Goal: Task Accomplishment & Management: Use online tool/utility

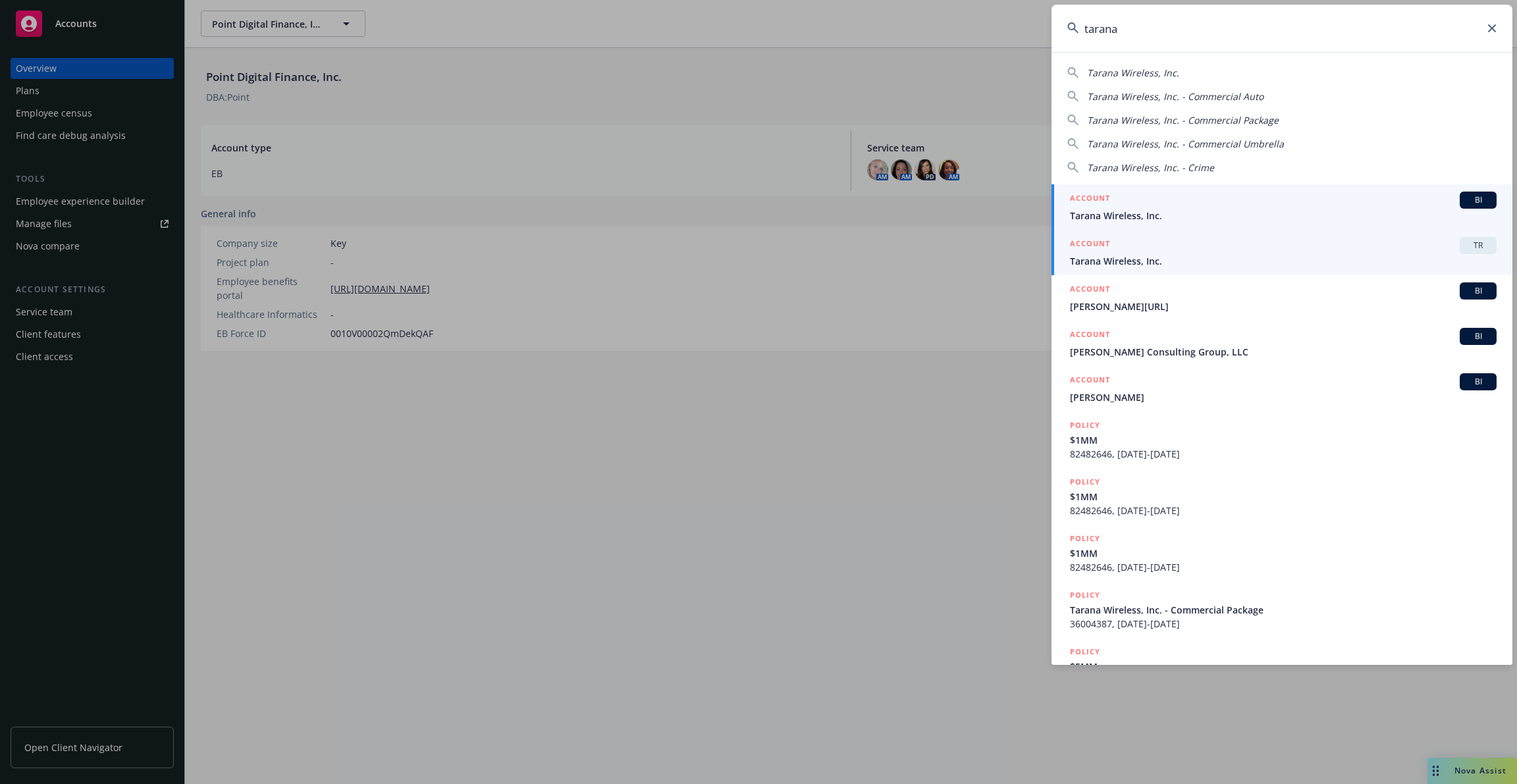
type input "tarana"
click at [1108, 260] on span "Tarana Wireless, Inc." at bounding box center [1283, 261] width 427 height 14
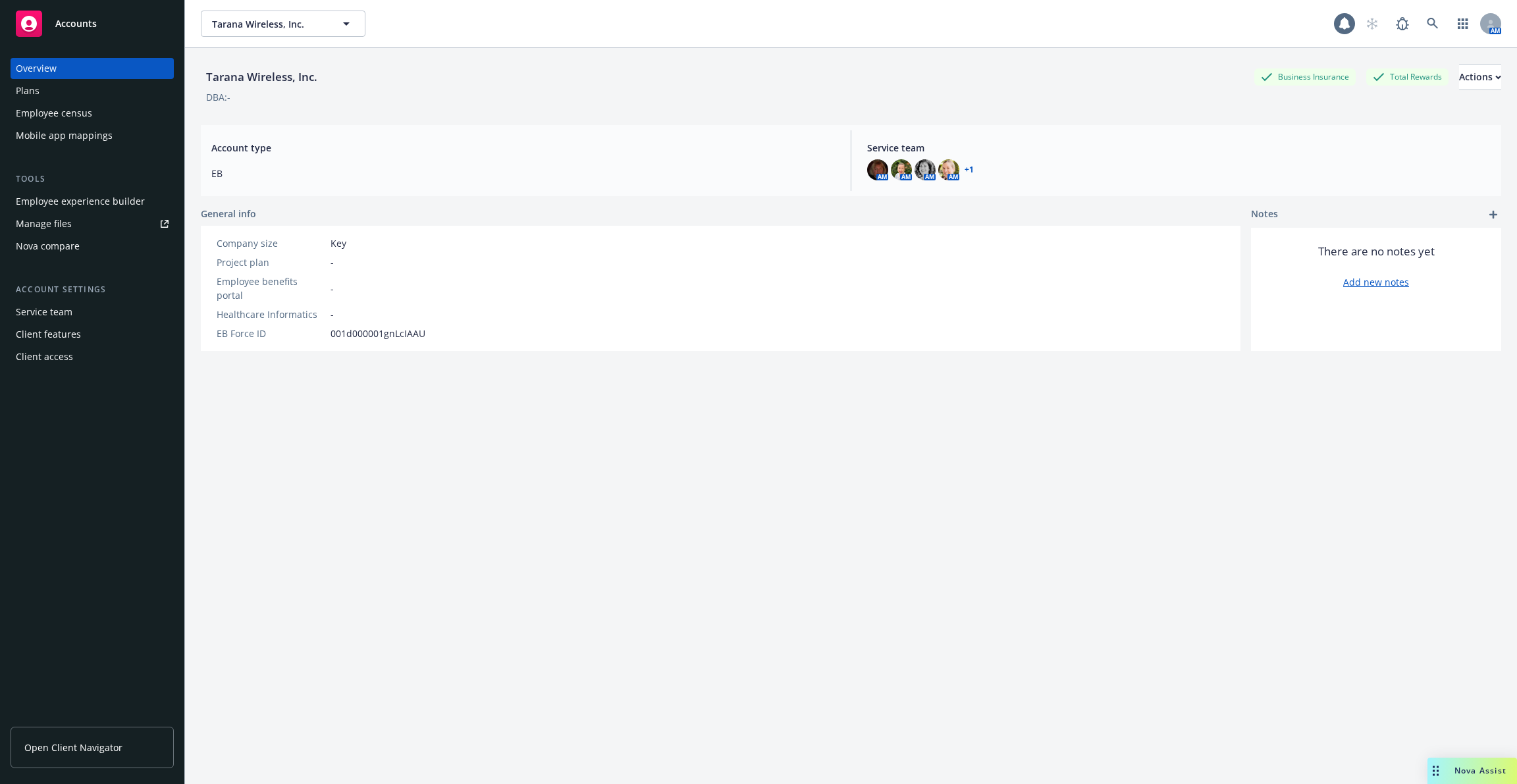
click at [93, 201] on div "Employee experience builder" at bounding box center [80, 202] width 129 height 21
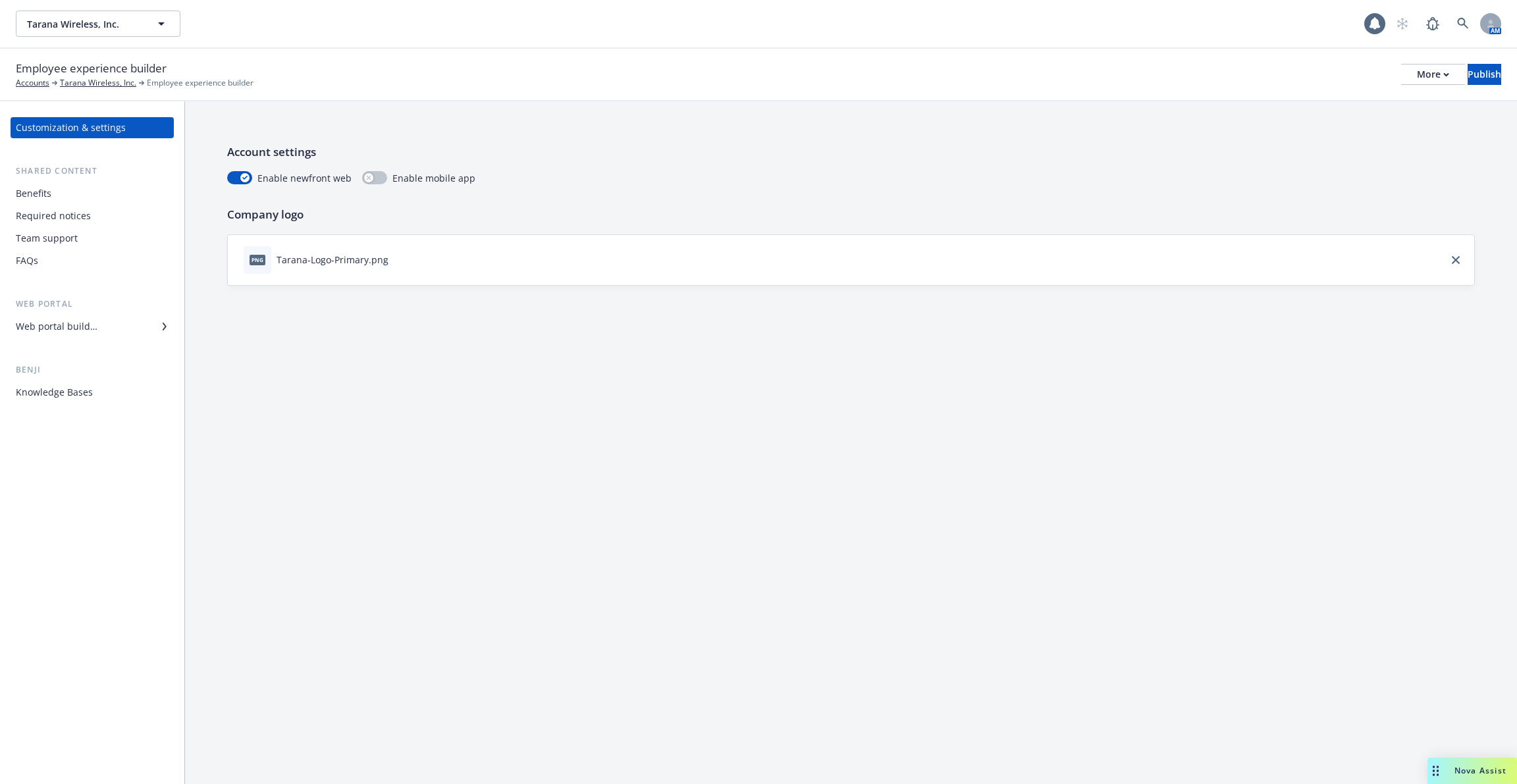
click at [120, 331] on div "Web portal builder" at bounding box center [92, 327] width 152 height 21
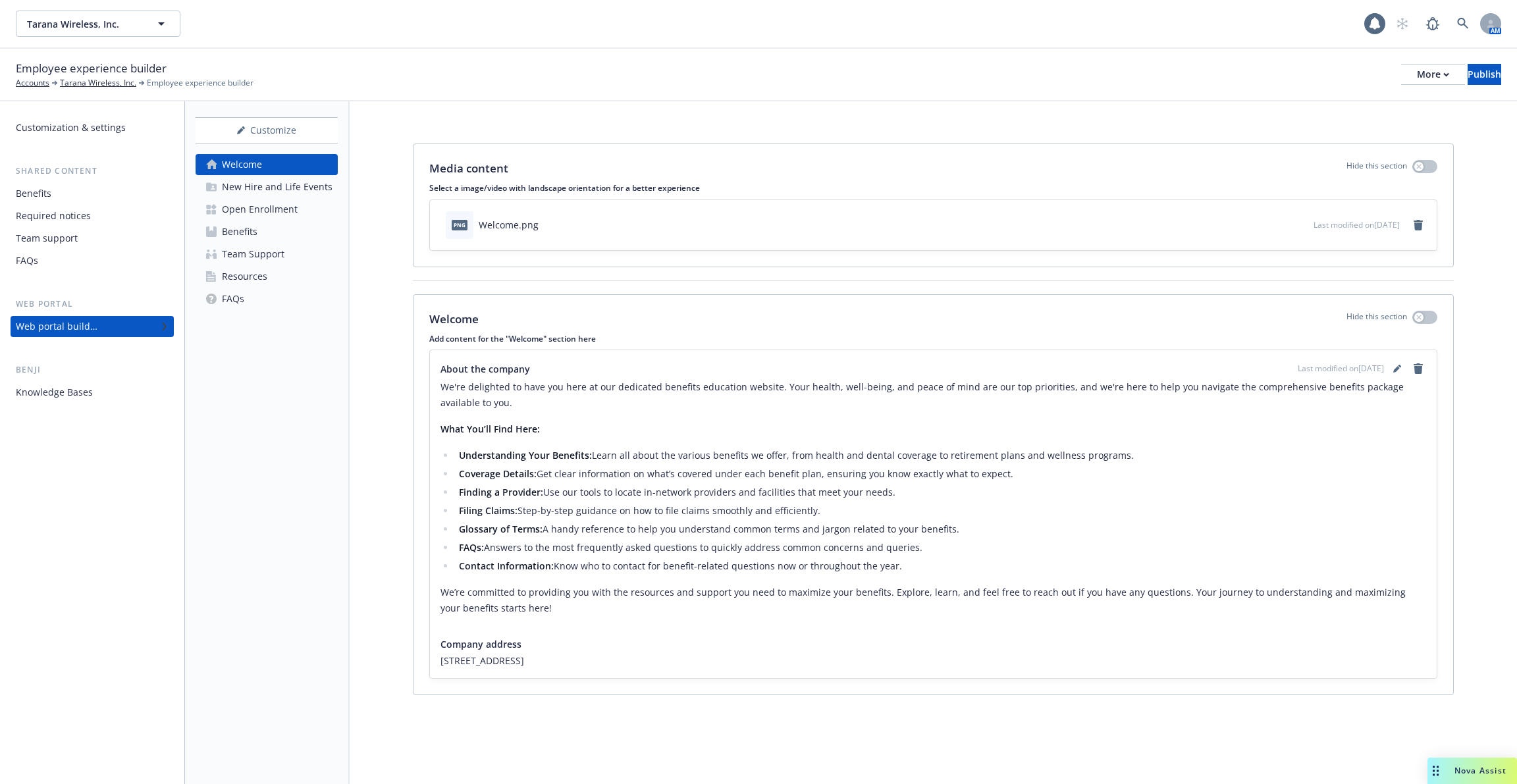
click at [109, 397] on div "Knowledge Bases" at bounding box center [92, 392] width 152 height 21
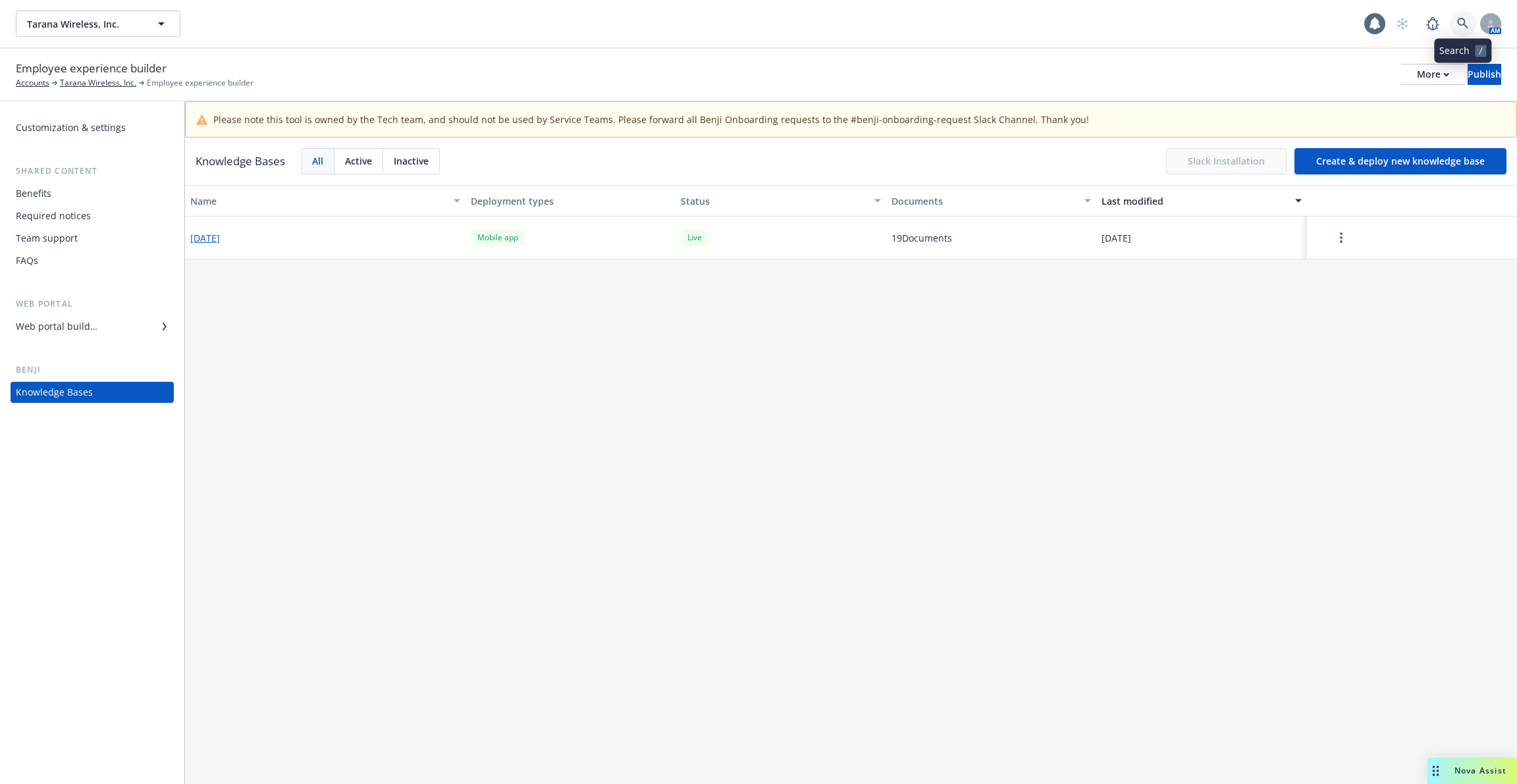
click at [1463, 16] on link at bounding box center [1463, 23] width 26 height 26
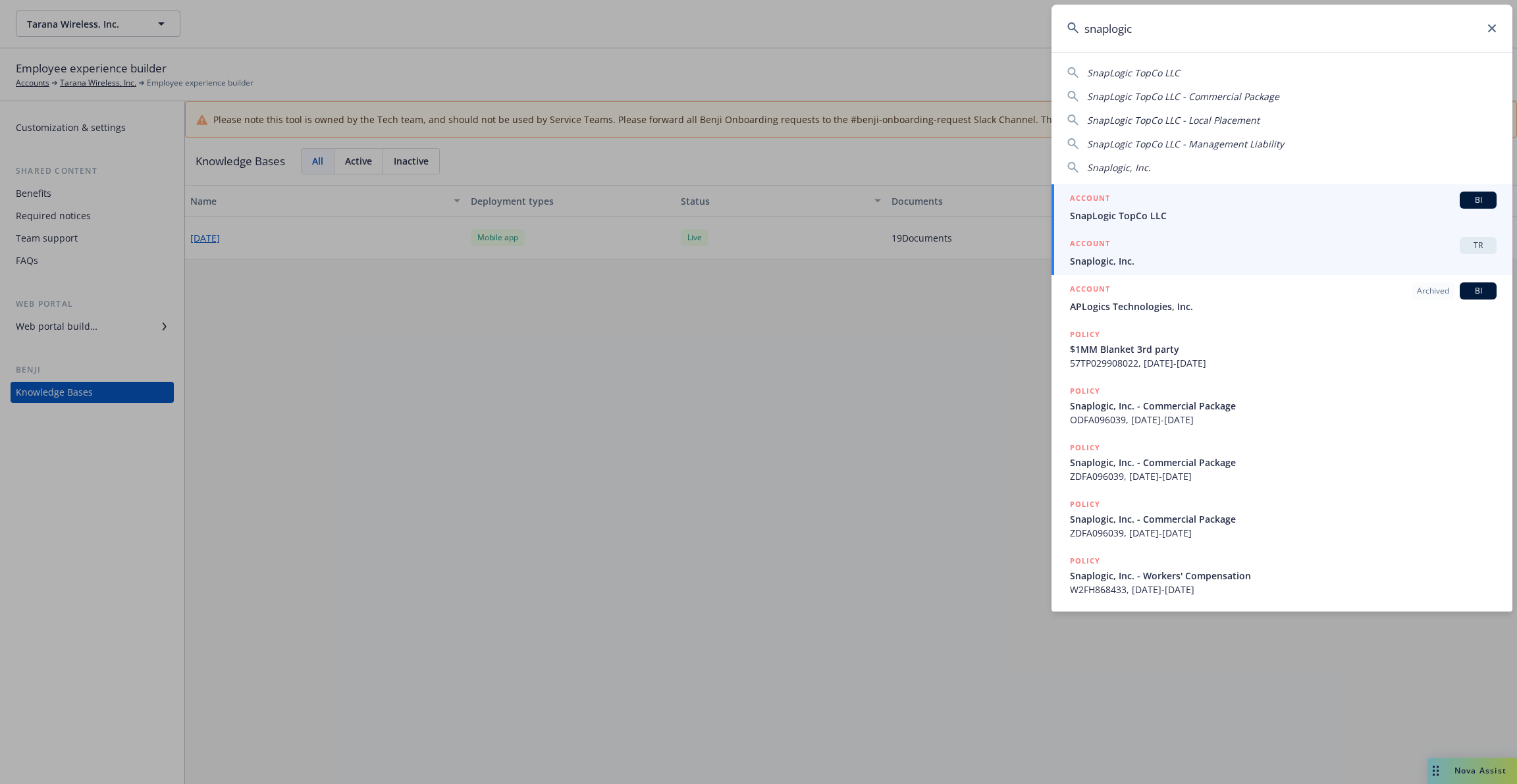
type input "snaplogic"
click at [1191, 245] on div "ACCOUNT TR" at bounding box center [1283, 246] width 427 height 17
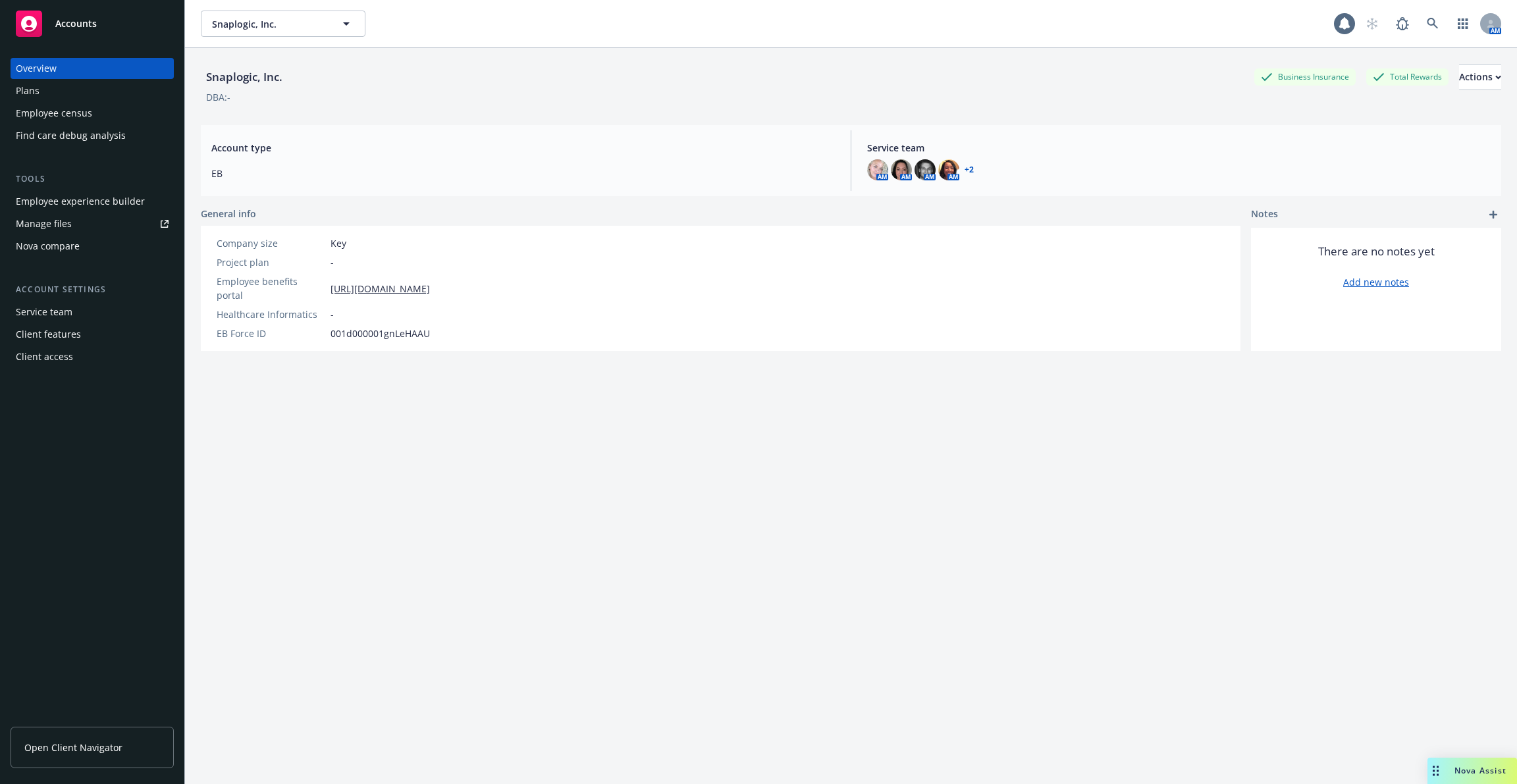
click at [107, 203] on div "Employee experience builder" at bounding box center [80, 202] width 129 height 21
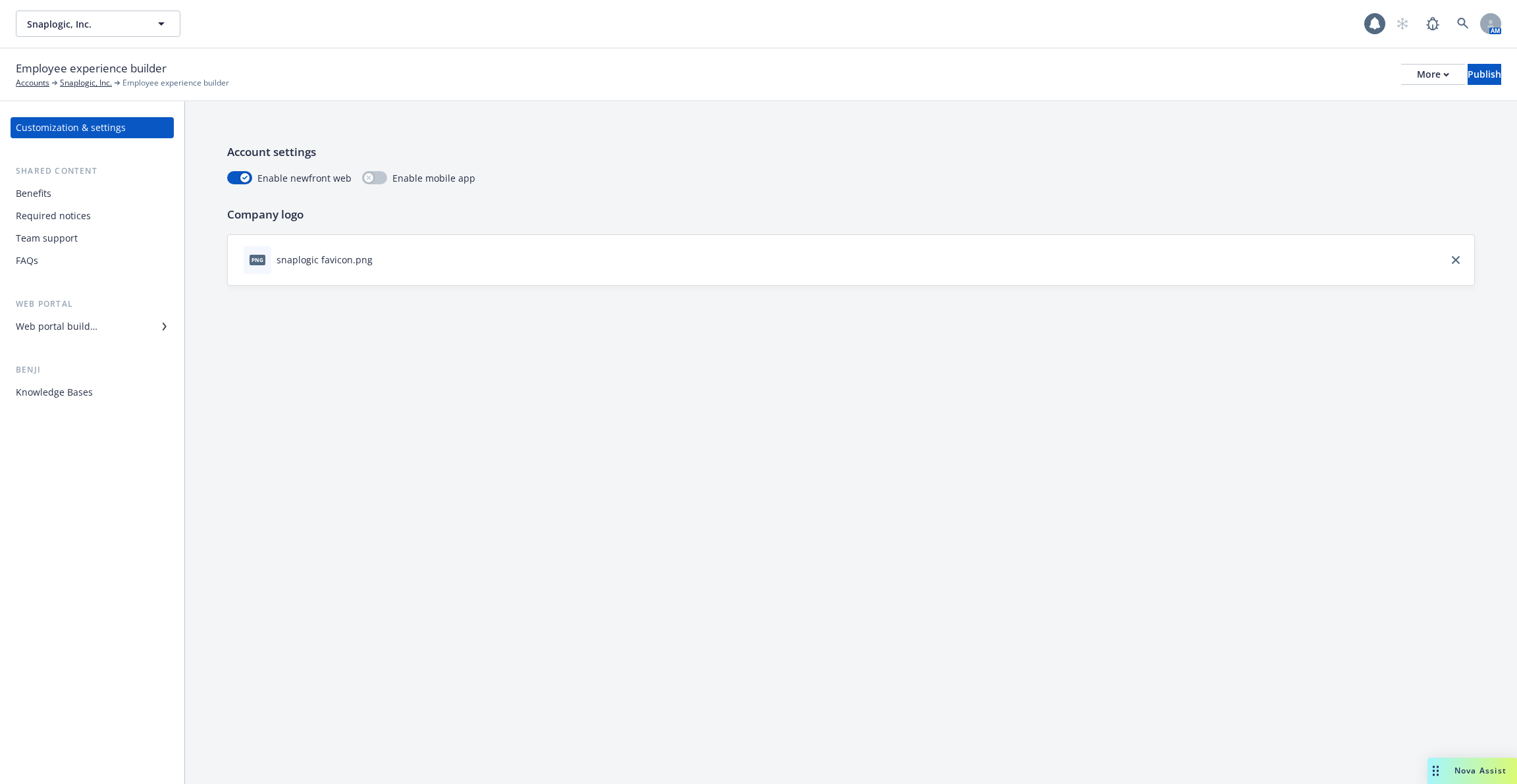
click at [85, 382] on div "Knowledge Bases" at bounding box center [54, 392] width 77 height 21
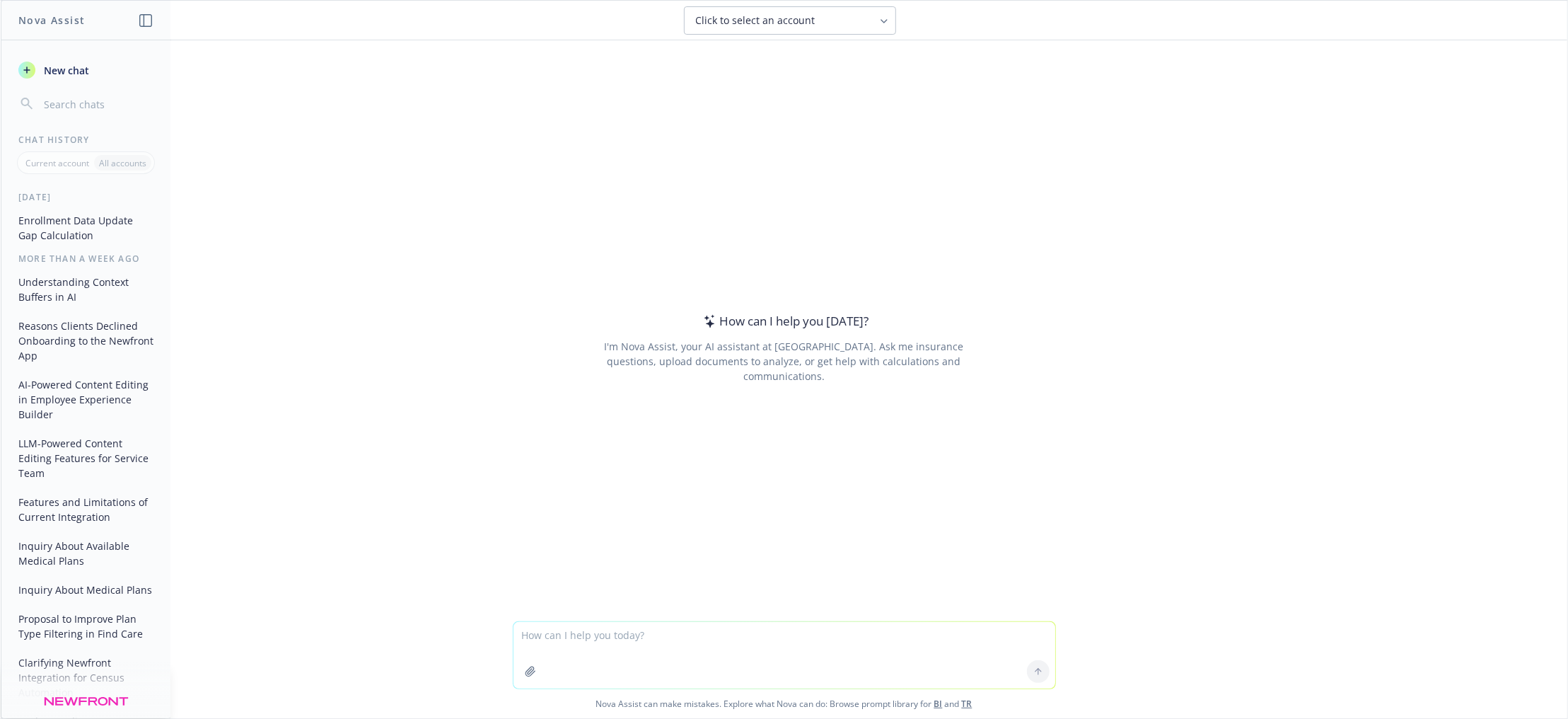
click at [796, 27] on span "Click to select an account" at bounding box center [756, 20] width 120 height 14
type input "lum"
click at [746, 99] on div "Lumos Labs, Inc. TR Lumosity" at bounding box center [790, 97] width 194 height 27
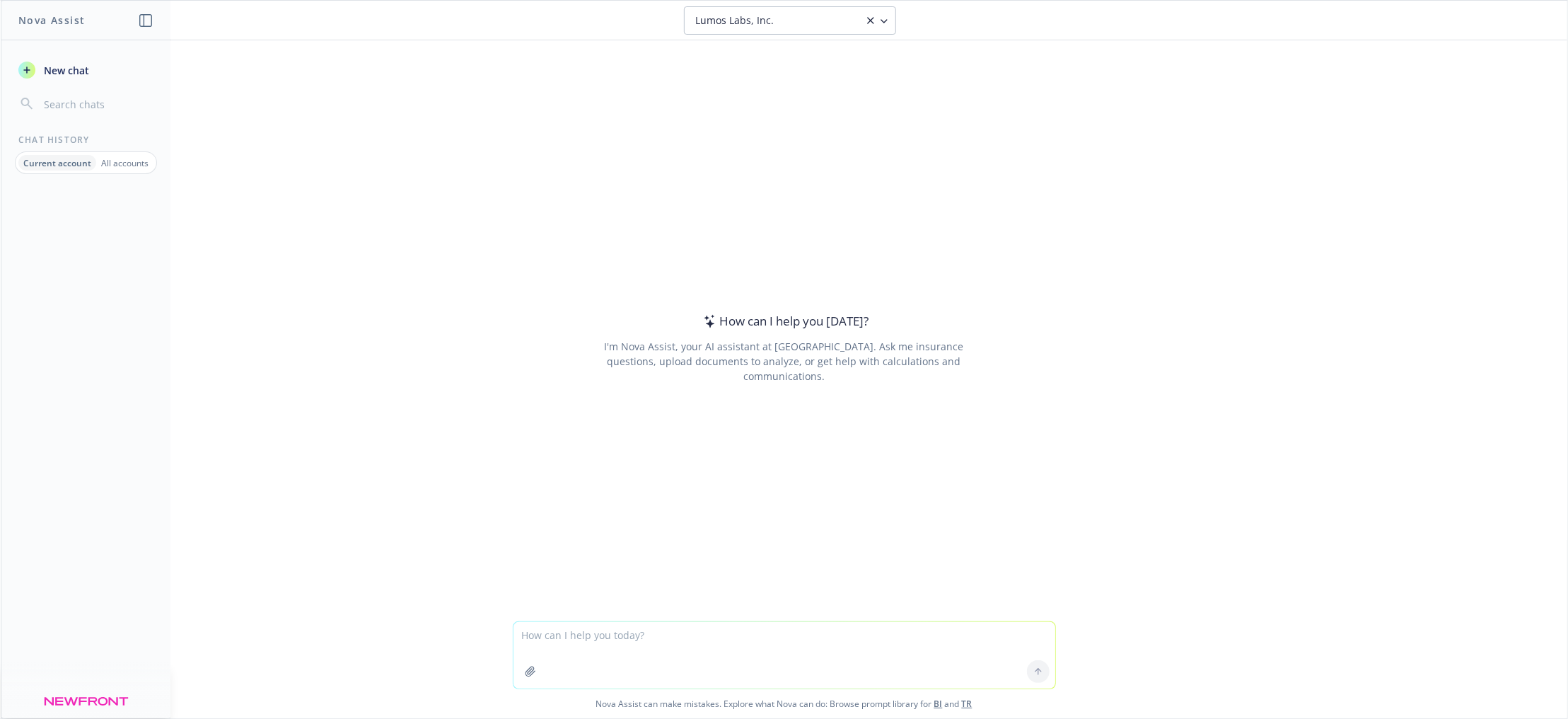
click at [771, 24] on span "Lumos Labs, Inc." at bounding box center [735, 20] width 79 height 14
click at [774, 171] on div "How can I help you today? I'm Nova Assist, your AI assistant at Newfront. Ask m…" at bounding box center [784, 348] width 543 height 479
click at [866, 20] on icon at bounding box center [870, 20] width 11 height 11
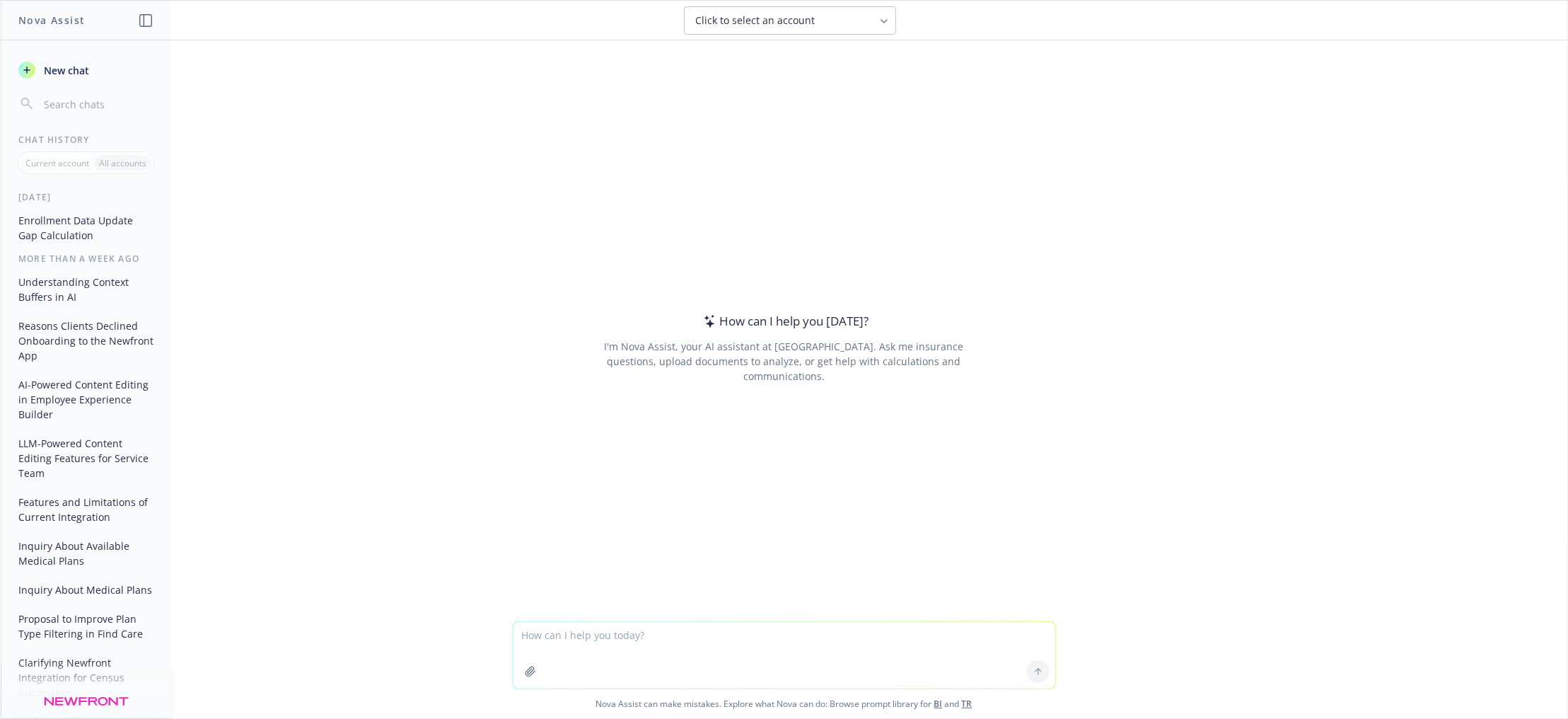
click at [660, 651] on textarea at bounding box center [784, 655] width 542 height 67
click at [72, 286] on button "Understanding Context Buffers in AI" at bounding box center [86, 289] width 146 height 38
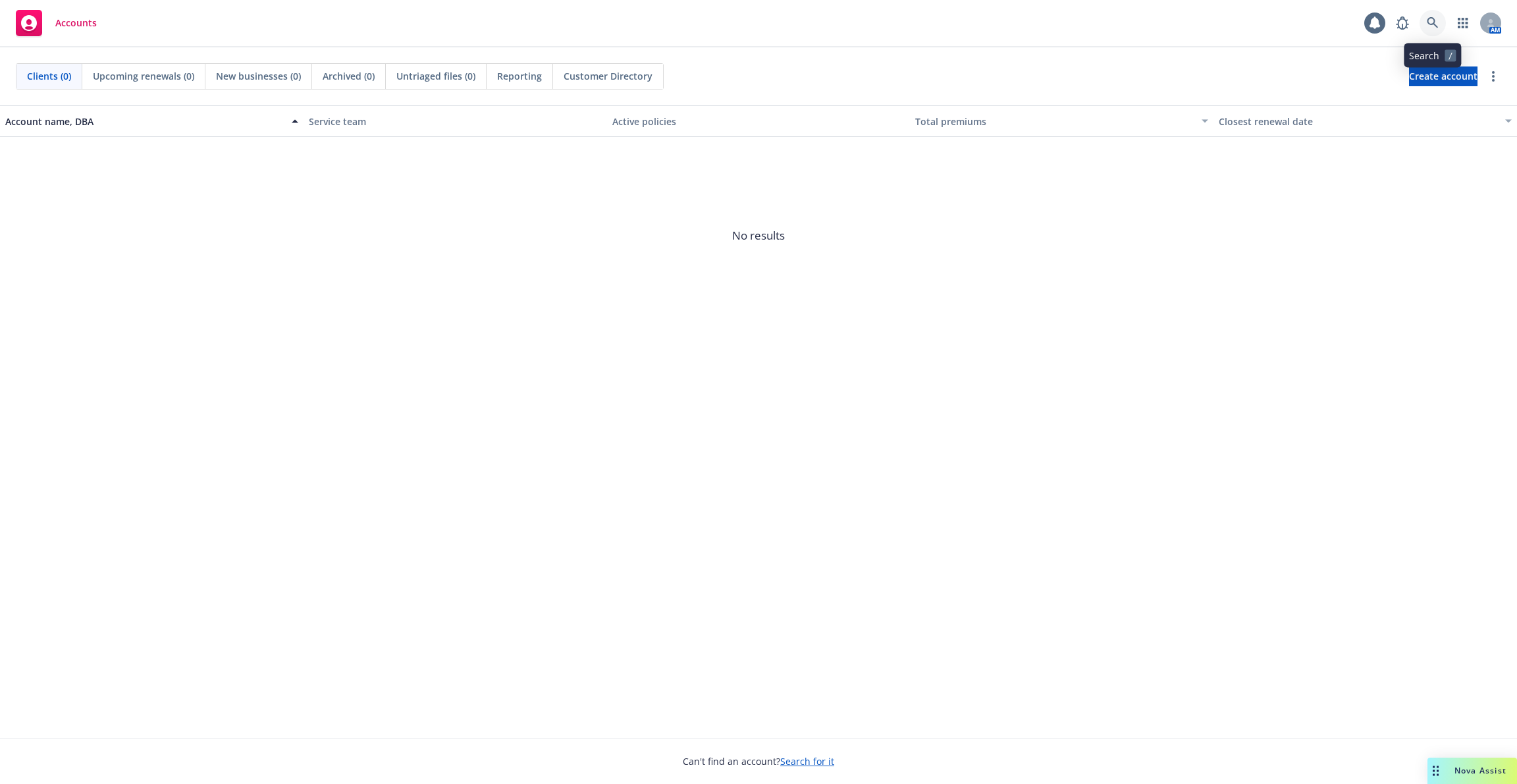
click at [1428, 17] on icon at bounding box center [1433, 23] width 12 height 12
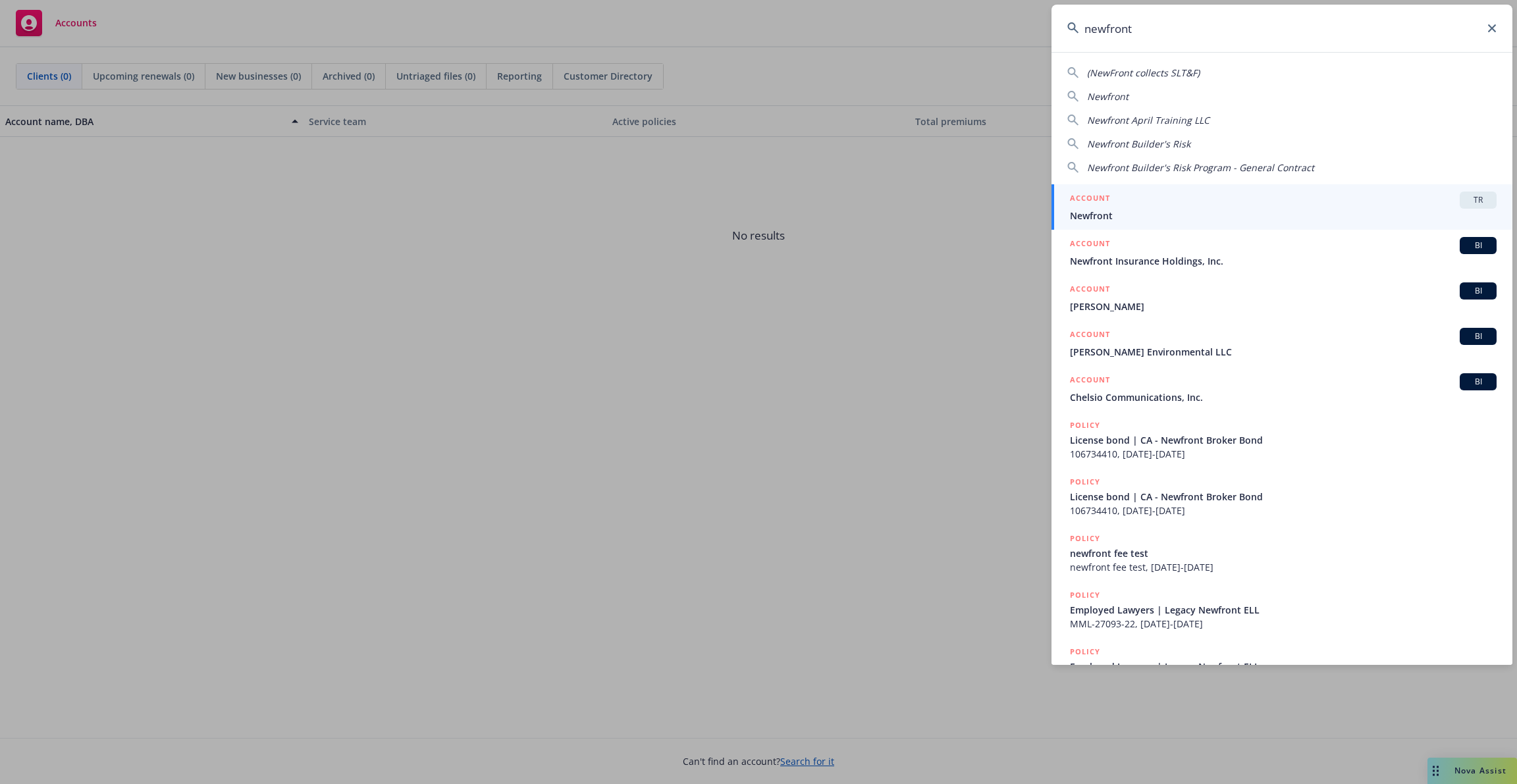
type input "newfront"
click at [1267, 218] on span "Newfront" at bounding box center [1283, 216] width 427 height 14
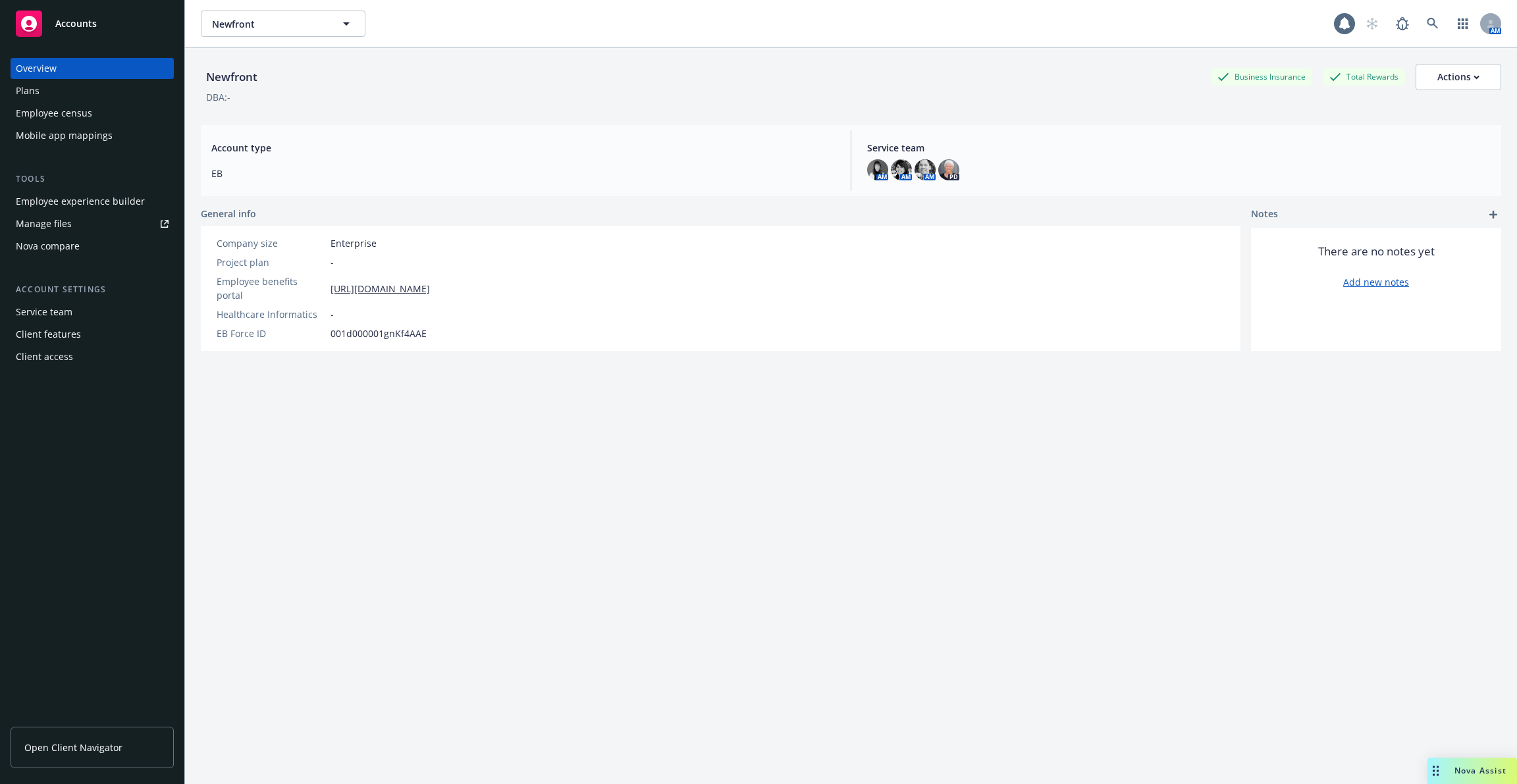
click at [90, 196] on div "Employee experience builder" at bounding box center [80, 202] width 129 height 21
click at [109, 90] on div "Plans" at bounding box center [92, 91] width 152 height 21
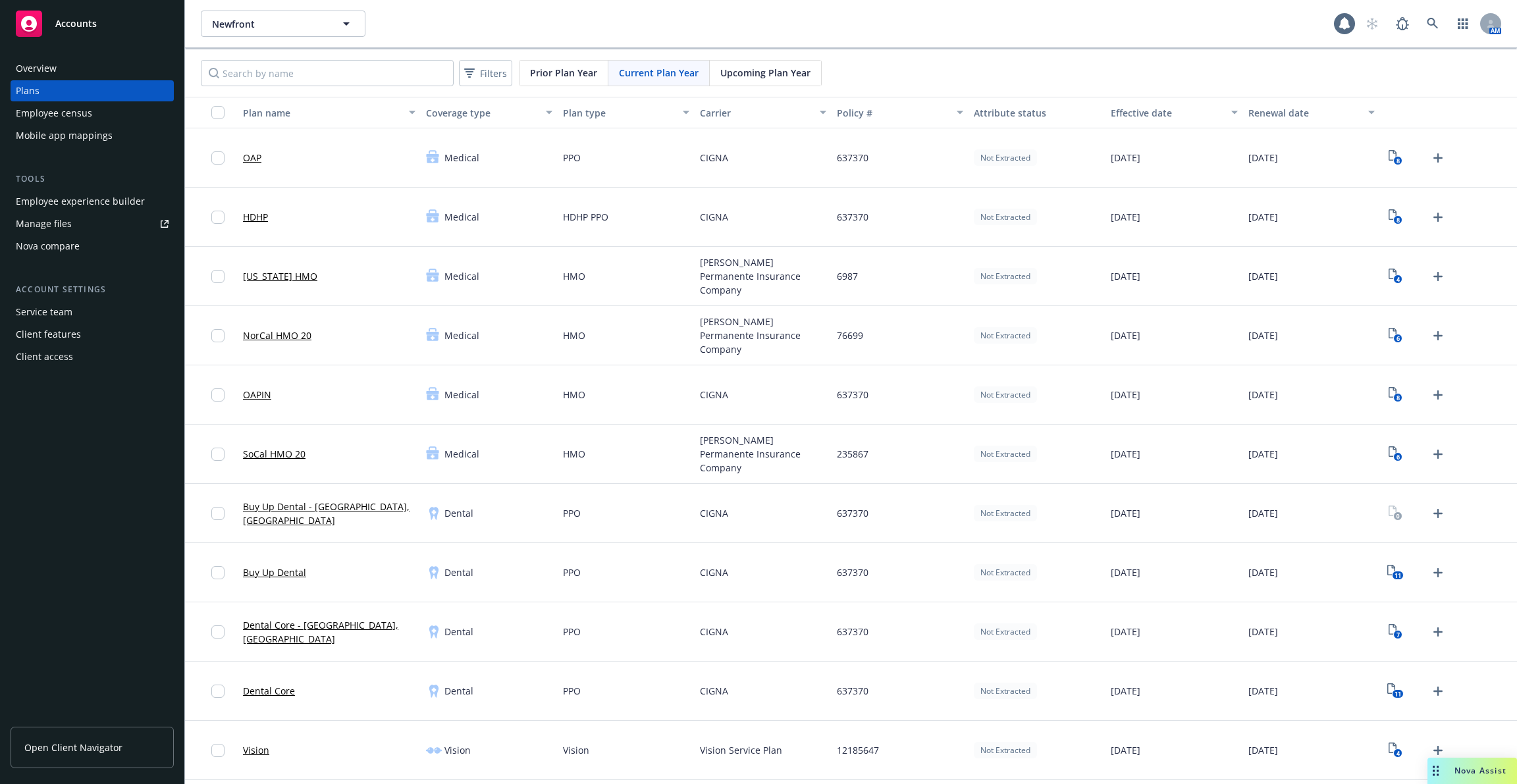
click at [116, 113] on div "Employee census" at bounding box center [92, 114] width 152 height 21
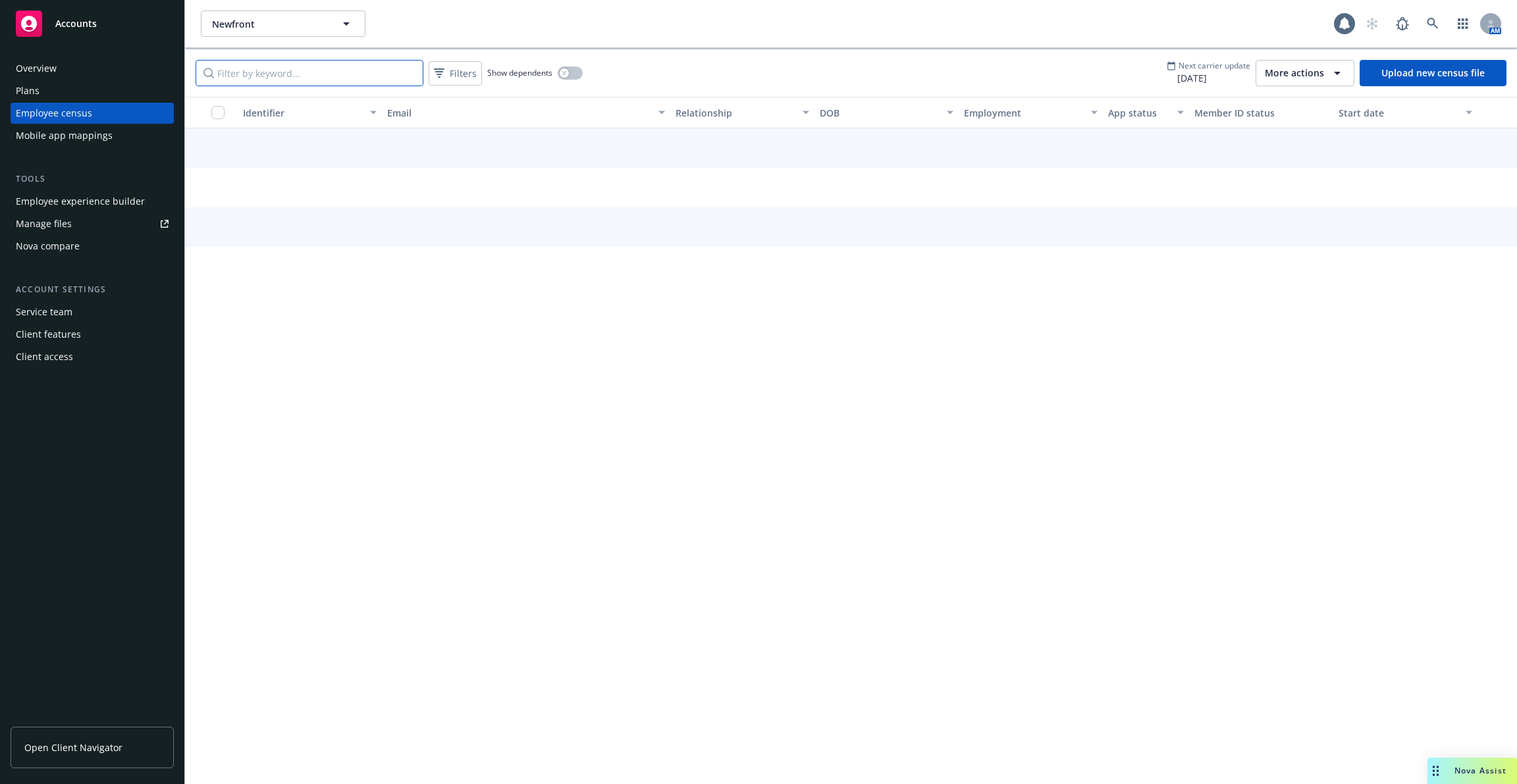
click at [309, 76] on input "Filter by keyword..." at bounding box center [309, 73] width 228 height 26
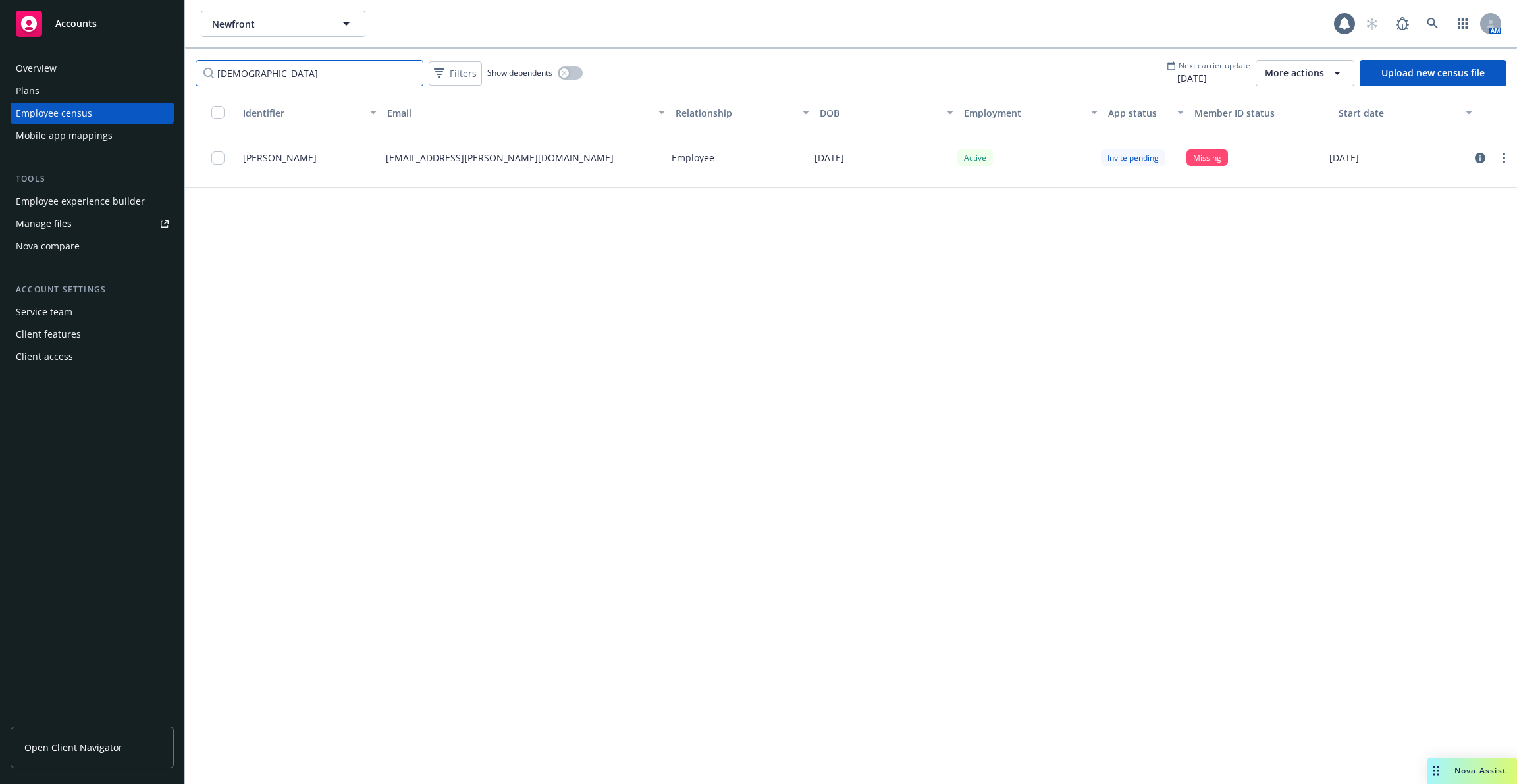
type input "abhi"
click at [1463, 152] on div "09/09/2025" at bounding box center [1396, 158] width 143 height 59
click at [1477, 152] on icon "circleInformation" at bounding box center [1480, 157] width 11 height 11
click at [1479, 158] on icon "circleInformation" at bounding box center [1480, 157] width 11 height 11
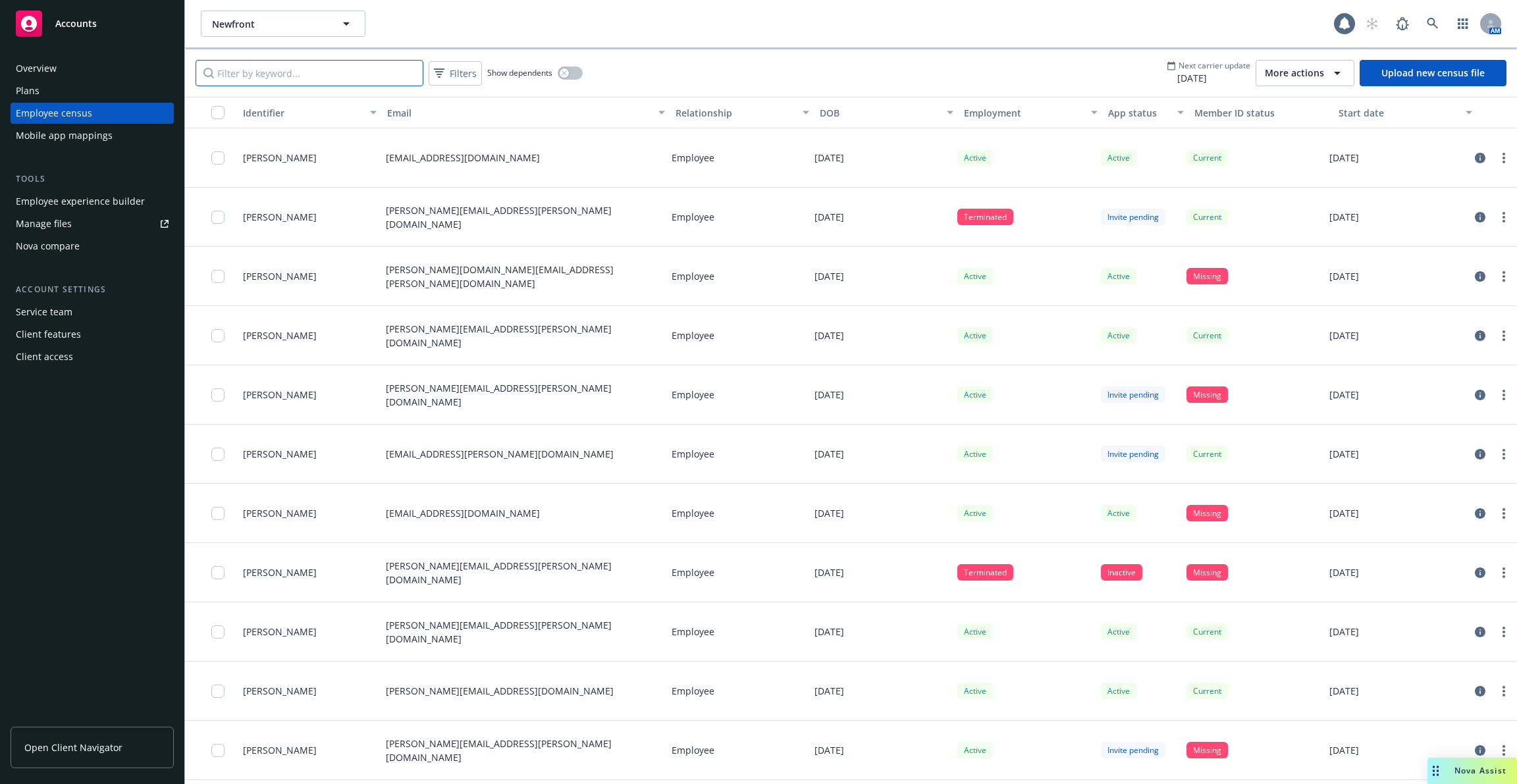
click at [349, 69] on input "Filter by keyword..." at bounding box center [309, 73] width 228 height 26
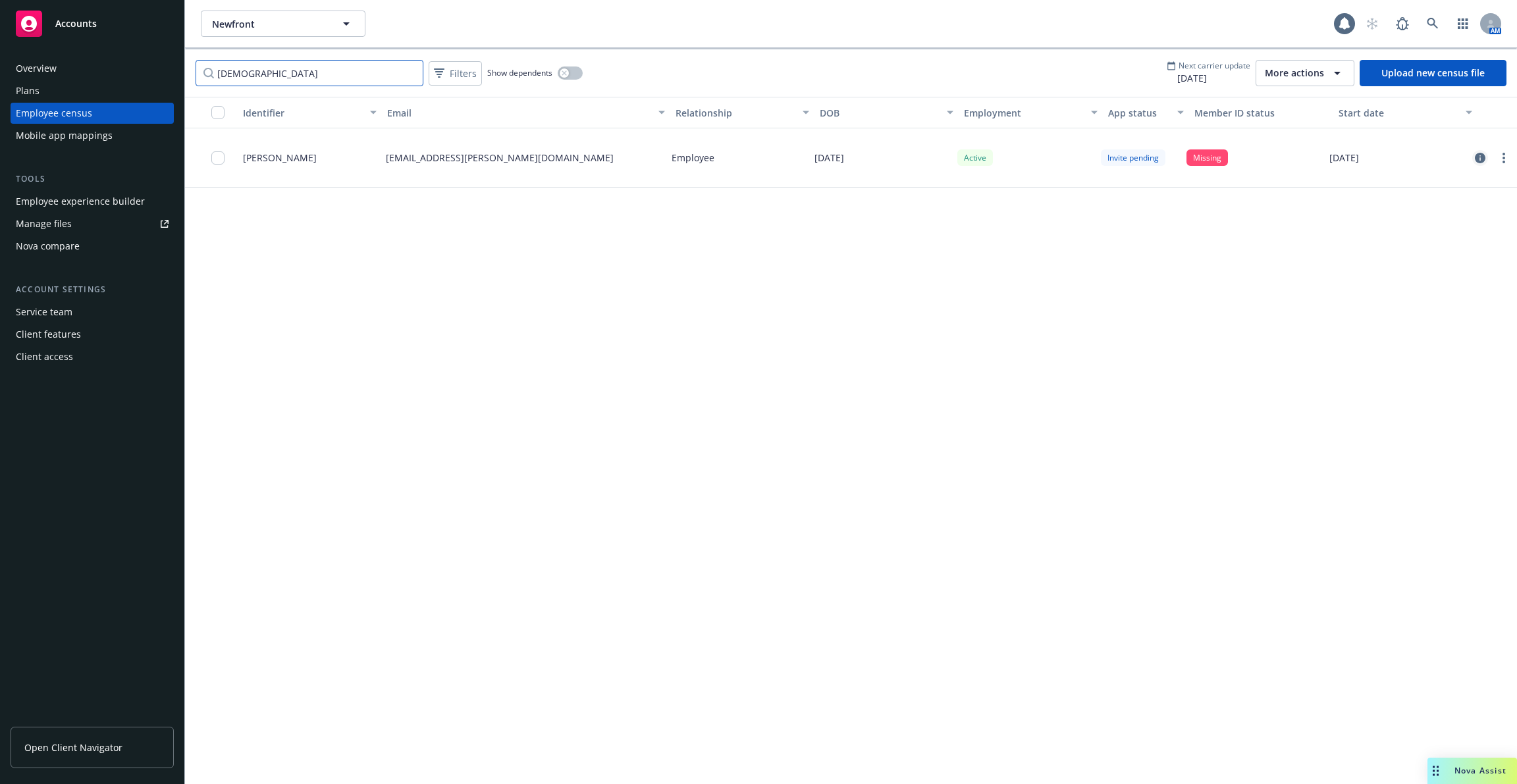
type input "abhi"
click at [1481, 157] on icon "circleInformation" at bounding box center [1480, 157] width 11 height 11
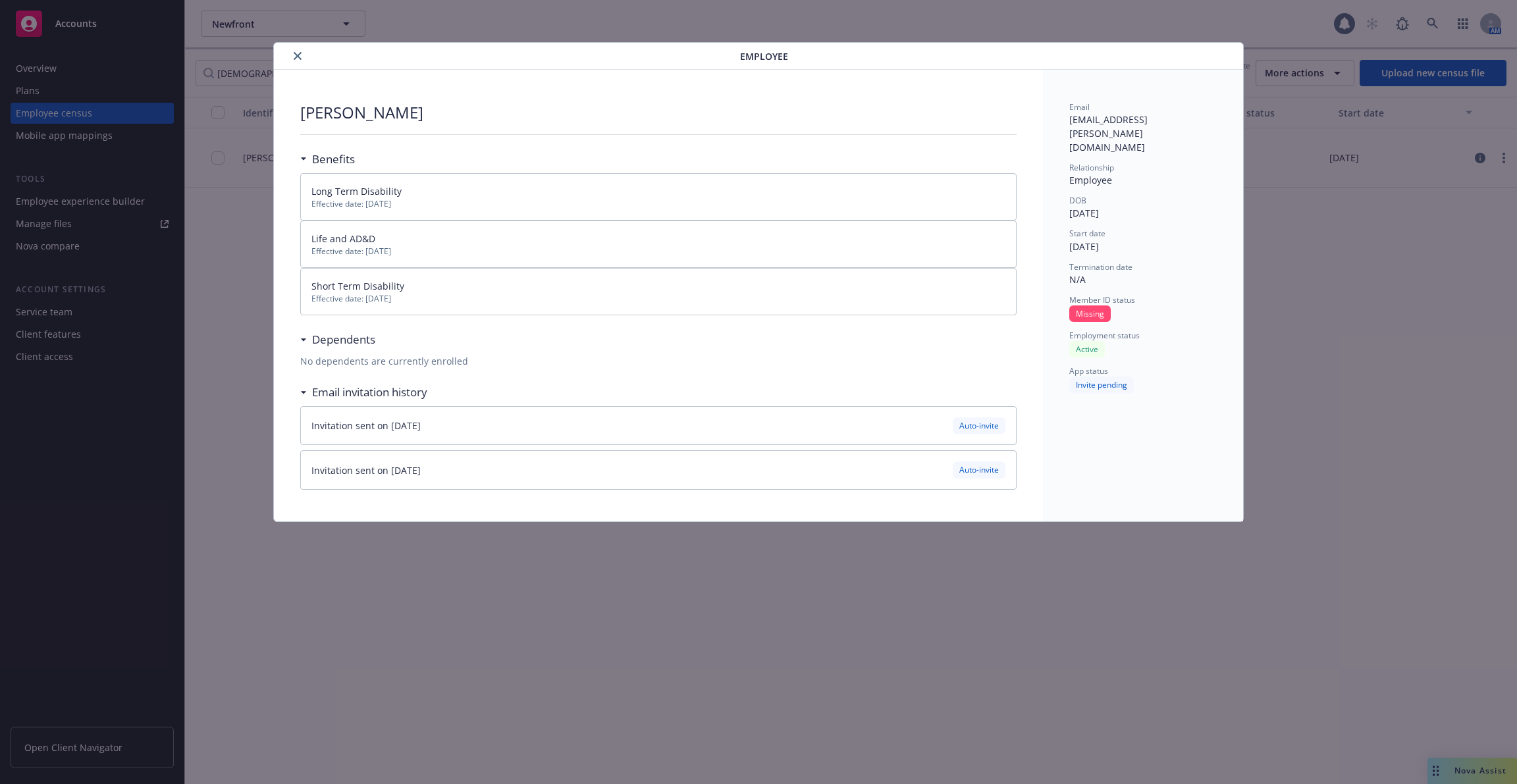
click at [300, 47] on div "Employee" at bounding box center [759, 56] width 970 height 27
click at [299, 56] on icon "close" at bounding box center [297, 56] width 8 height 8
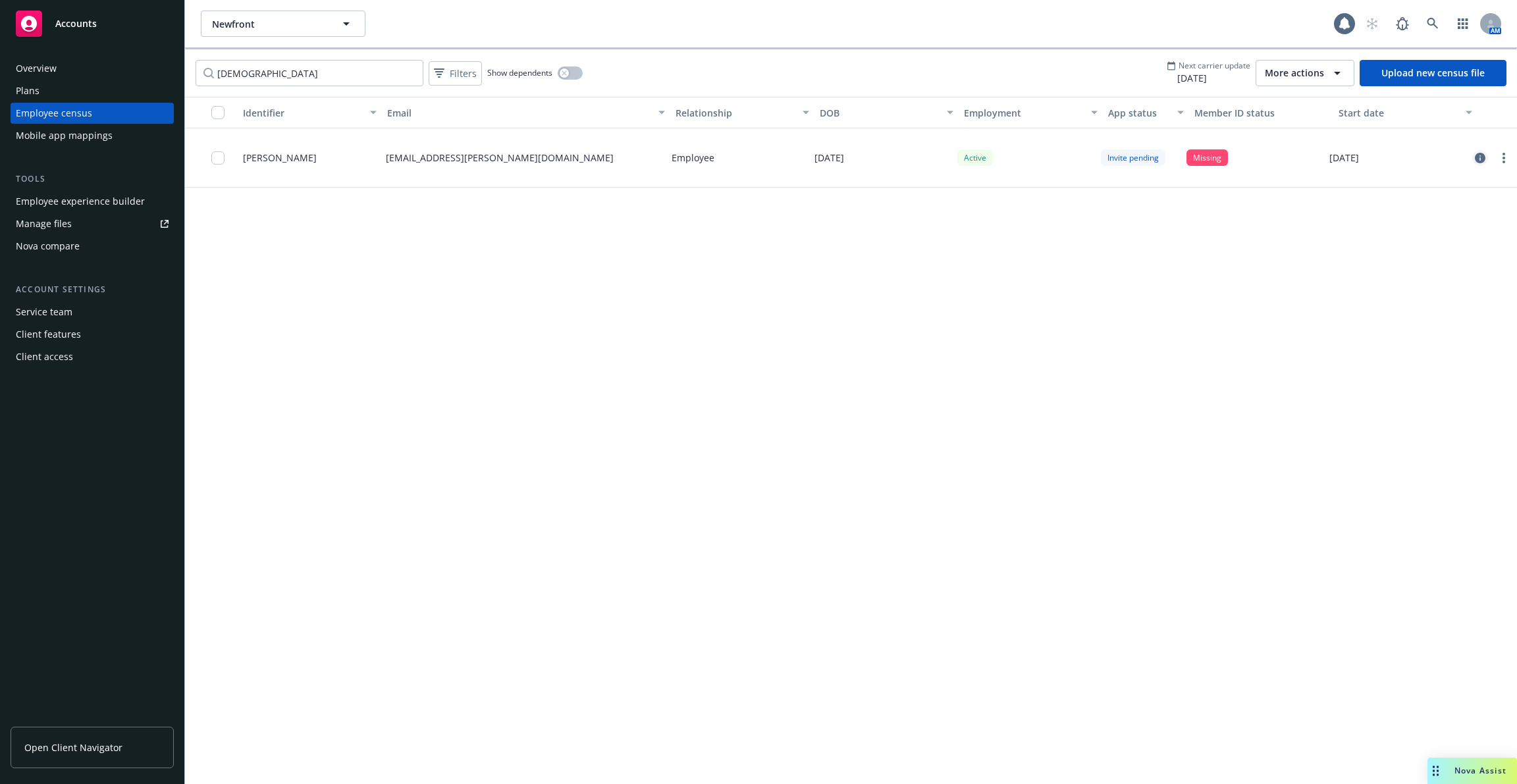
click at [1478, 152] on icon "circleInformation" at bounding box center [1480, 157] width 11 height 11
click at [1355, 111] on div "Start date" at bounding box center [1398, 113] width 119 height 14
click at [394, 80] on input "abhi" at bounding box center [309, 73] width 228 height 26
click at [409, 76] on input "abhi" at bounding box center [309, 73] width 228 height 26
click at [409, 71] on input "abhi" at bounding box center [309, 73] width 228 height 26
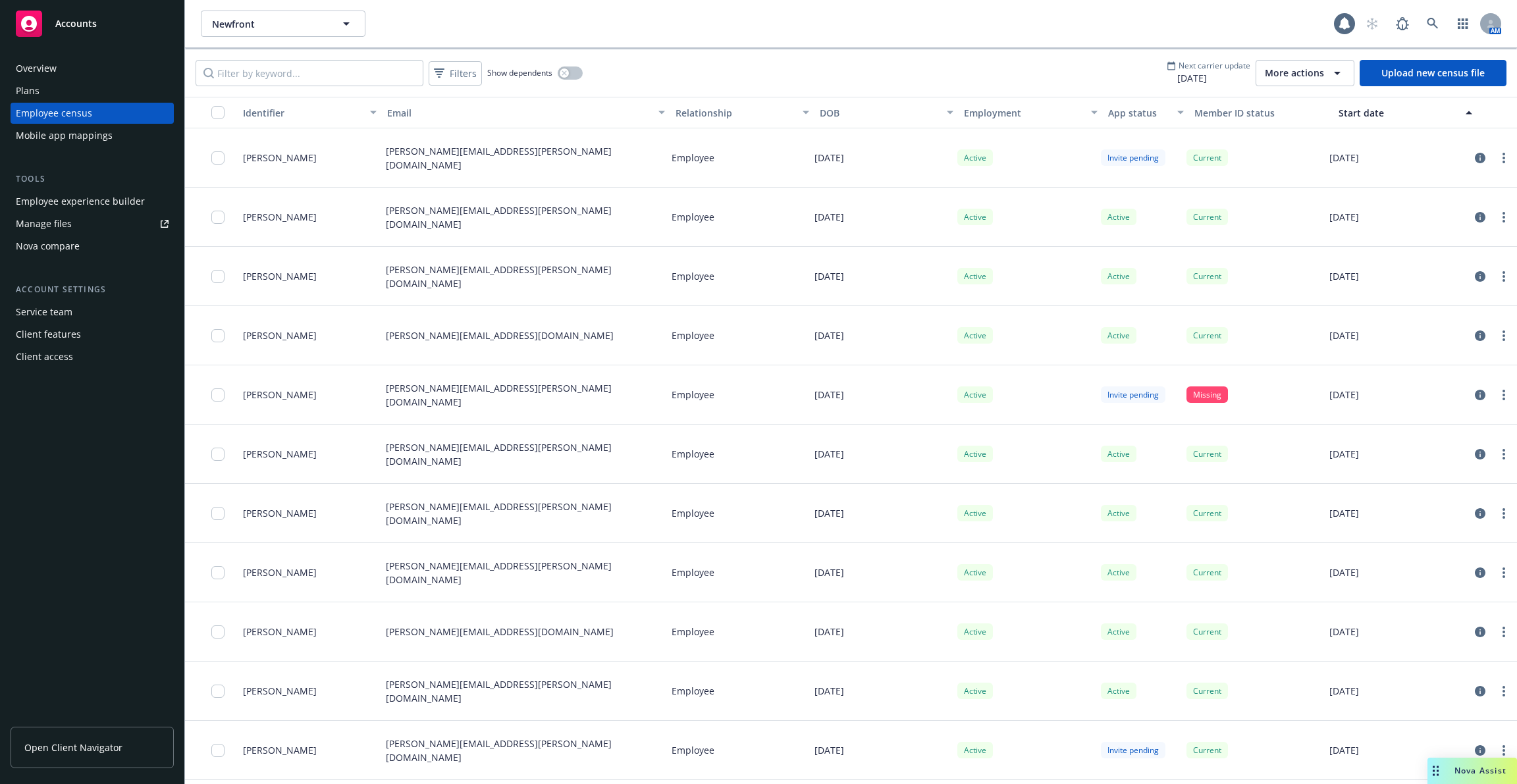
click at [1358, 110] on div "Start date" at bounding box center [1398, 113] width 119 height 14
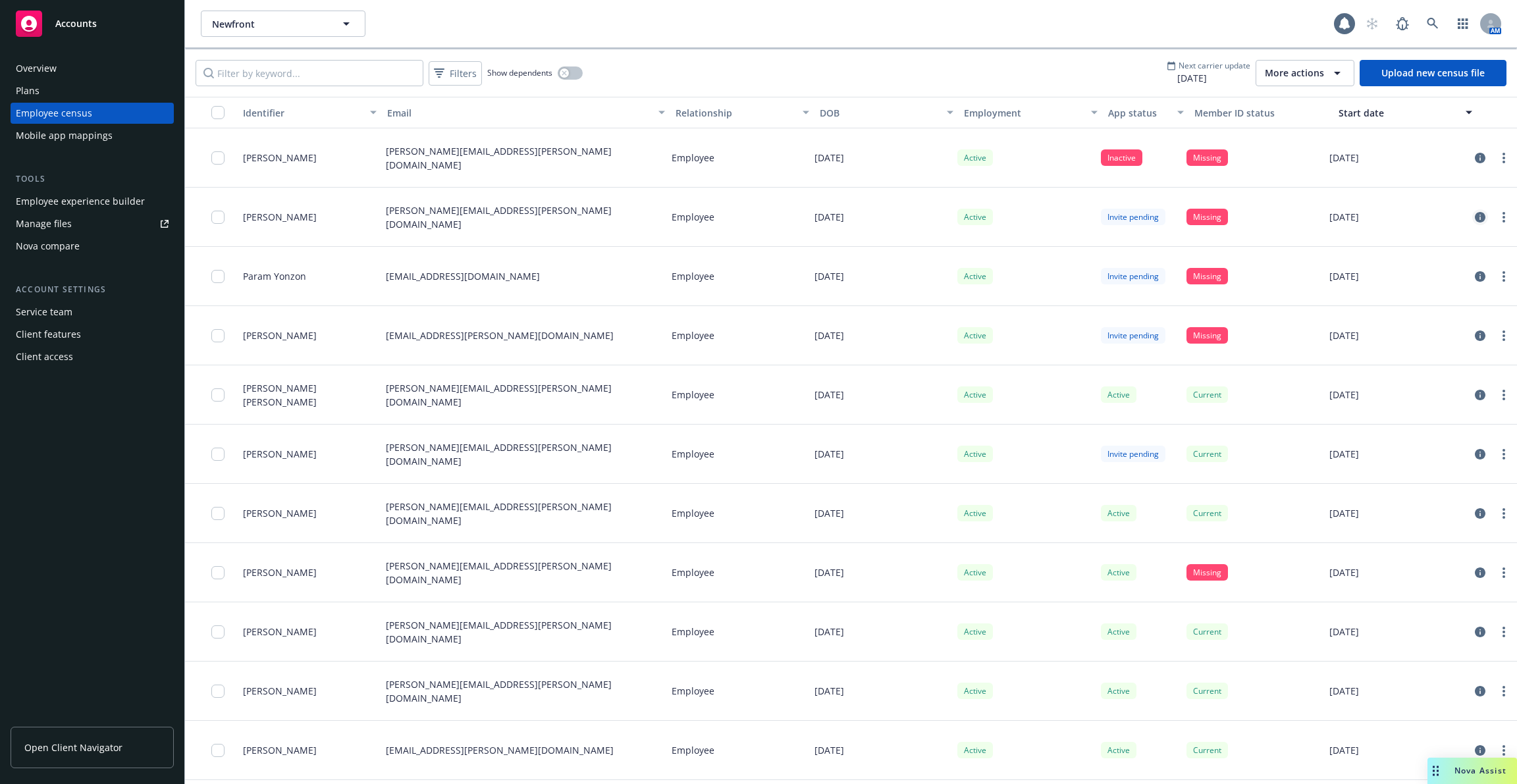
click at [1479, 218] on icon "circleInformation" at bounding box center [1480, 217] width 11 height 11
click at [1477, 335] on icon "circleInformation" at bounding box center [1480, 335] width 11 height 11
click at [1482, 692] on icon "circleInformation" at bounding box center [1480, 691] width 11 height 11
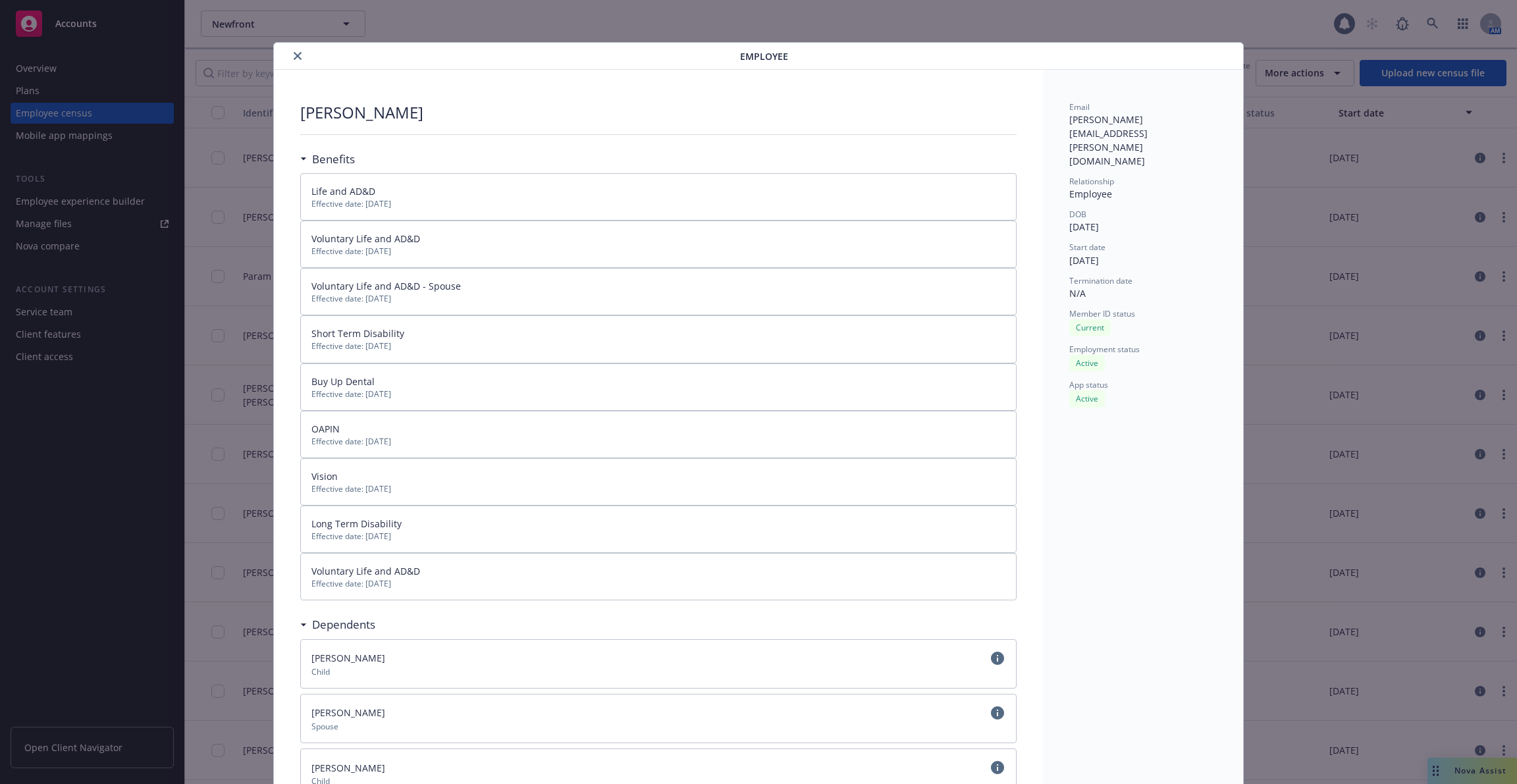
scroll to position [40, 0]
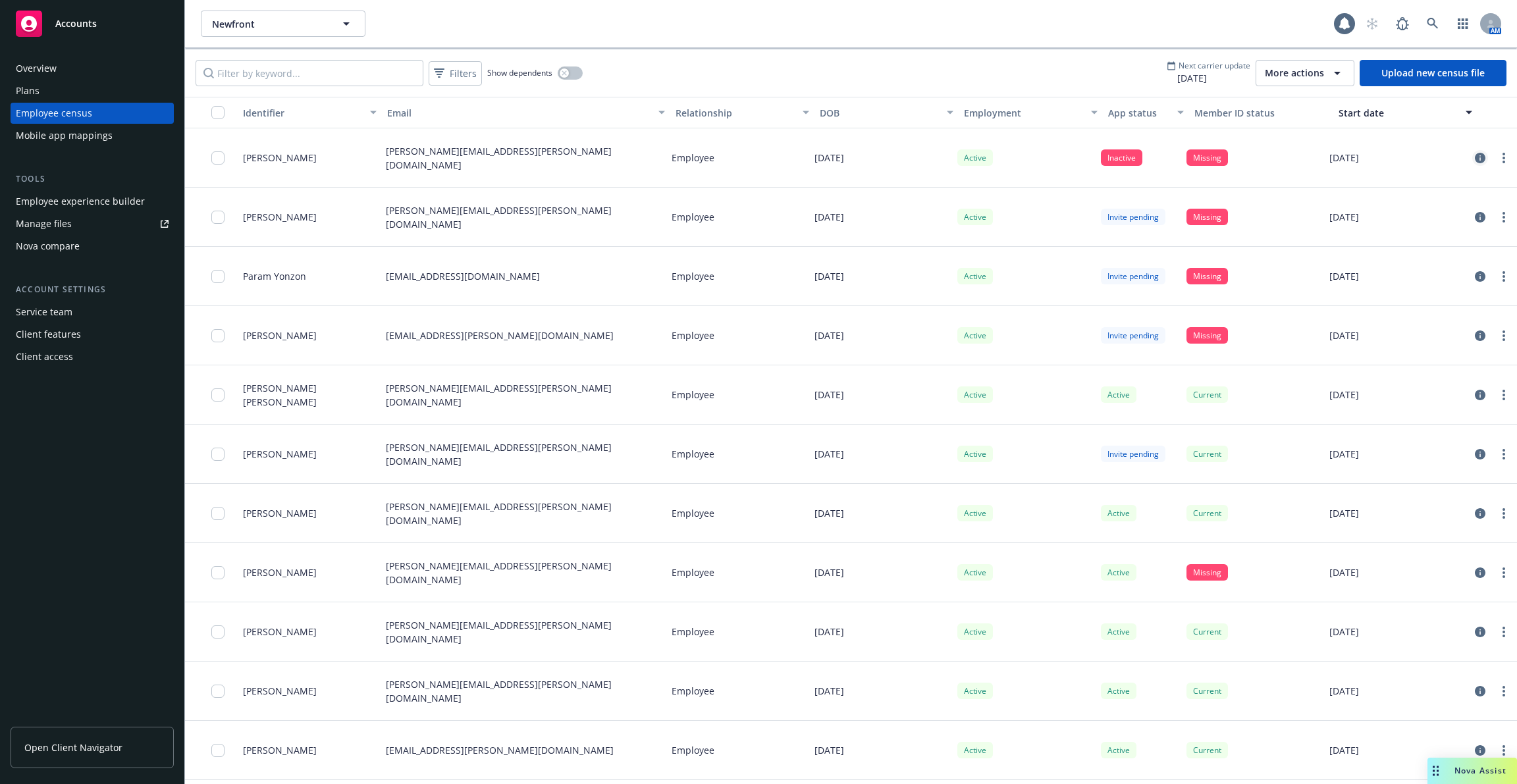
click at [1481, 160] on icon "circleInformation" at bounding box center [1480, 157] width 11 height 11
click at [1481, 275] on icon "circleInformation" at bounding box center [1480, 276] width 11 height 11
click at [1477, 334] on icon "circleInformation" at bounding box center [1480, 335] width 11 height 11
click at [1478, 393] on icon "circleInformation" at bounding box center [1480, 394] width 11 height 11
click at [1478, 574] on icon "circleInformation" at bounding box center [1480, 572] width 11 height 11
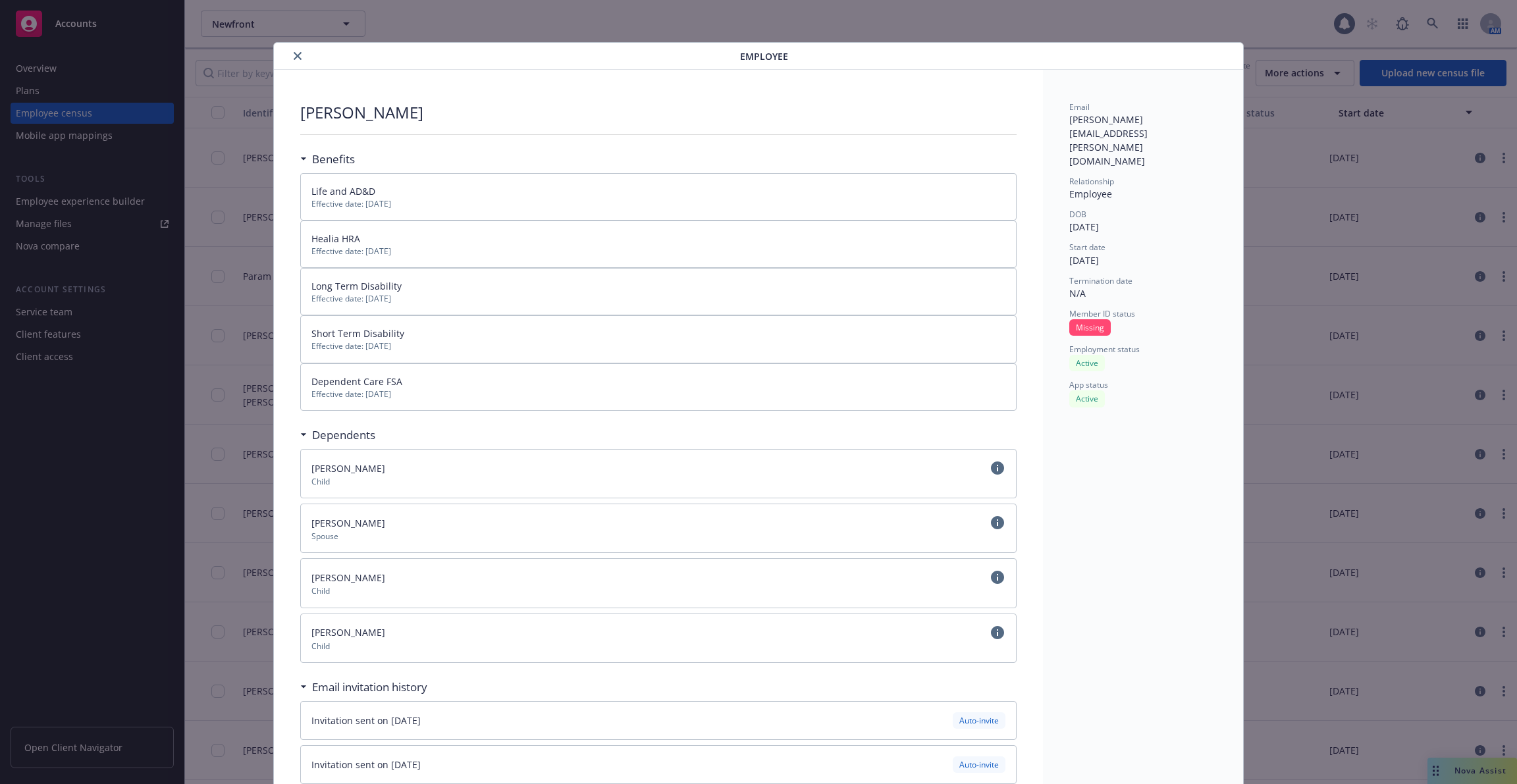
scroll to position [40, 0]
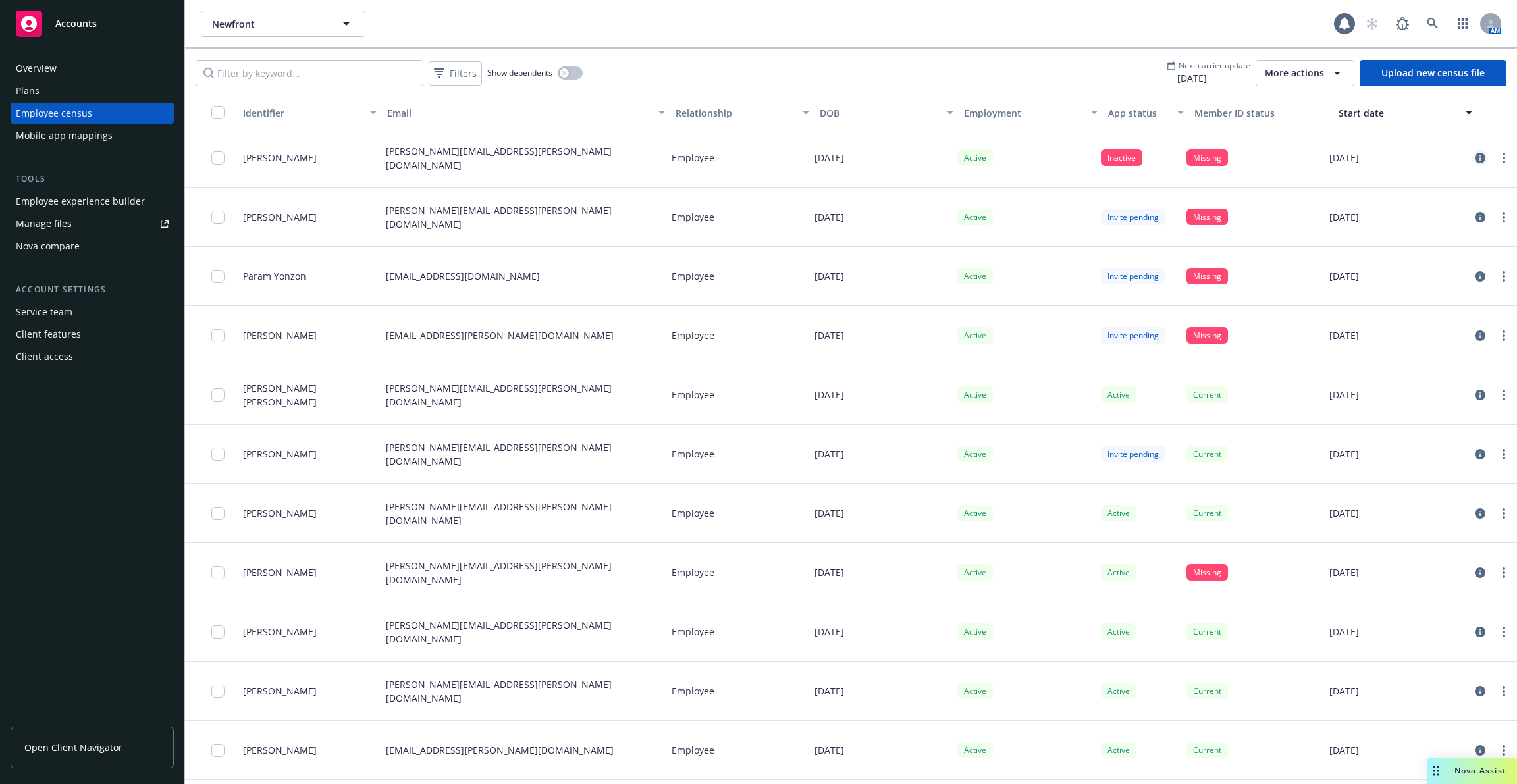
click at [1482, 161] on icon "circleInformation" at bounding box center [1480, 157] width 11 height 11
click at [1478, 335] on icon "circleInformation" at bounding box center [1480, 335] width 11 height 11
click at [1485, 272] on icon "circleInformation" at bounding box center [1480, 276] width 11 height 11
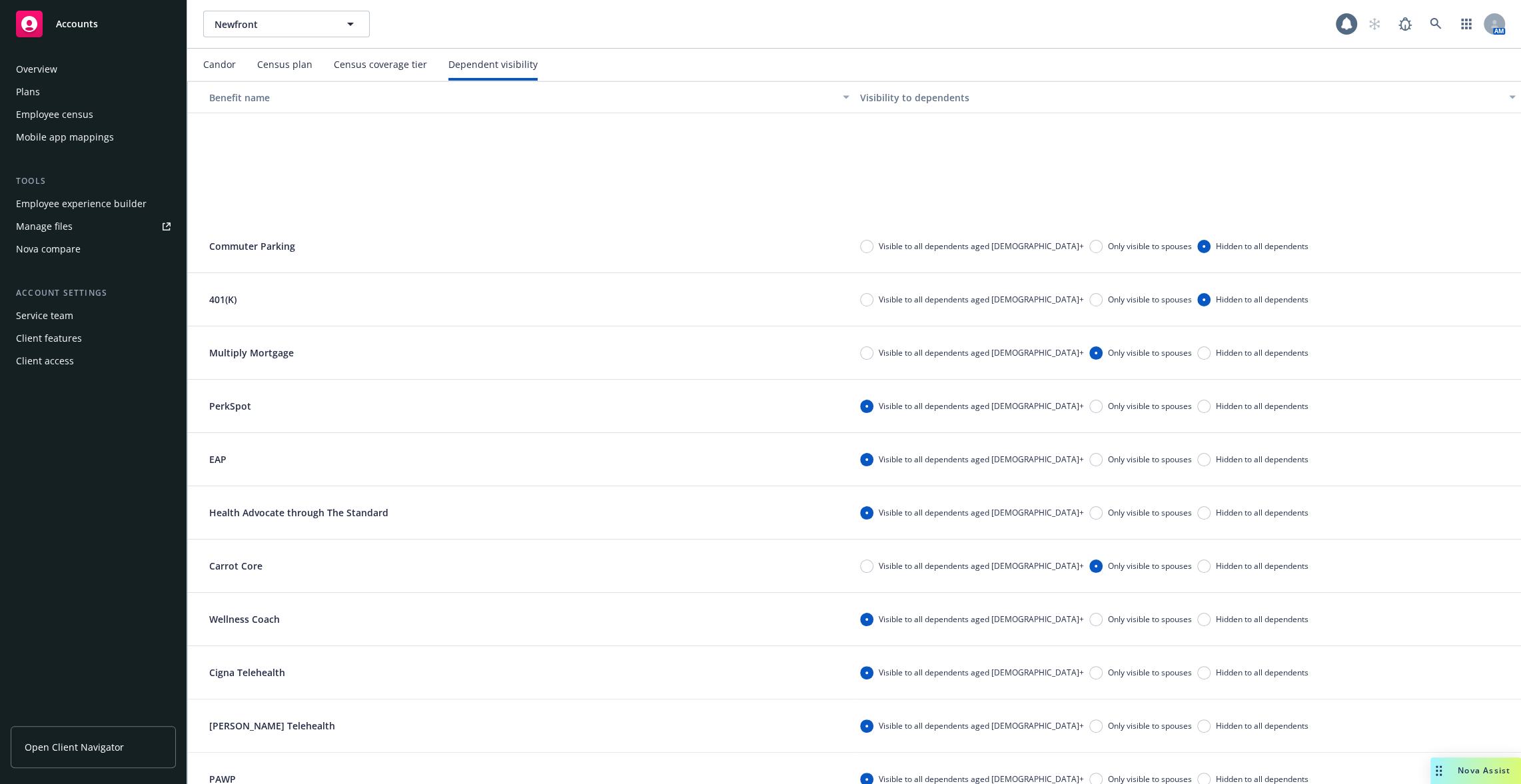
scroll to position [181, 0]
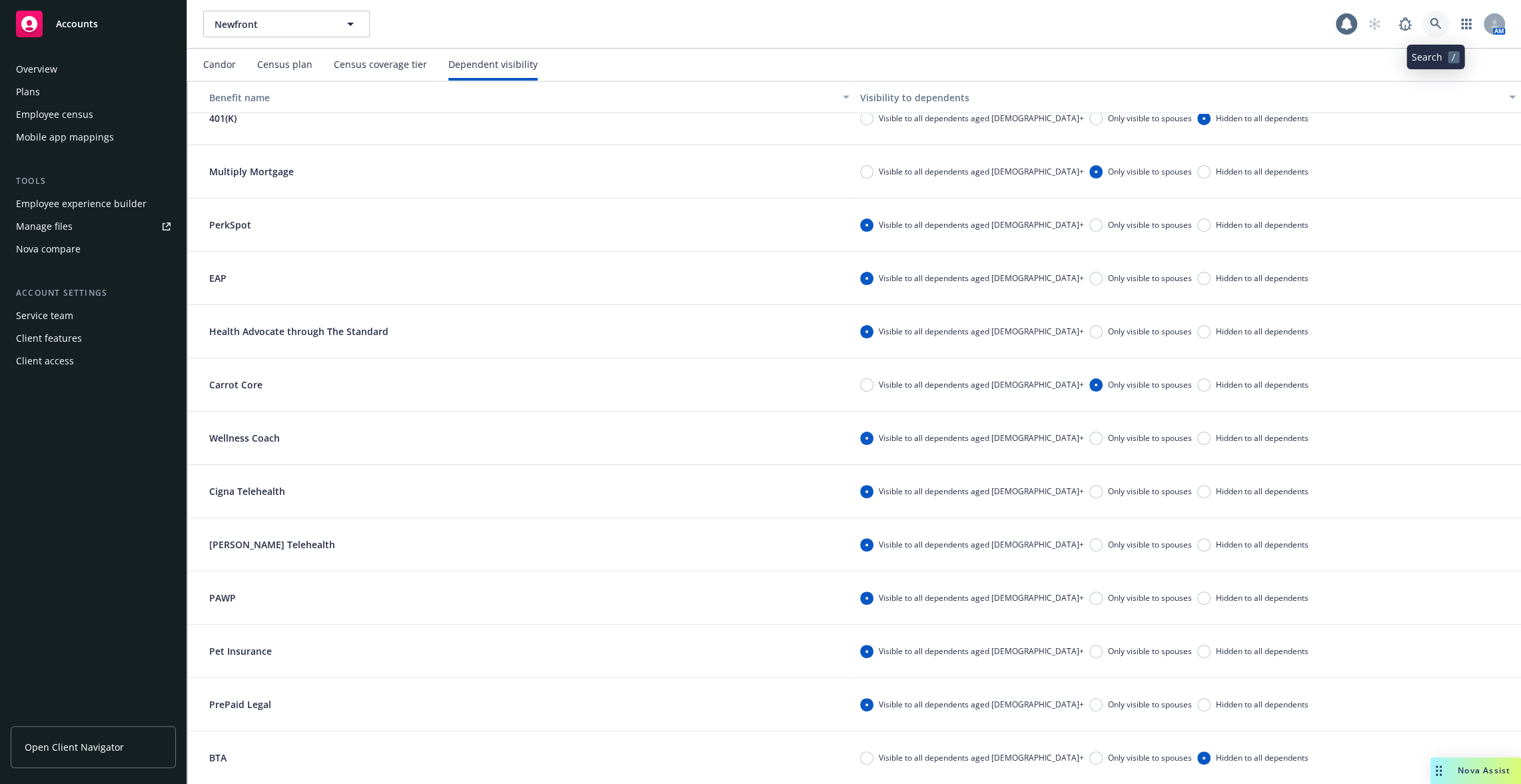
click at [1440, 34] on link at bounding box center [1435, 24] width 26 height 26
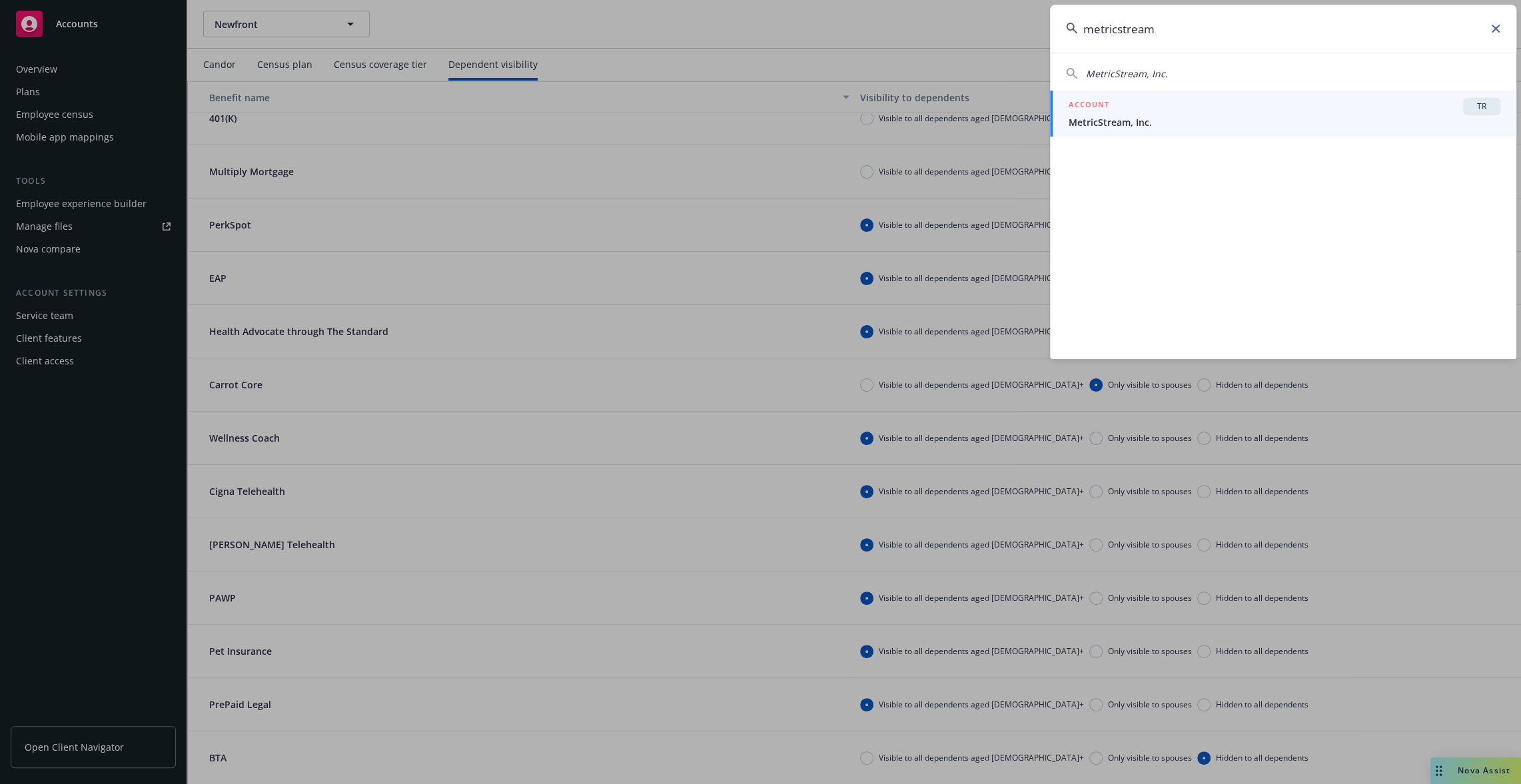
type input "metricstream"
click at [1322, 105] on div "ACCOUNT TR" at bounding box center [1284, 106] width 432 height 17
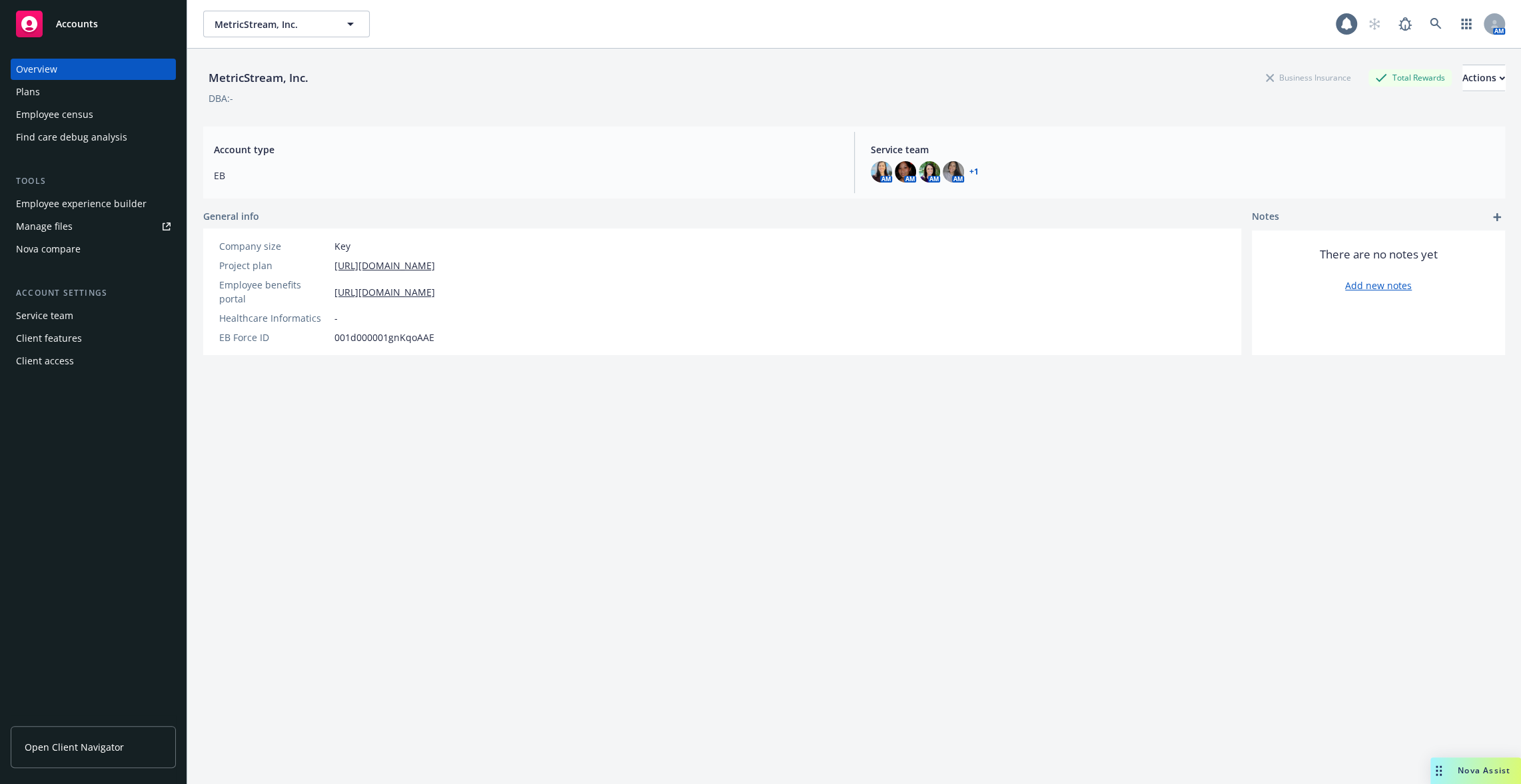
click at [61, 91] on div "Plans" at bounding box center [93, 92] width 154 height 21
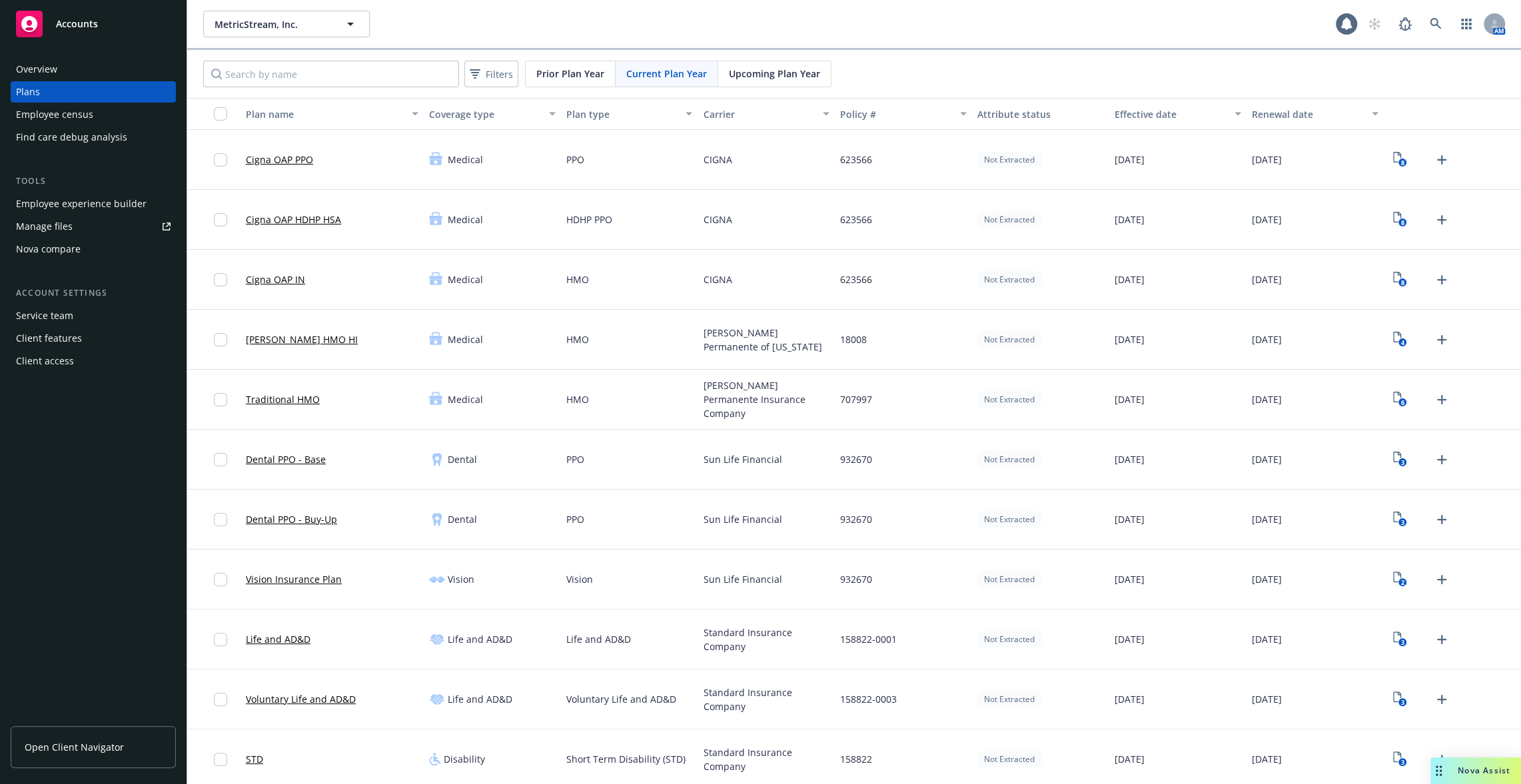
click at [75, 197] on div "Employee experience builder" at bounding box center [81, 204] width 131 height 21
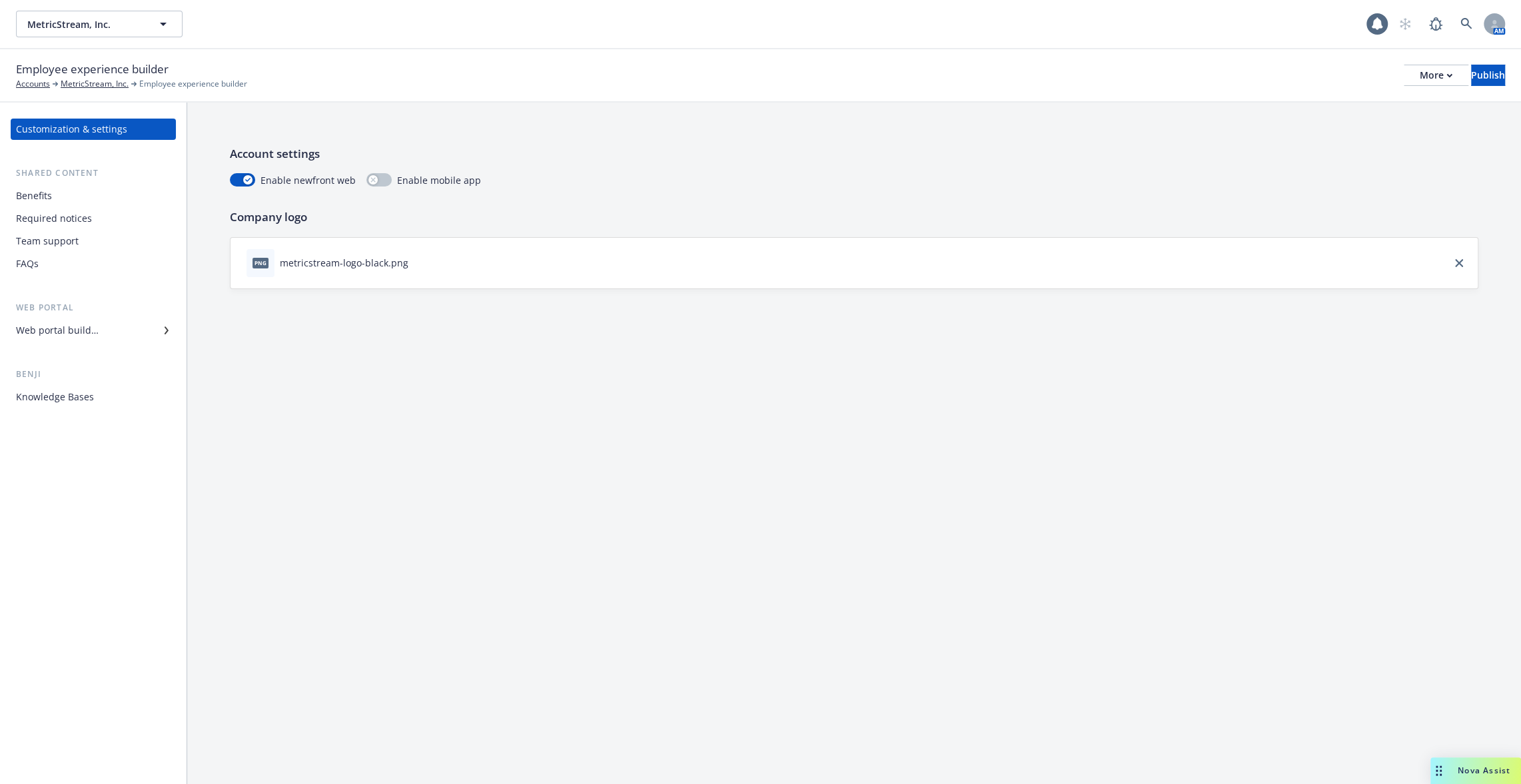
click at [76, 213] on div "Required notices" at bounding box center [54, 218] width 76 height 21
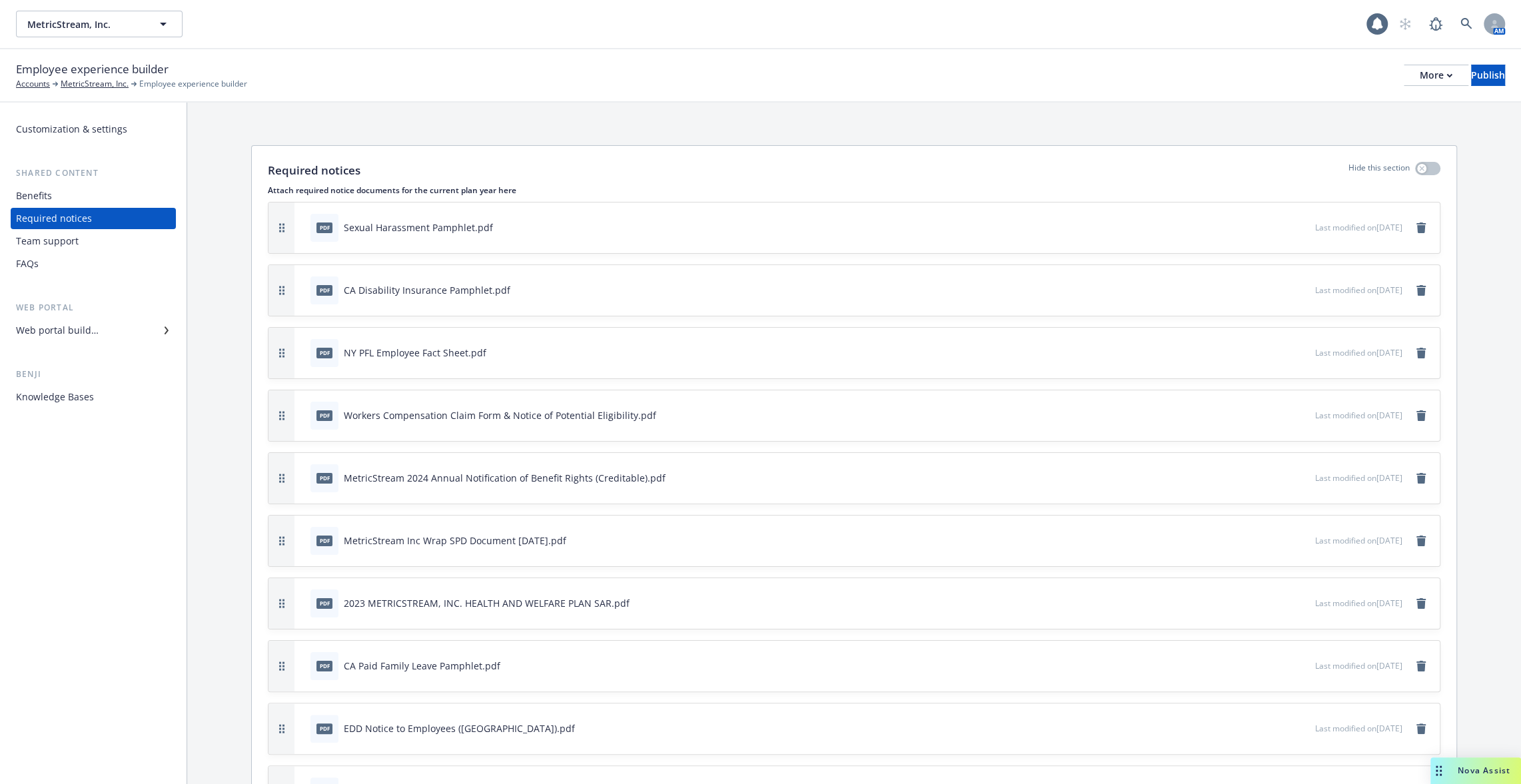
click at [76, 240] on div "Team support" at bounding box center [93, 241] width 154 height 21
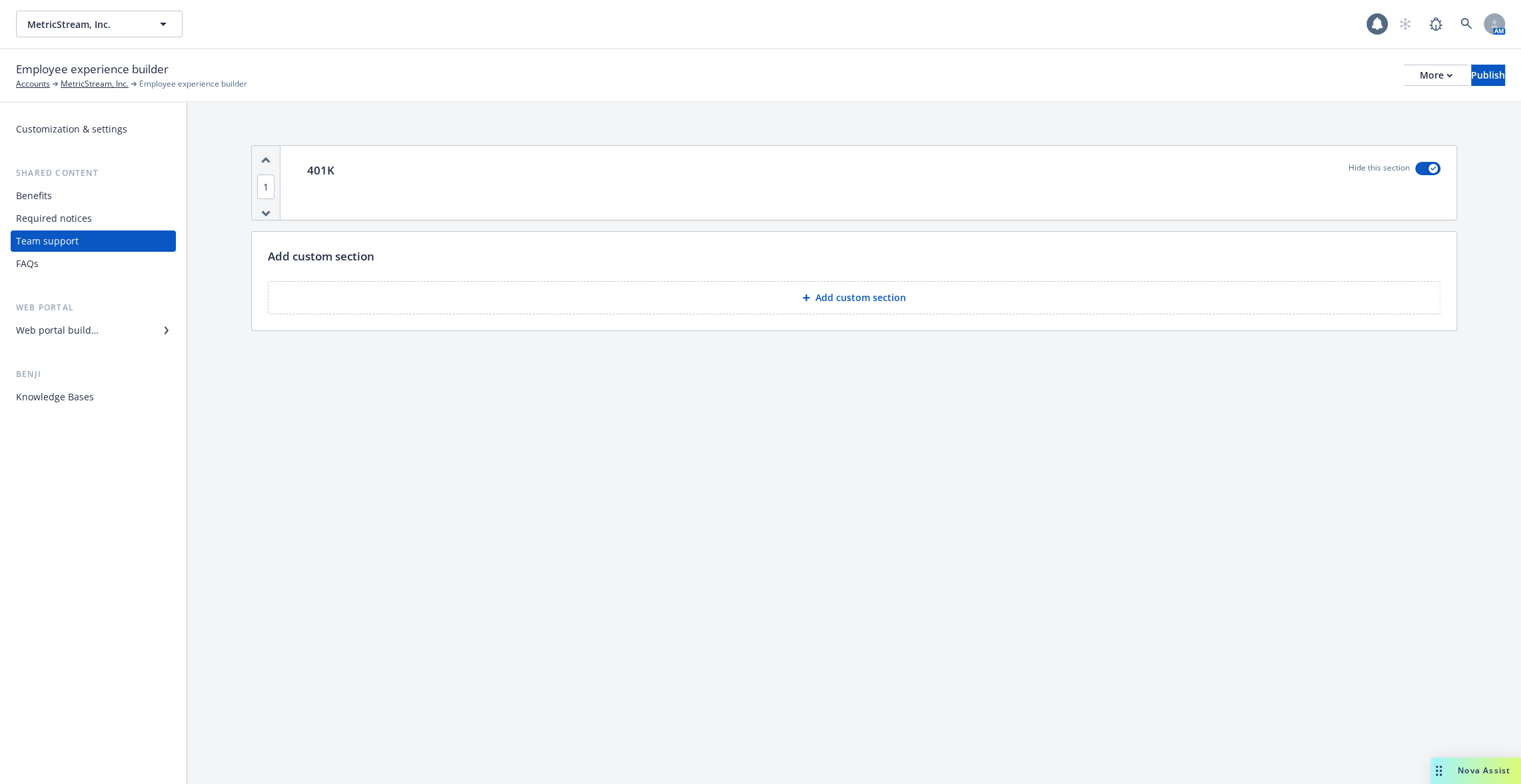
click at [87, 208] on div "Required notices" at bounding box center [54, 218] width 76 height 21
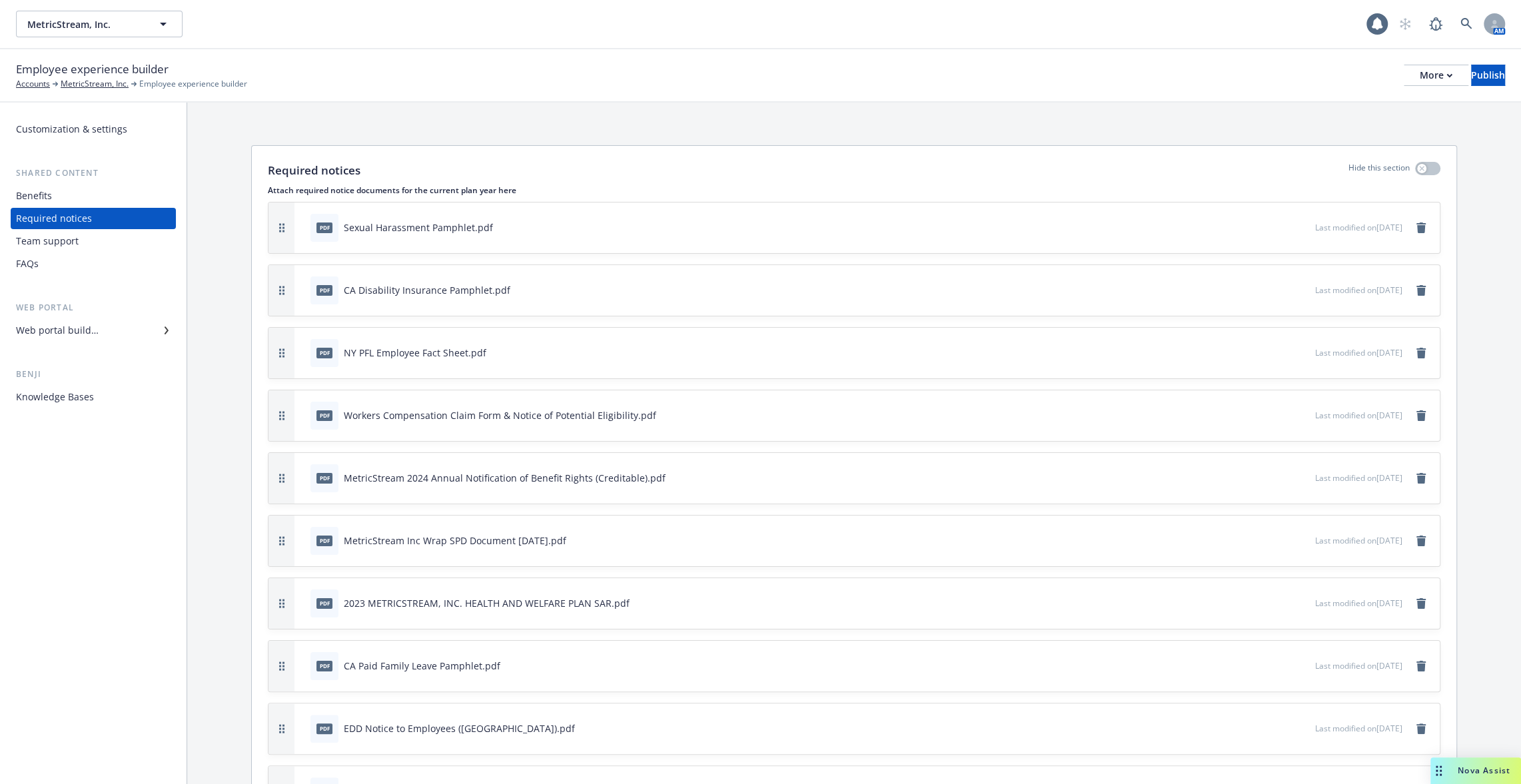
click at [89, 190] on div "Benefits" at bounding box center [93, 196] width 154 height 21
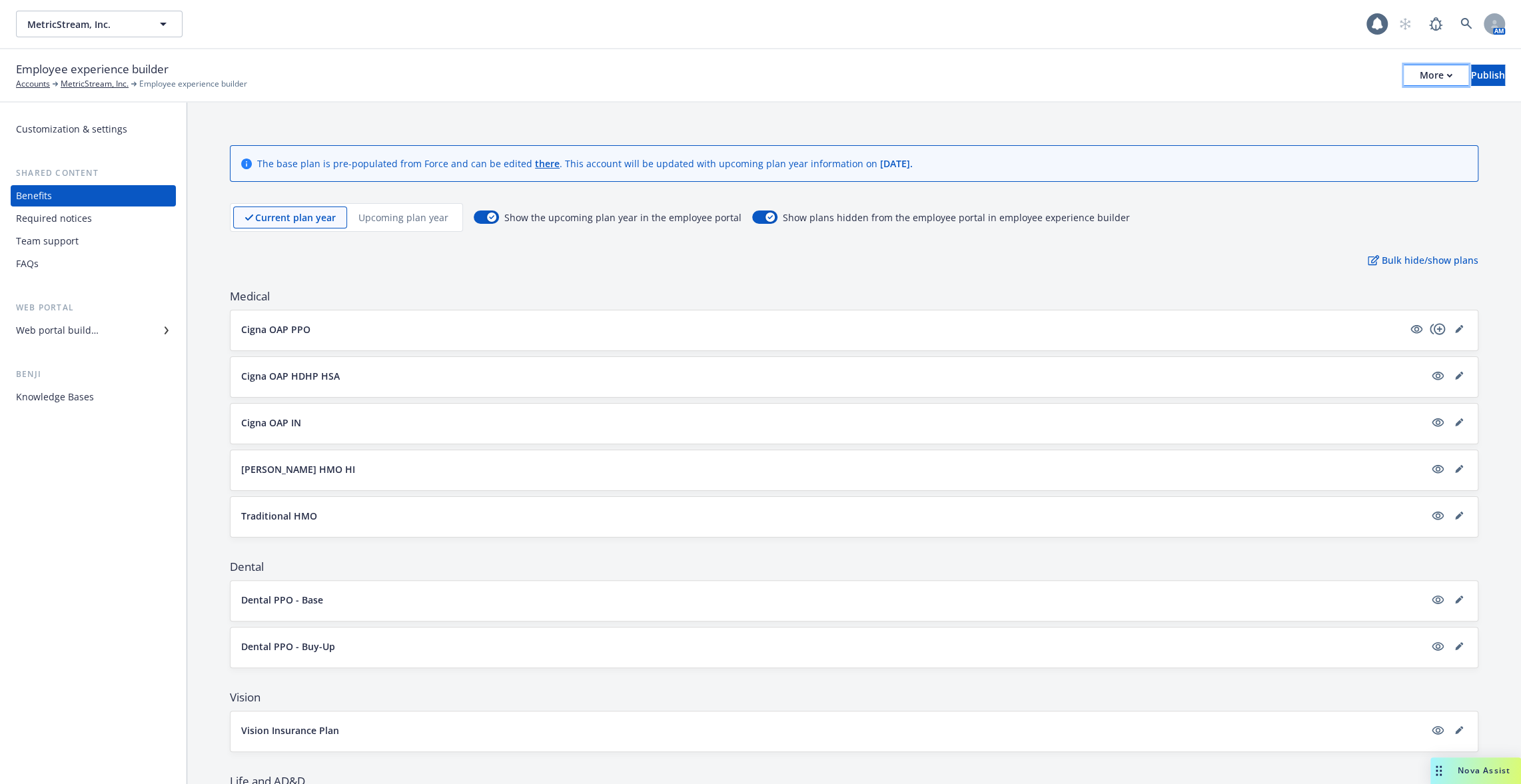
click at [1420, 81] on div "More" at bounding box center [1436, 75] width 33 height 20
click at [1370, 129] on link "Copy portal link" at bounding box center [1326, 131] width 197 height 26
click at [1420, 66] on div "More" at bounding box center [1436, 75] width 33 height 20
click at [1371, 129] on link "Copy portal link" at bounding box center [1326, 131] width 197 height 26
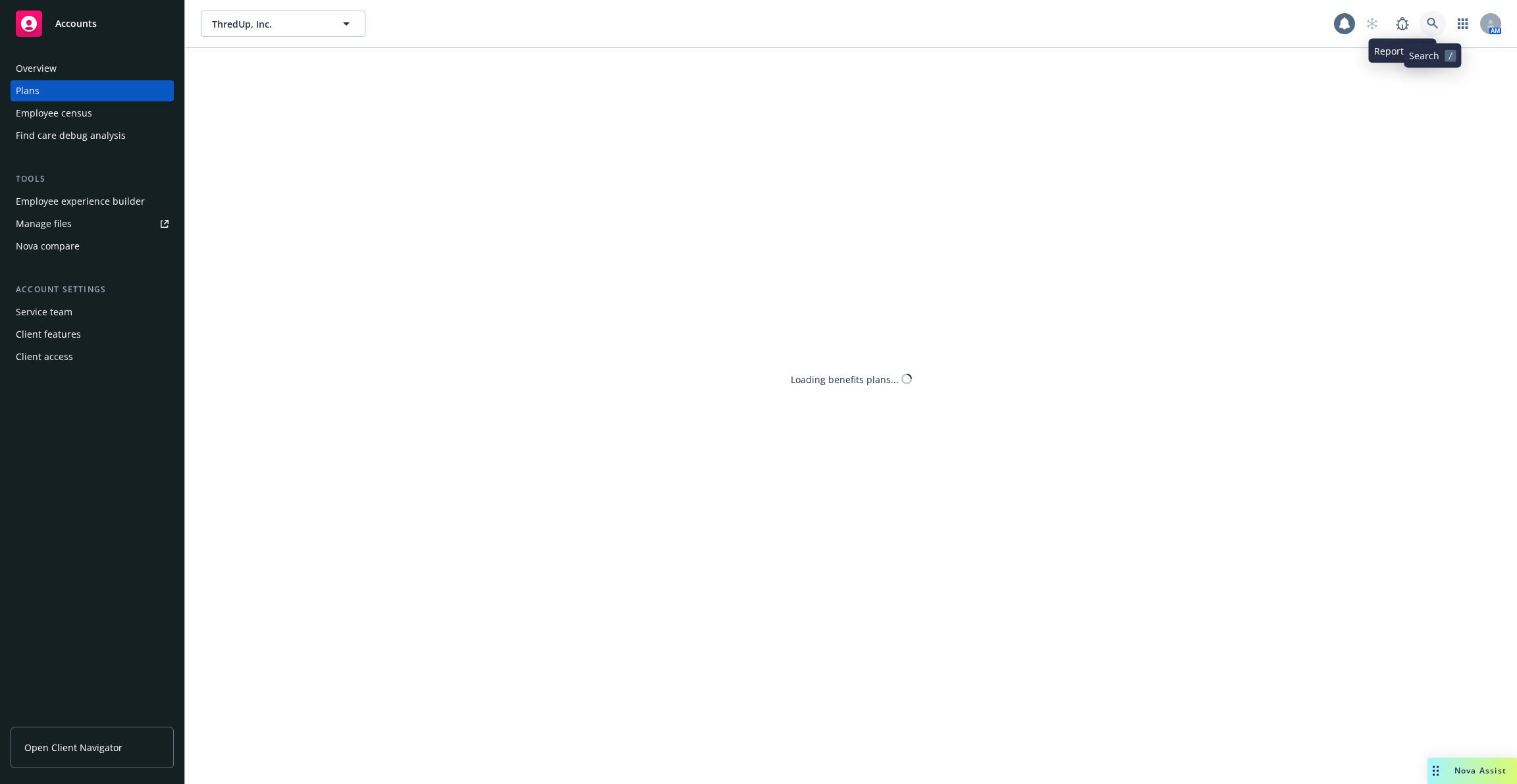
click at [1434, 24] on icon at bounding box center [1433, 23] width 11 height 11
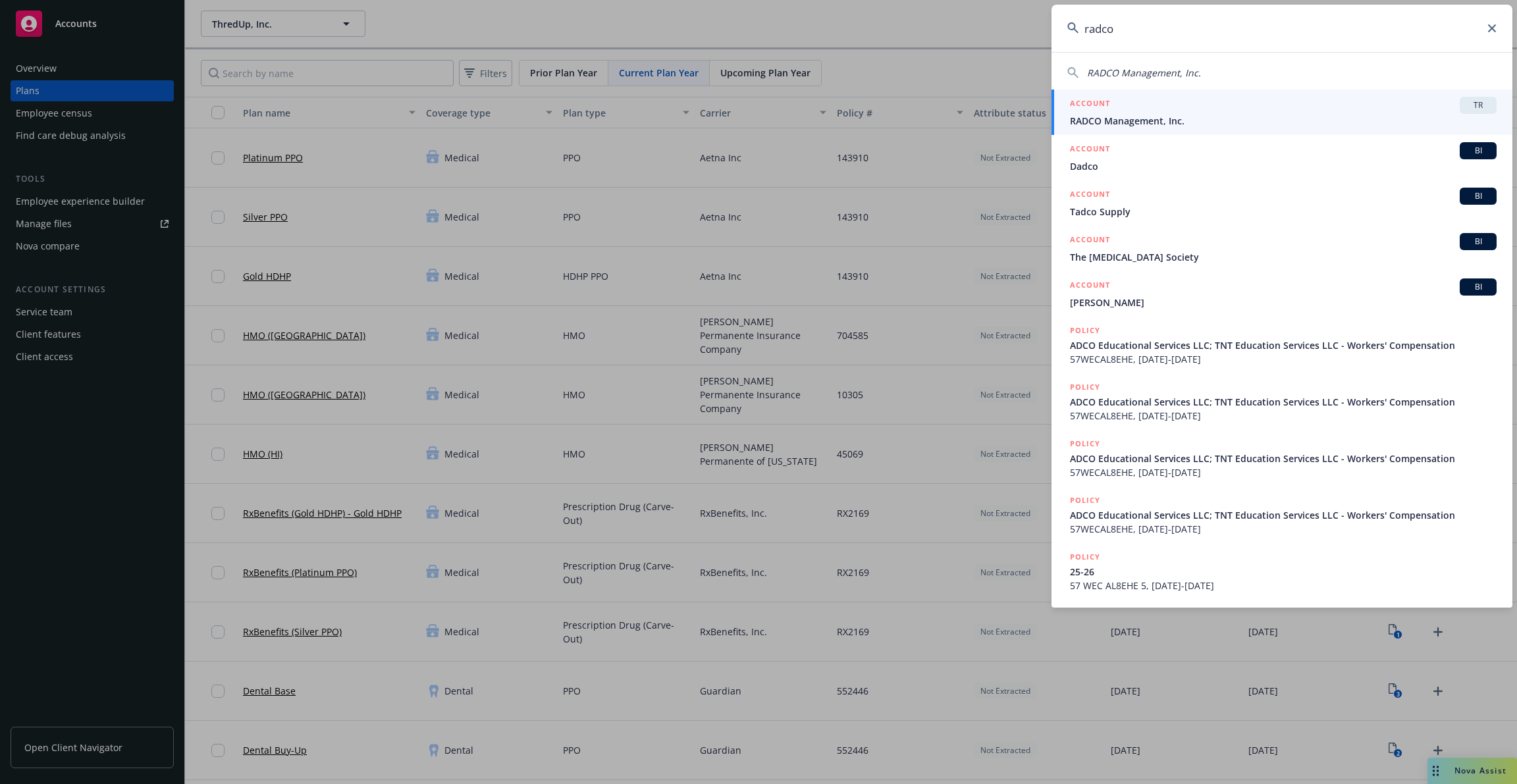
type input "radco"
click at [1261, 103] on div "ACCOUNT TR" at bounding box center [1283, 105] width 427 height 17
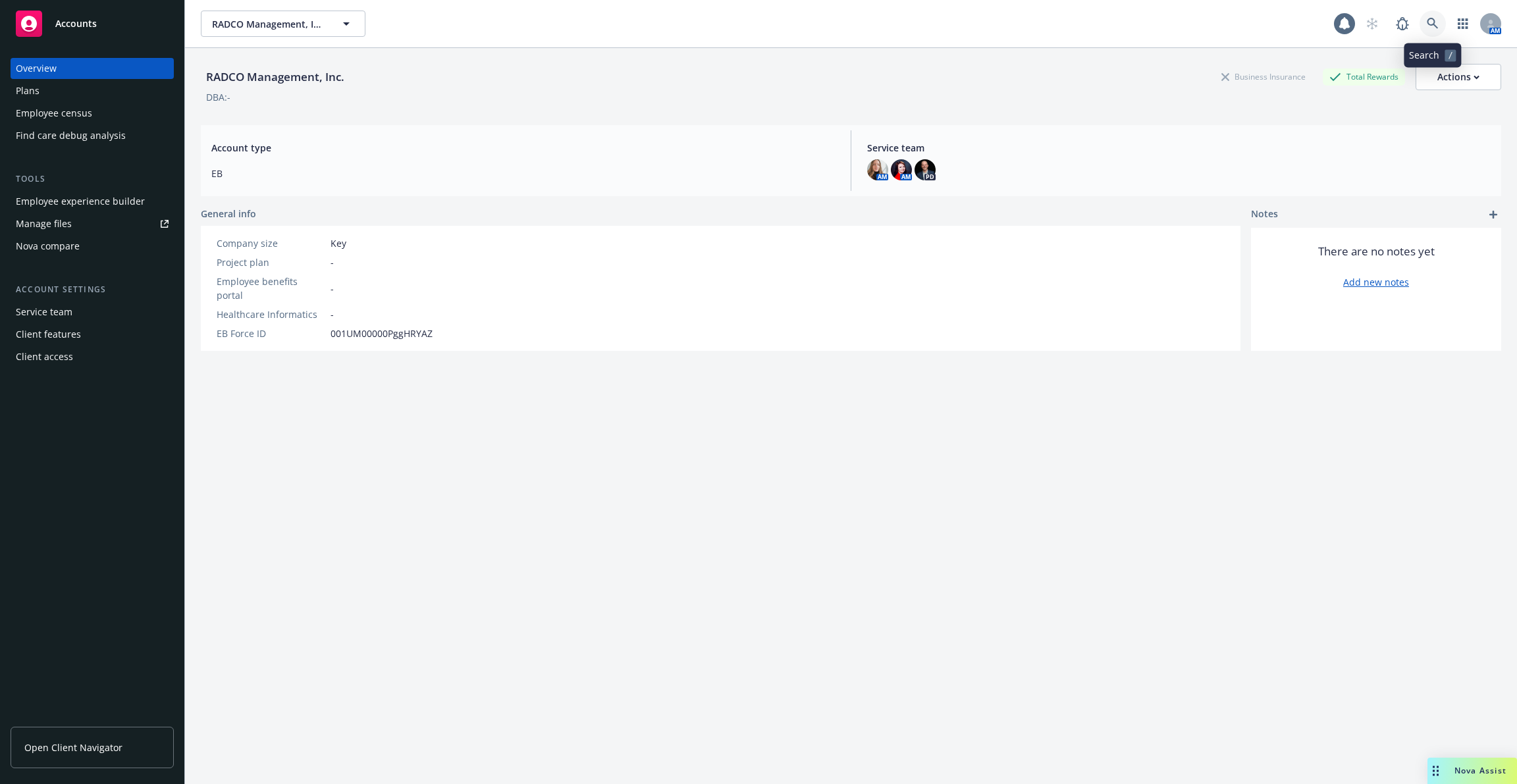
click at [1437, 23] on icon at bounding box center [1433, 23] width 12 height 12
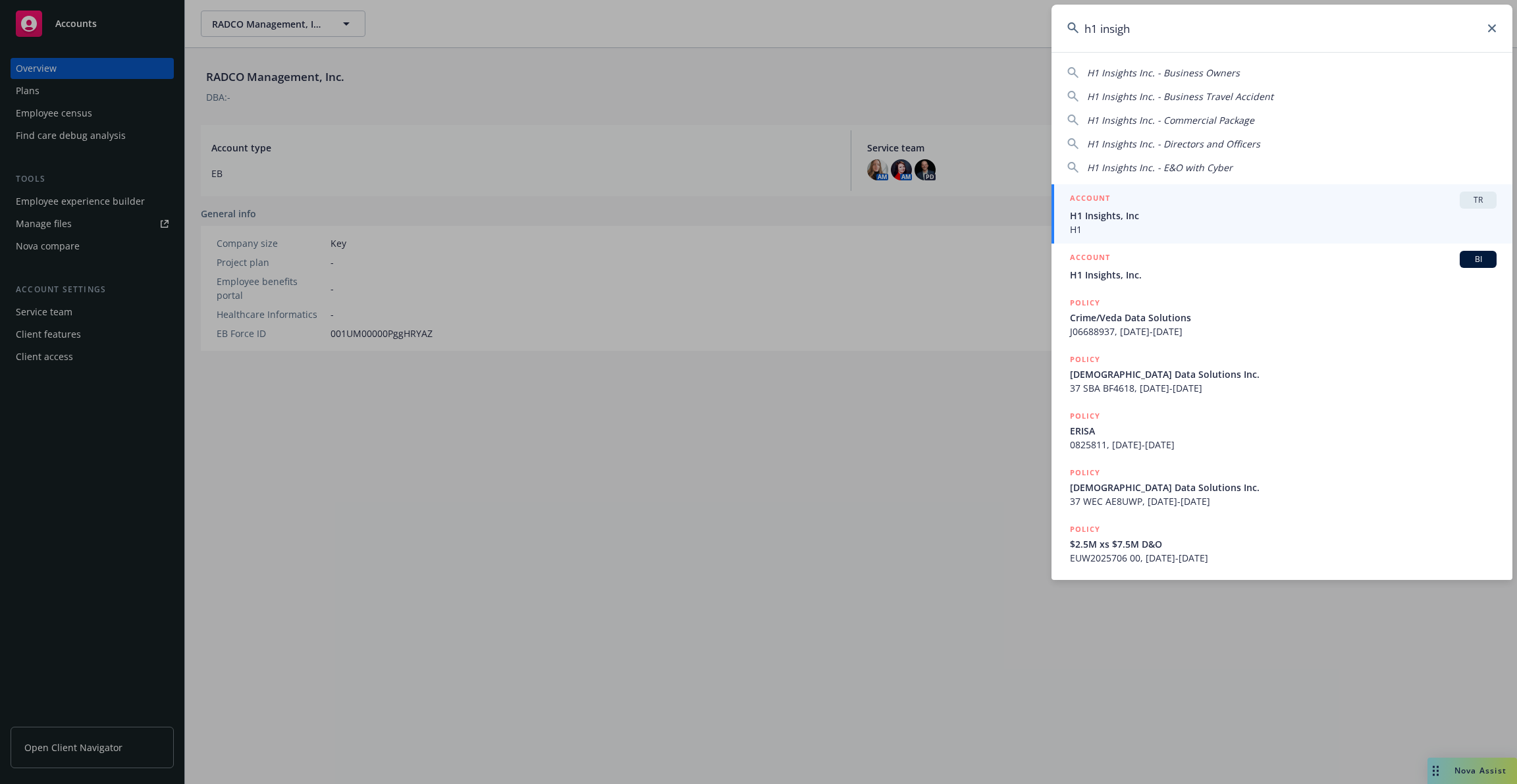
type input "h1 insigh"
click at [1240, 224] on span "H1" at bounding box center [1283, 229] width 427 height 14
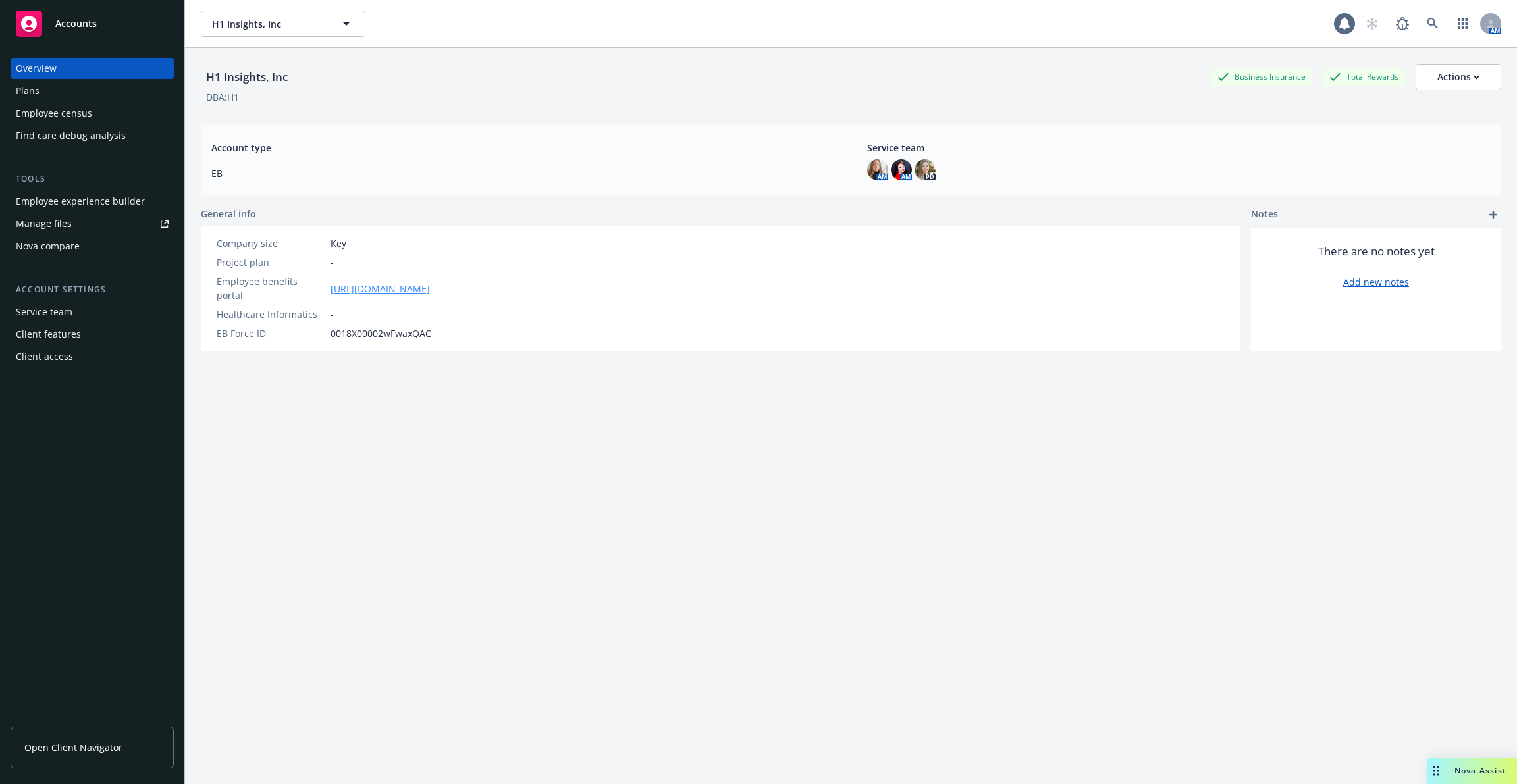
click at [430, 282] on link "https://app.newfront.com/employee/f8210c96-f7c4-4e0b-98a6-eafe88e7ca97" at bounding box center [380, 289] width 100 height 14
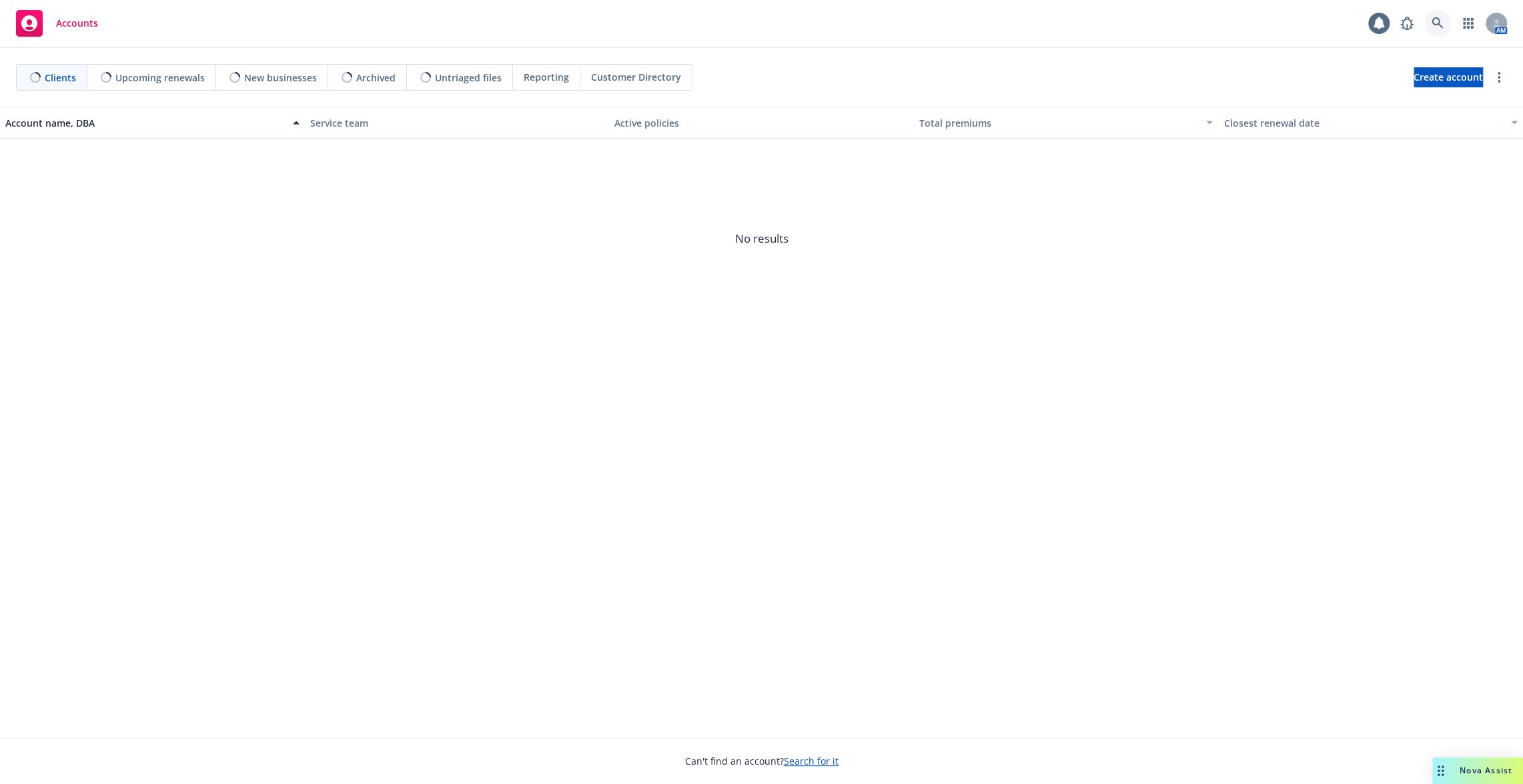
click at [1427, 24] on link at bounding box center [1437, 23] width 26 height 26
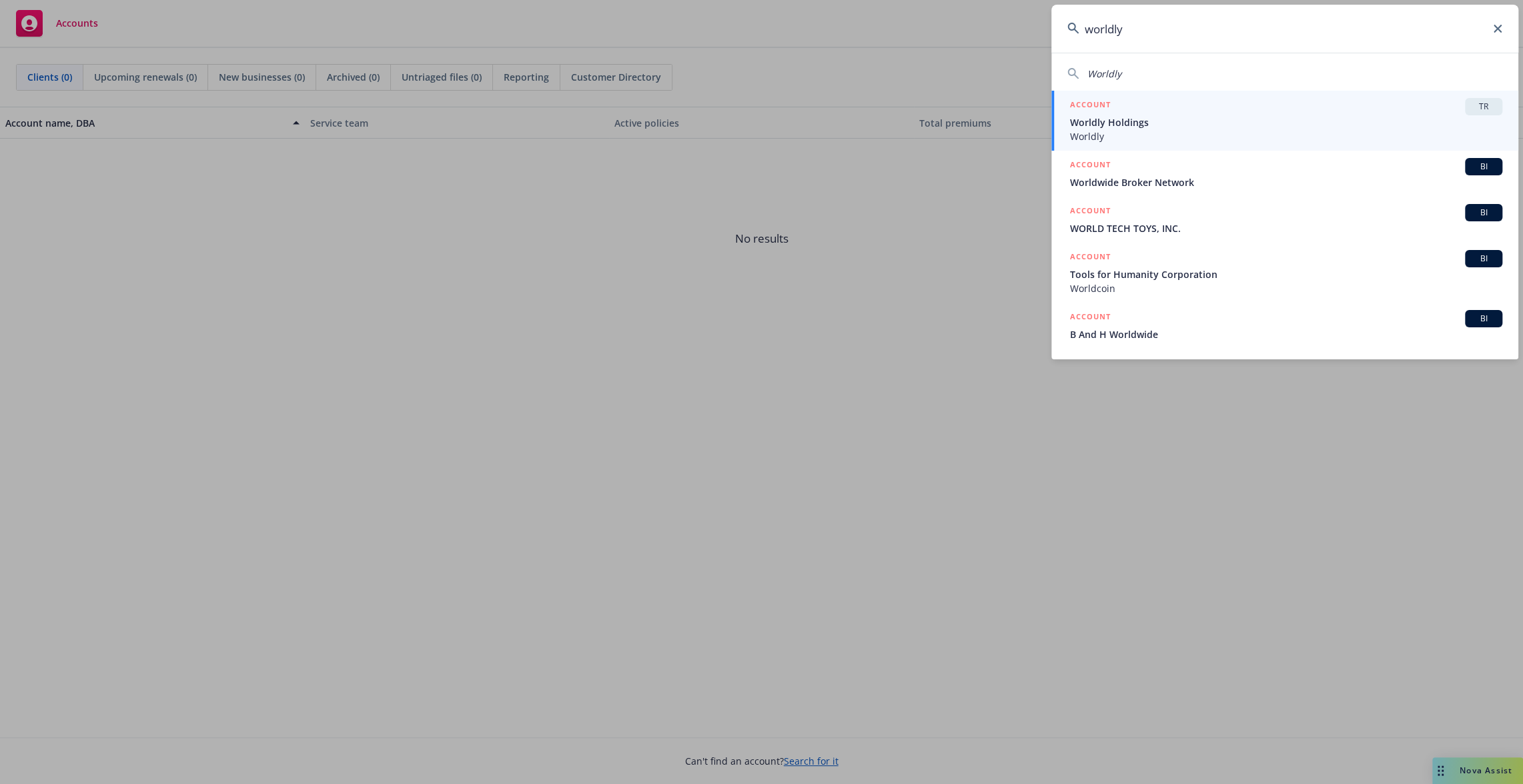
type input "worldly"
click at [1373, 131] on span "Worldly" at bounding box center [1286, 137] width 433 height 14
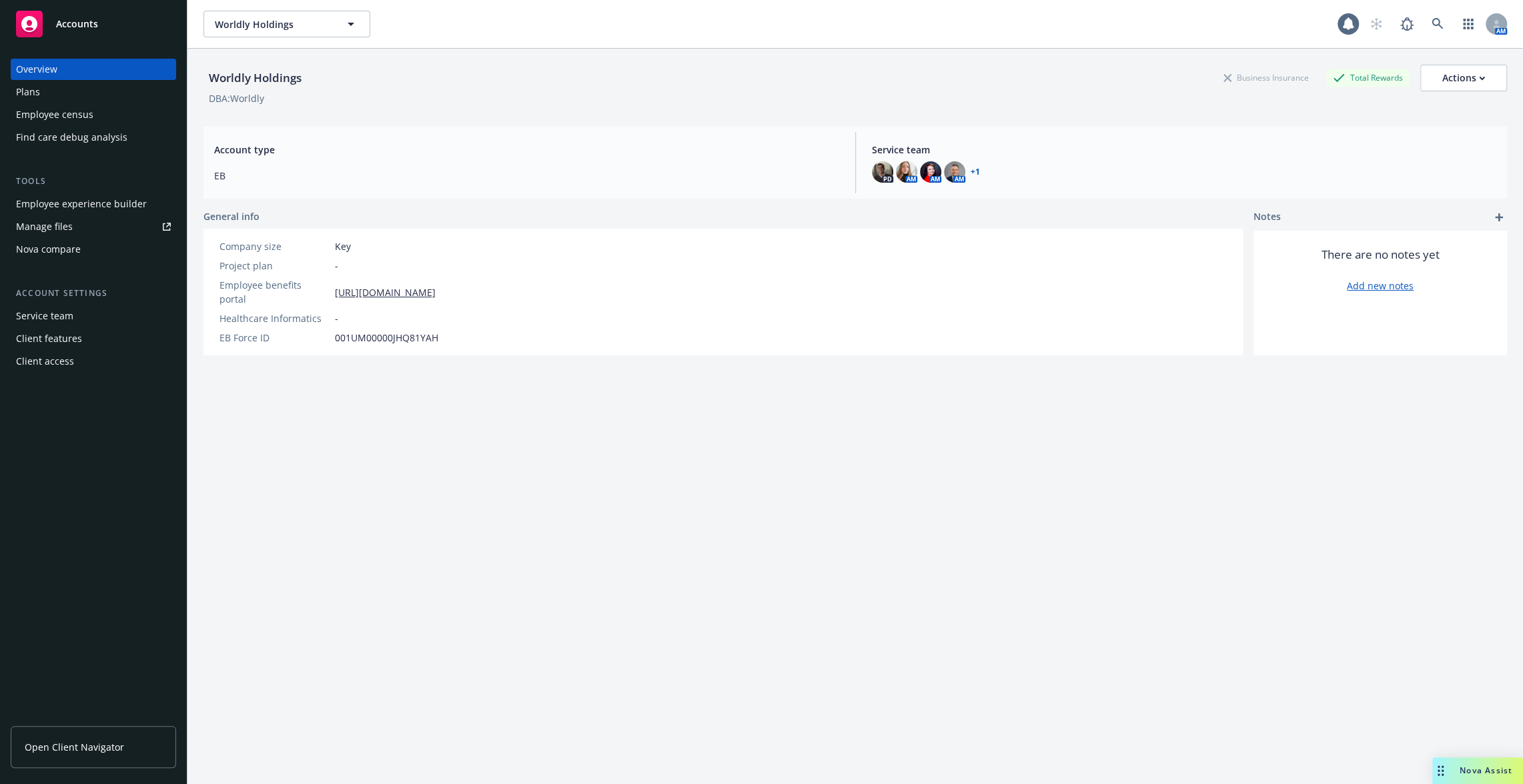
click at [114, 212] on div "Employee experience builder" at bounding box center [81, 204] width 131 height 21
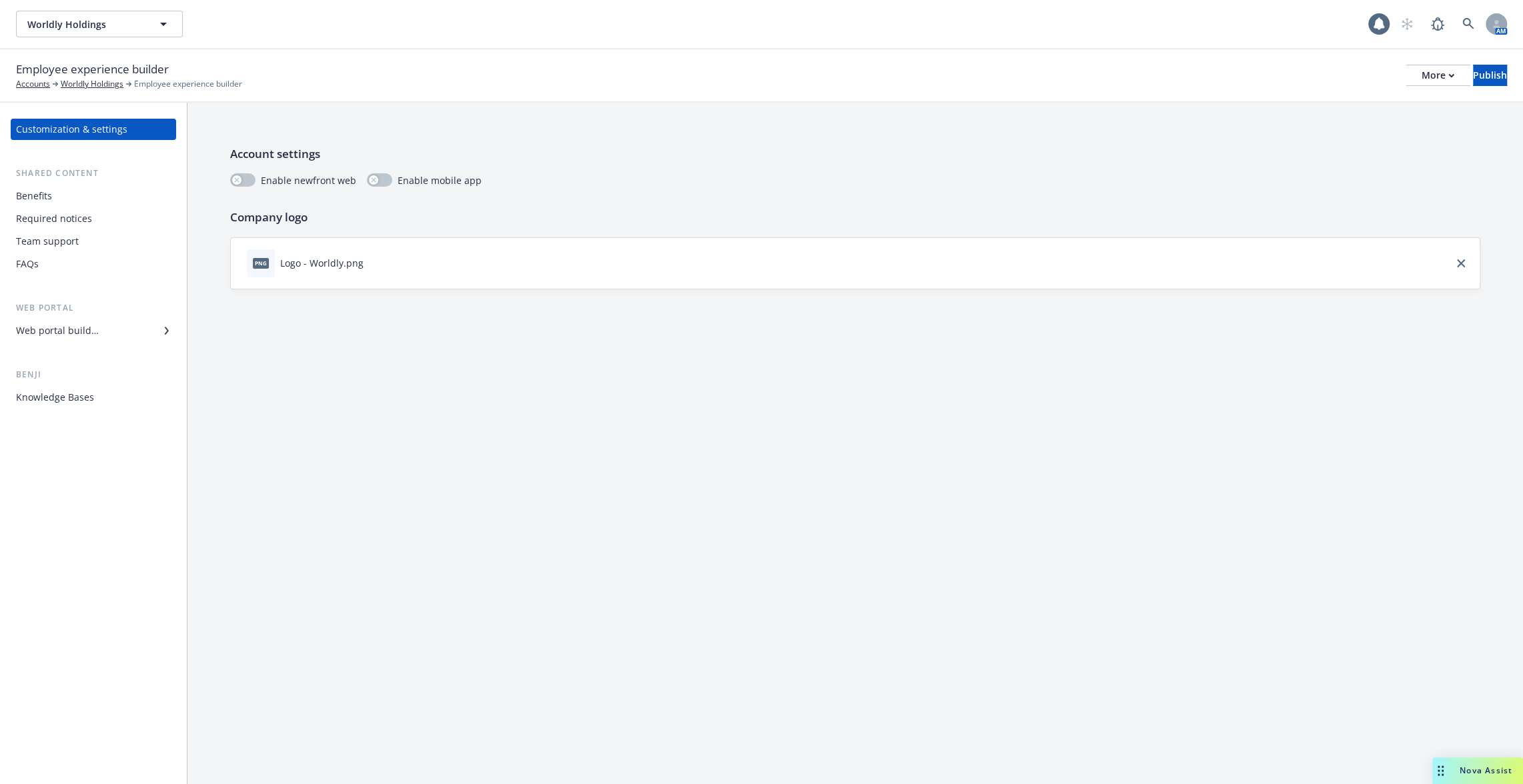
click at [116, 202] on div "Benefits" at bounding box center [93, 196] width 154 height 21
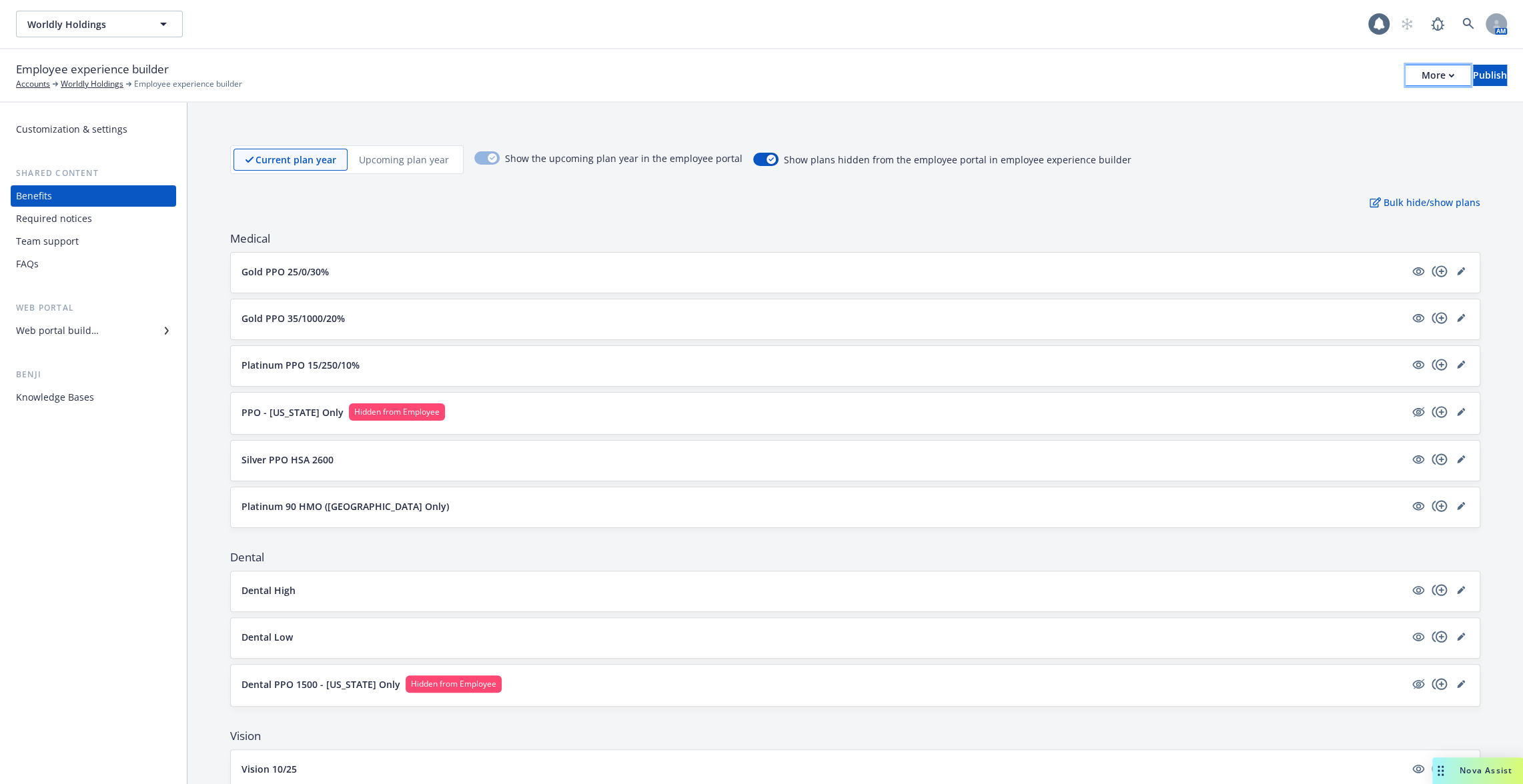
click at [1421, 74] on div "More" at bounding box center [1438, 75] width 33 height 20
click at [1371, 134] on link "Copy portal link" at bounding box center [1328, 132] width 197 height 26
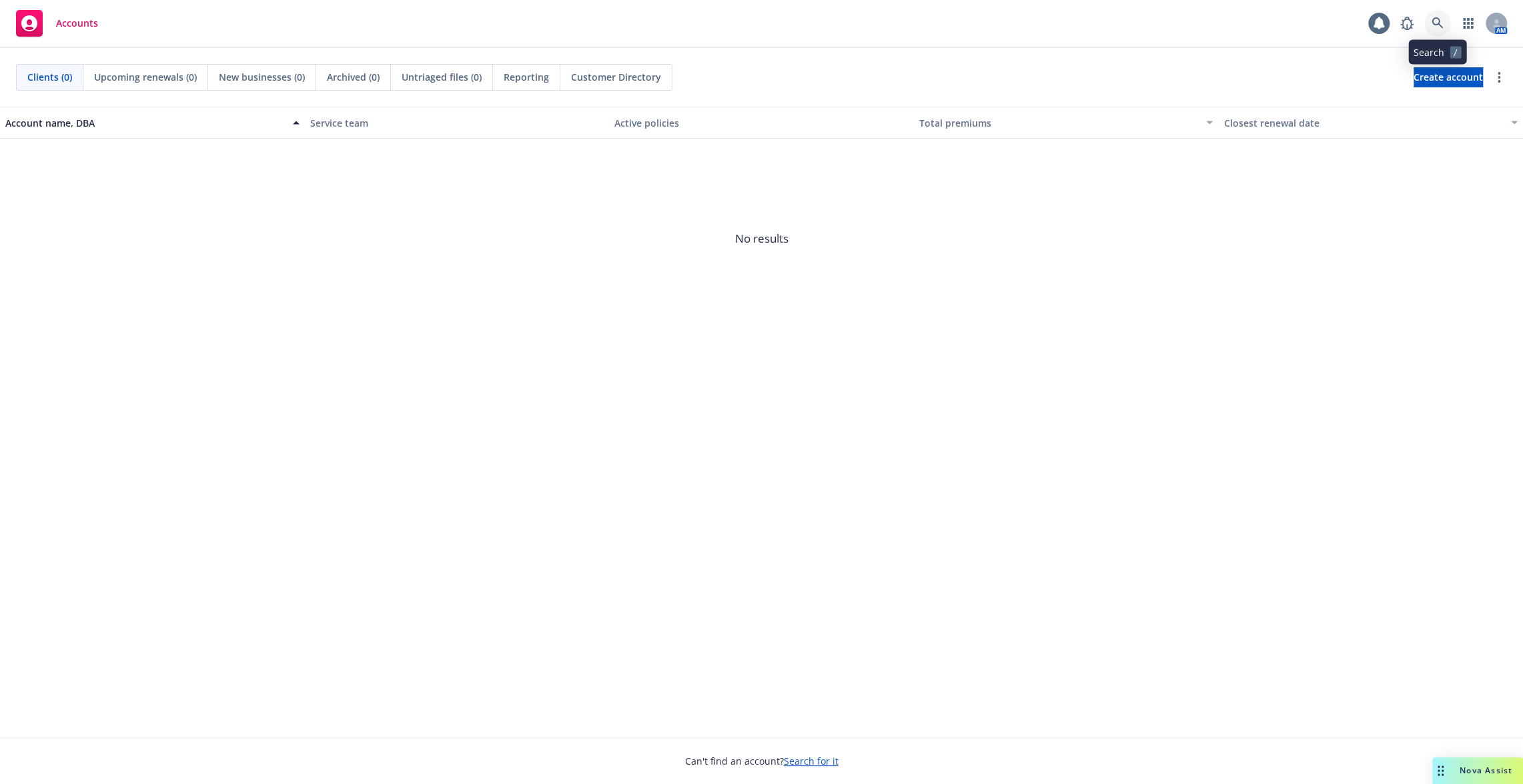
click at [1440, 25] on icon at bounding box center [1437, 23] width 11 height 11
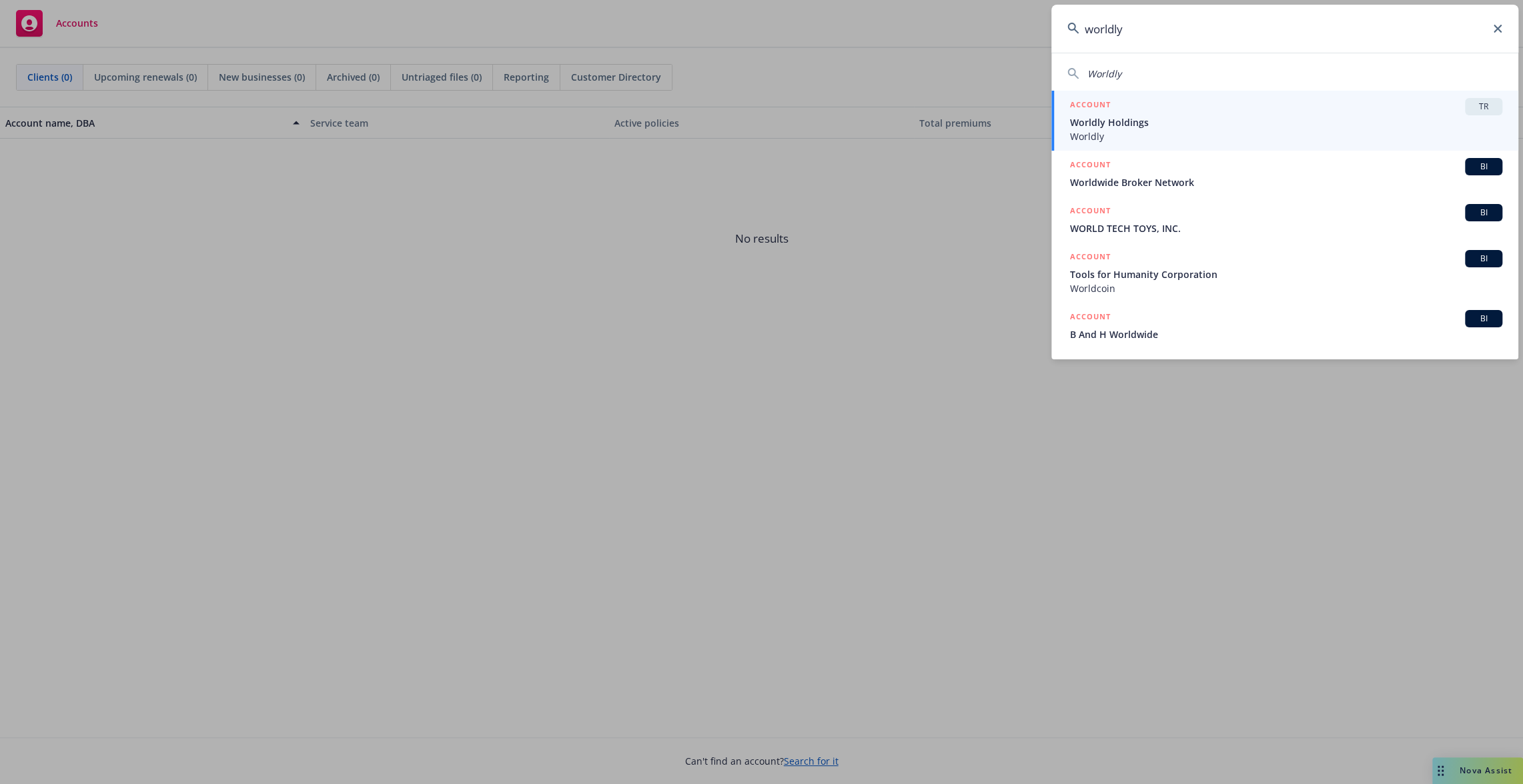
type input "worldly"
click at [1288, 121] on span "Worldly Holdings" at bounding box center [1286, 122] width 433 height 14
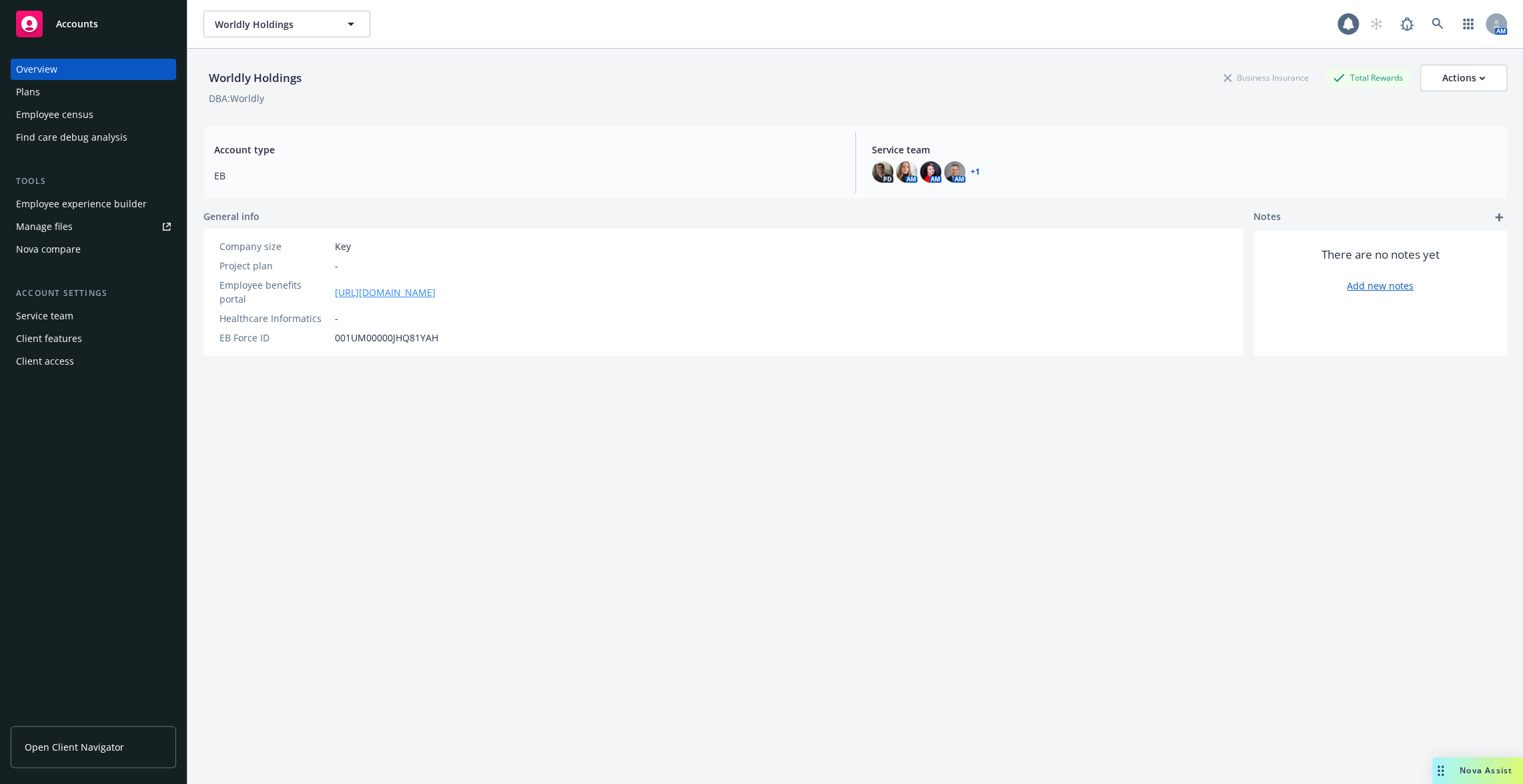
click at [435, 285] on link "[URL][DOMAIN_NAME]" at bounding box center [385, 292] width 101 height 14
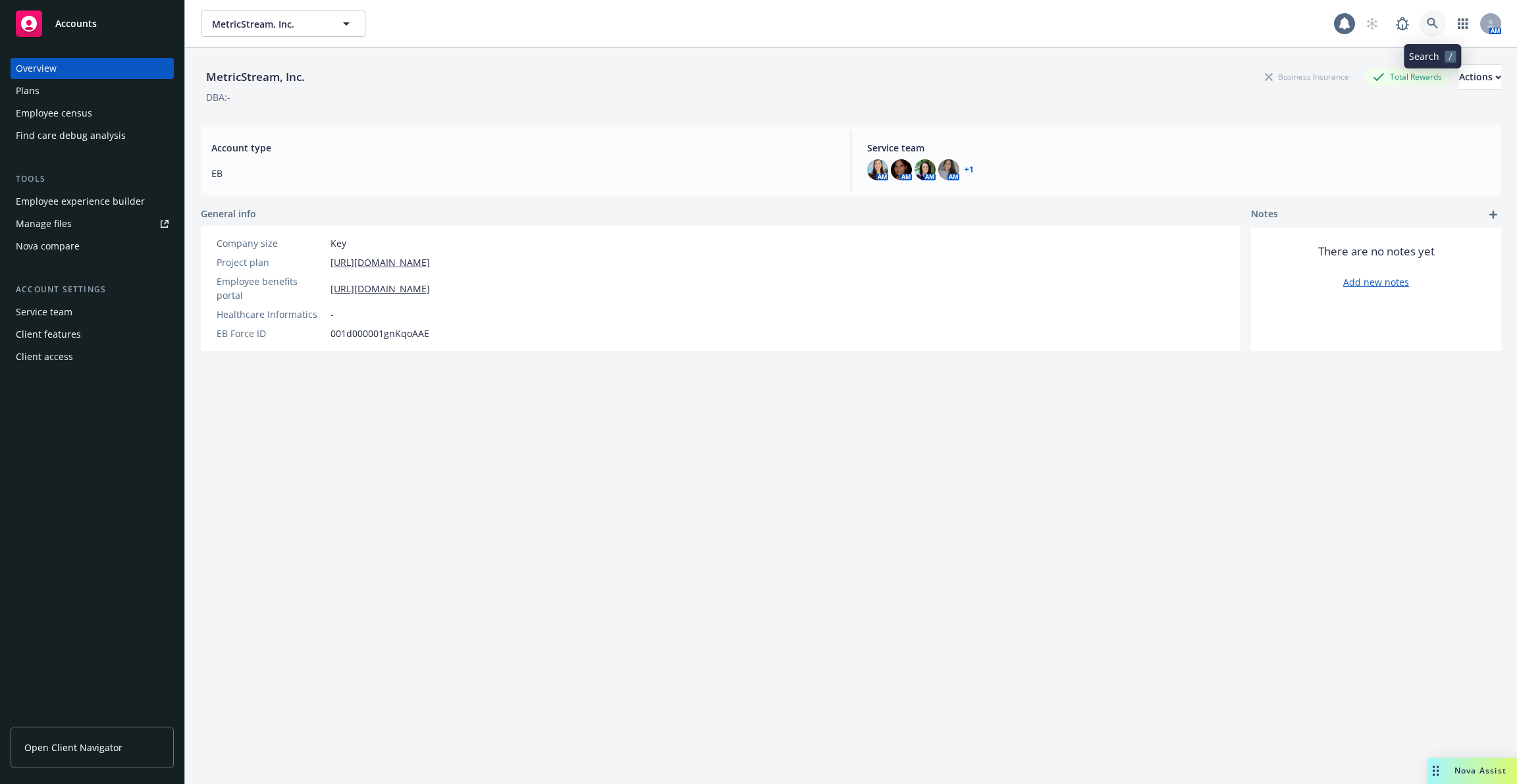
click at [1428, 32] on link at bounding box center [1432, 23] width 26 height 26
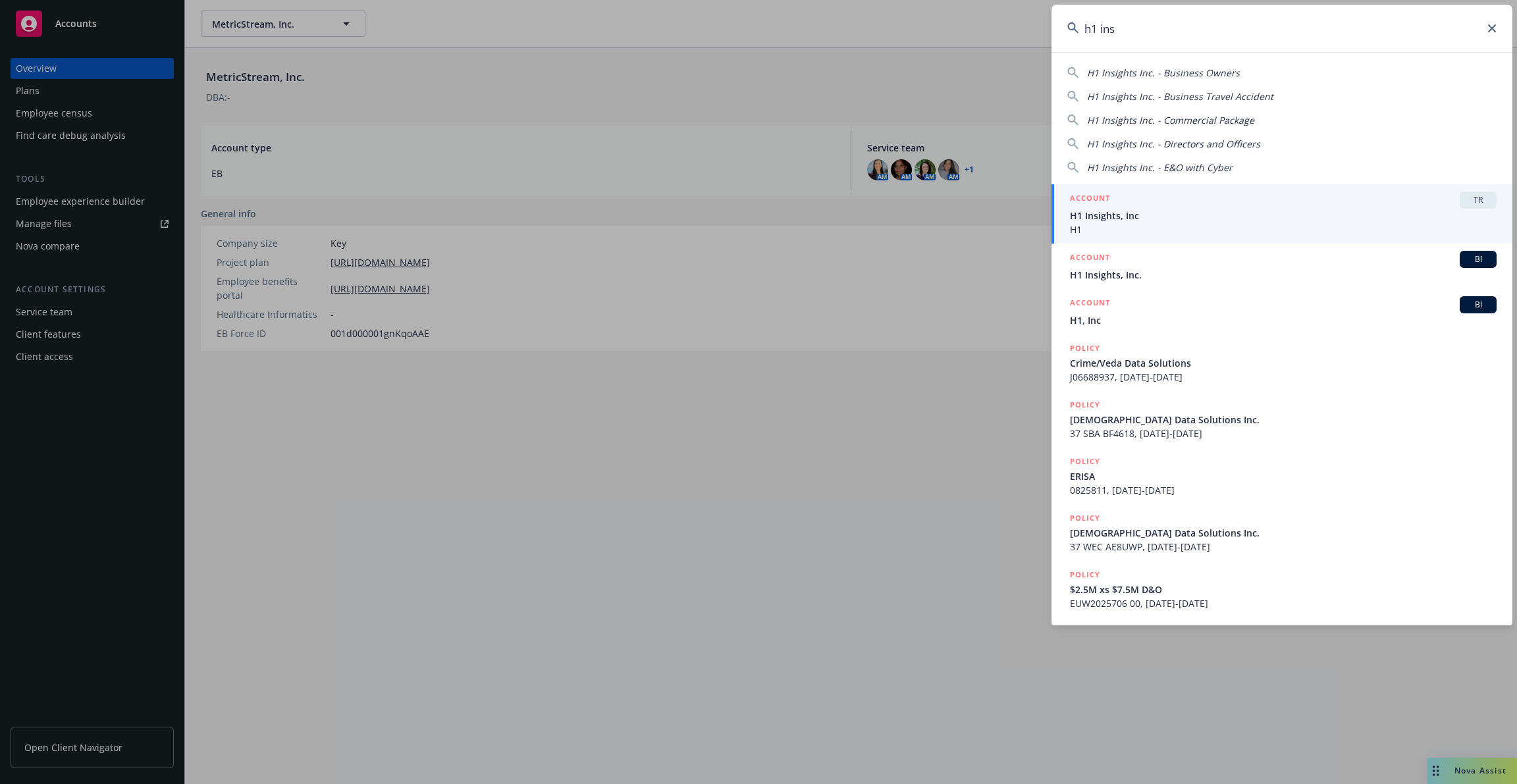
type input "h1 ins"
click at [1273, 212] on span "H1 Insights, Inc" at bounding box center [1283, 216] width 427 height 14
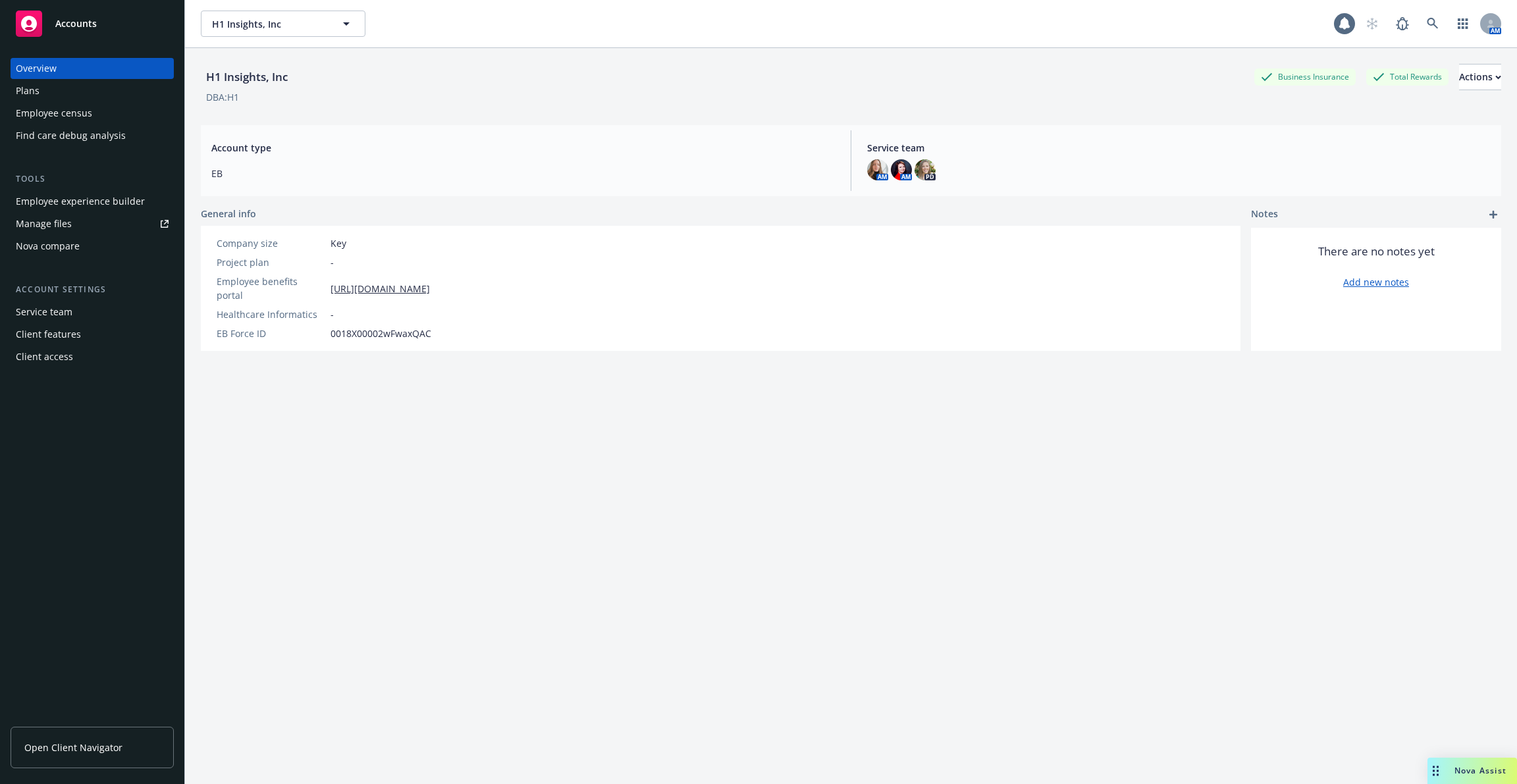
click at [88, 208] on div "Employee experience builder" at bounding box center [80, 202] width 129 height 21
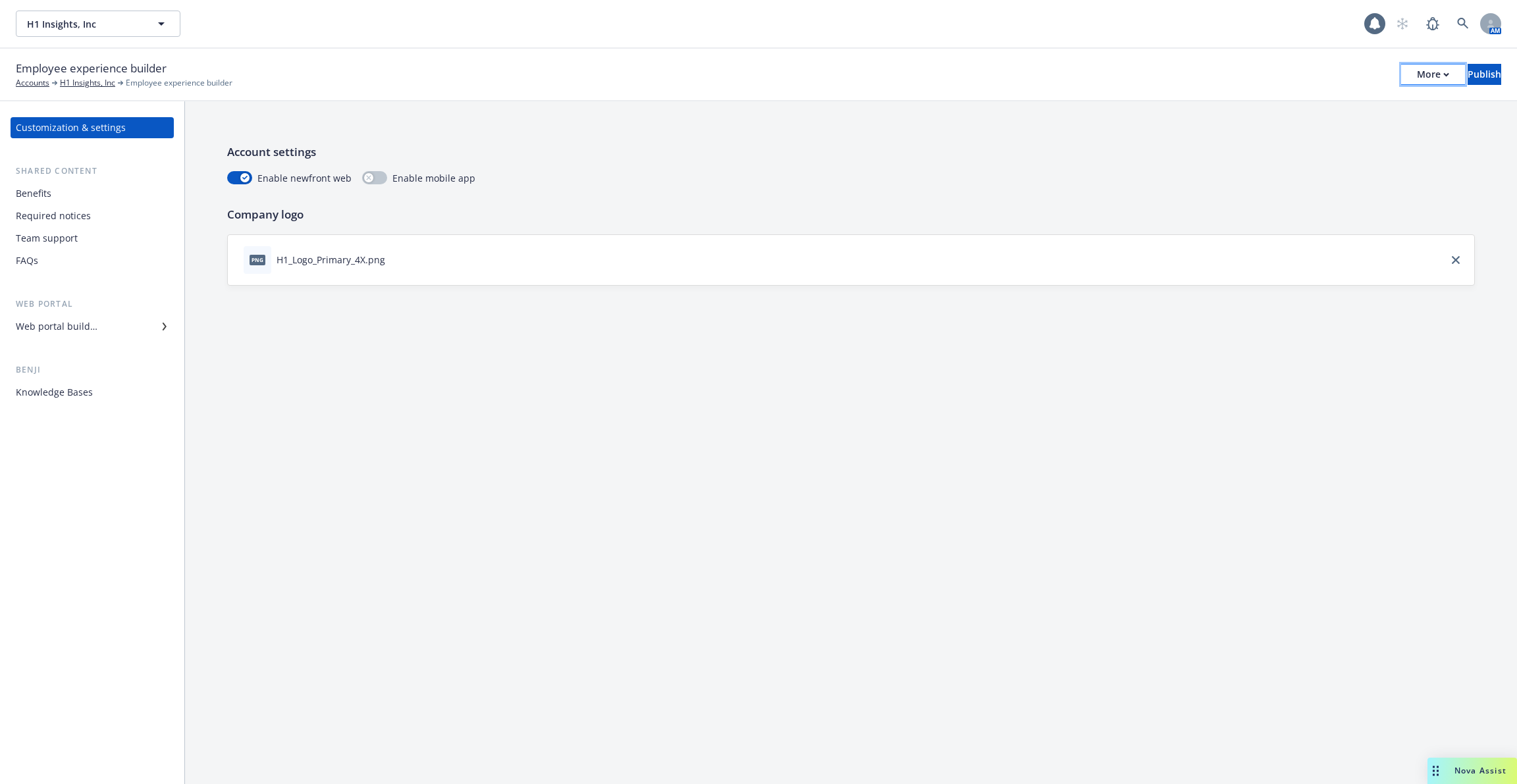
click at [1401, 67] on button "More" at bounding box center [1433, 74] width 64 height 21
click at [1361, 127] on link "Copy portal link" at bounding box center [1325, 130] width 195 height 26
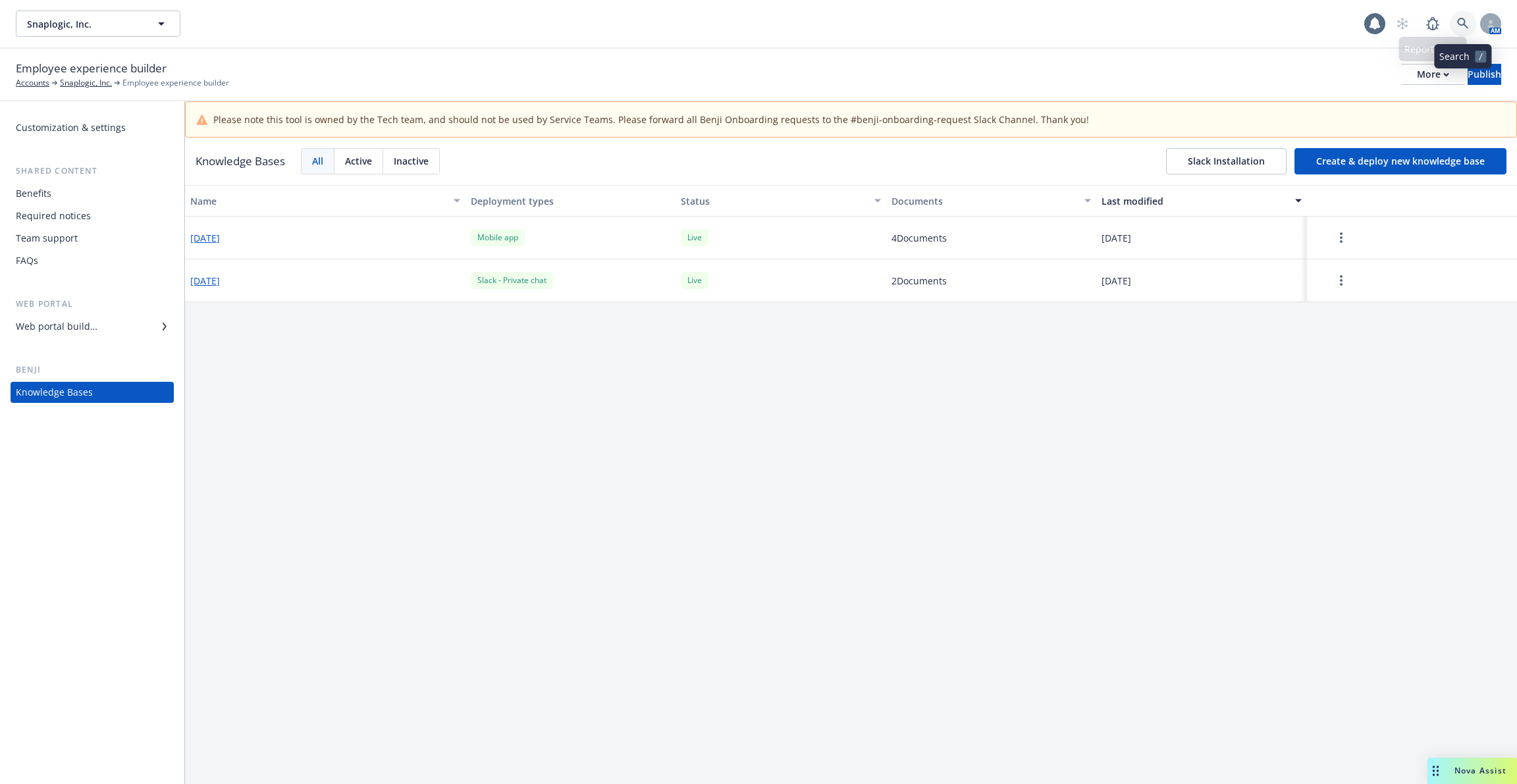
click at [1464, 13] on link at bounding box center [1463, 23] width 26 height 26
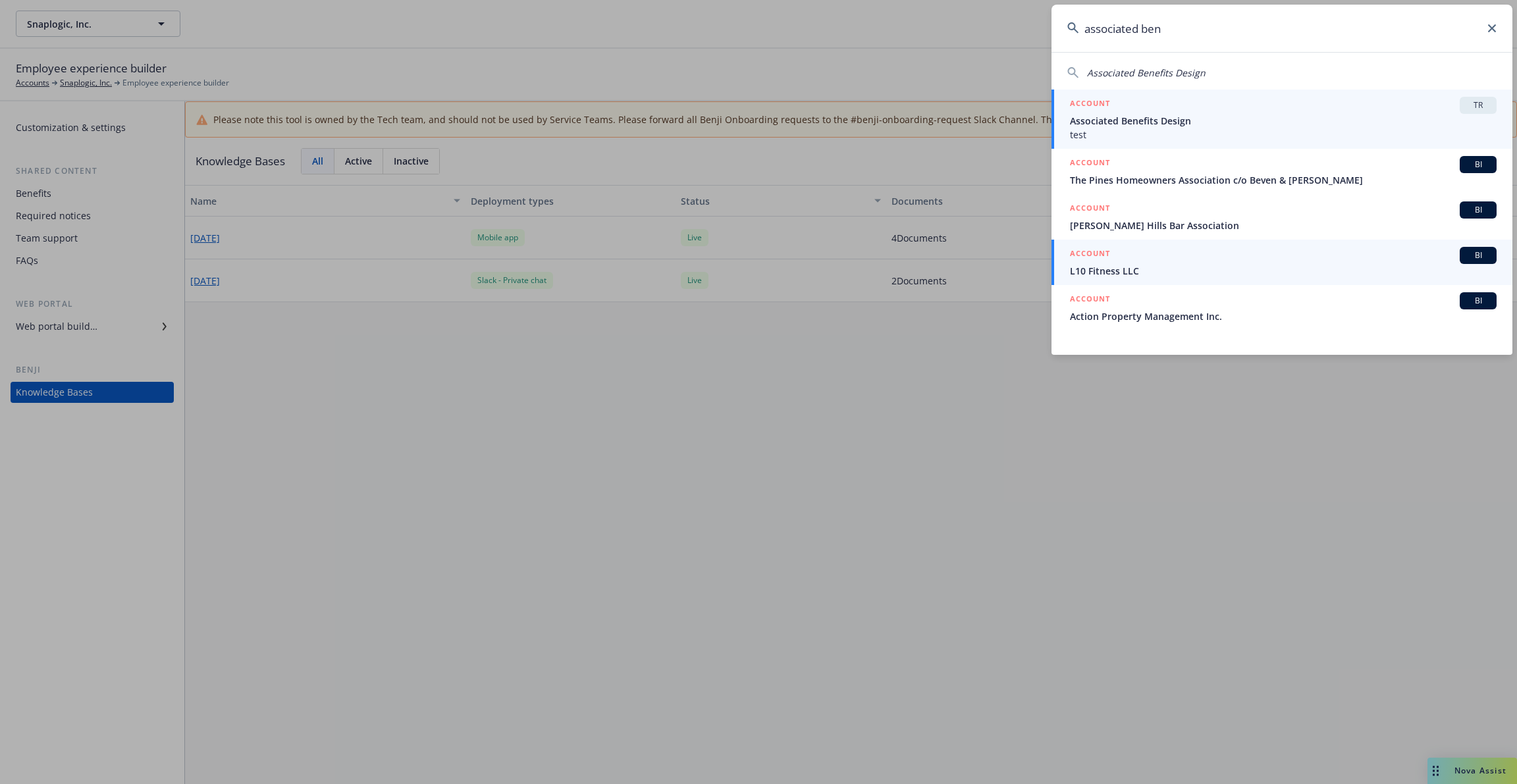
type input "associated ben"
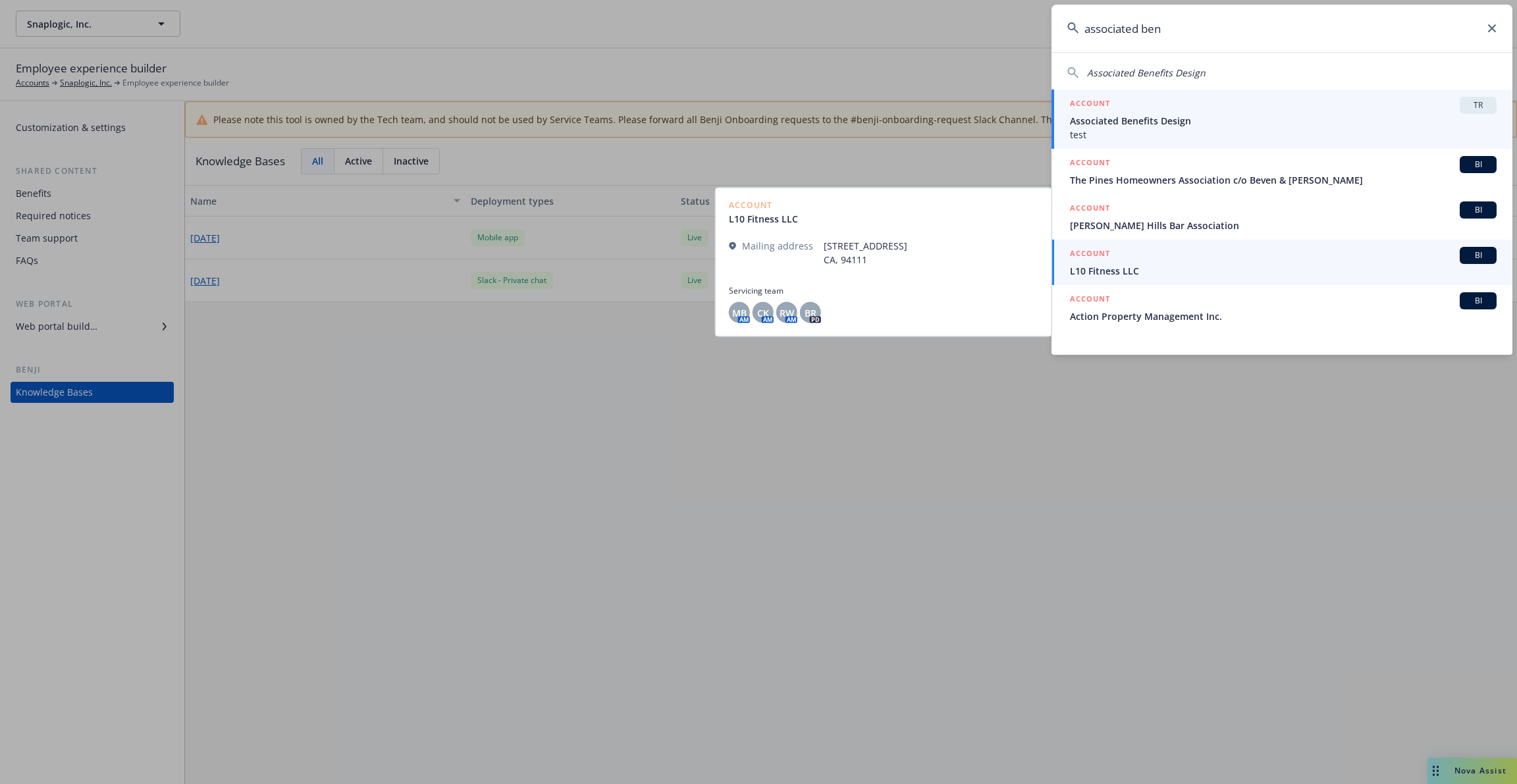
click at [1189, 104] on div "ACCOUNT TR" at bounding box center [1283, 105] width 427 height 17
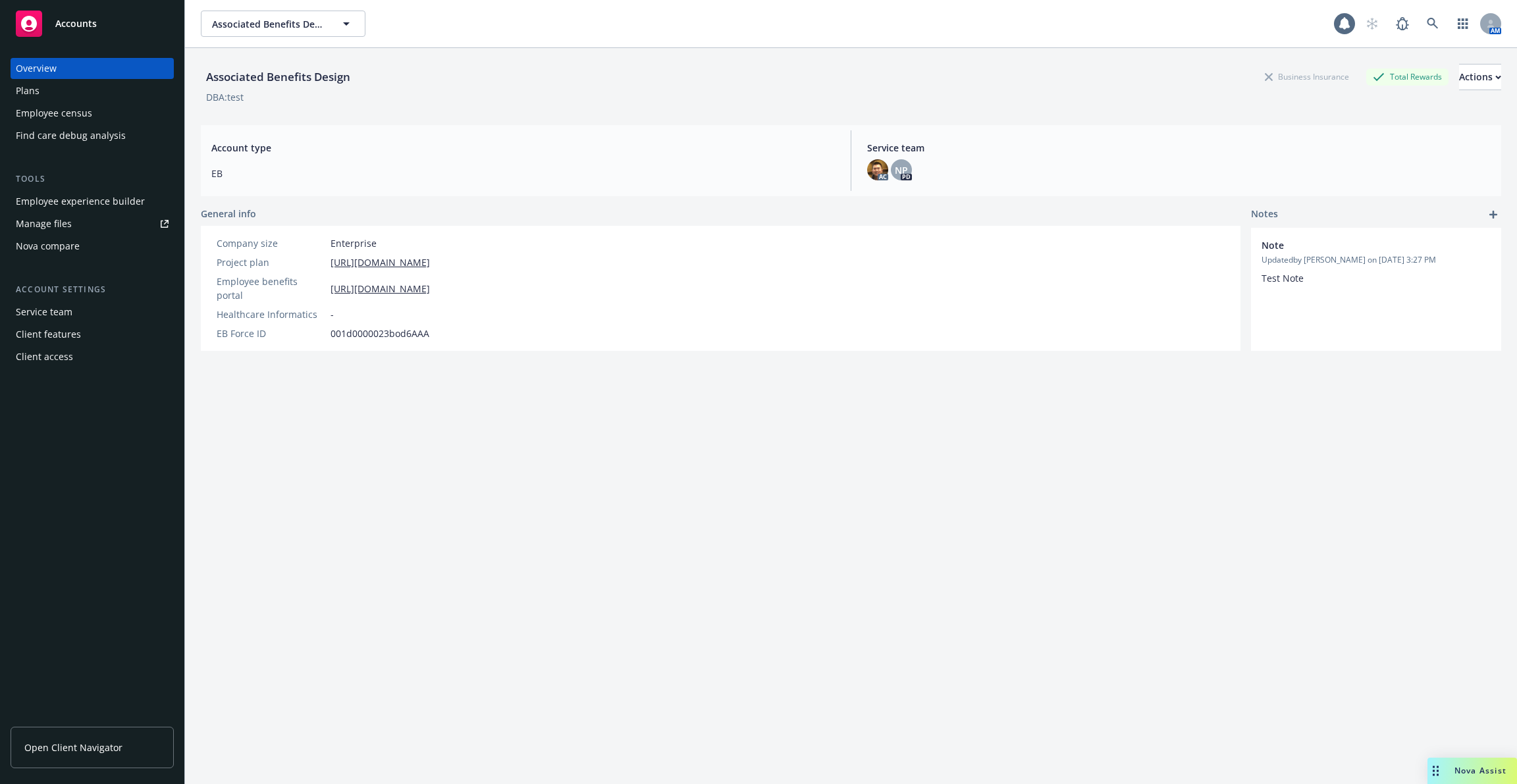
click at [109, 217] on link "Manage files" at bounding box center [92, 224] width 163 height 21
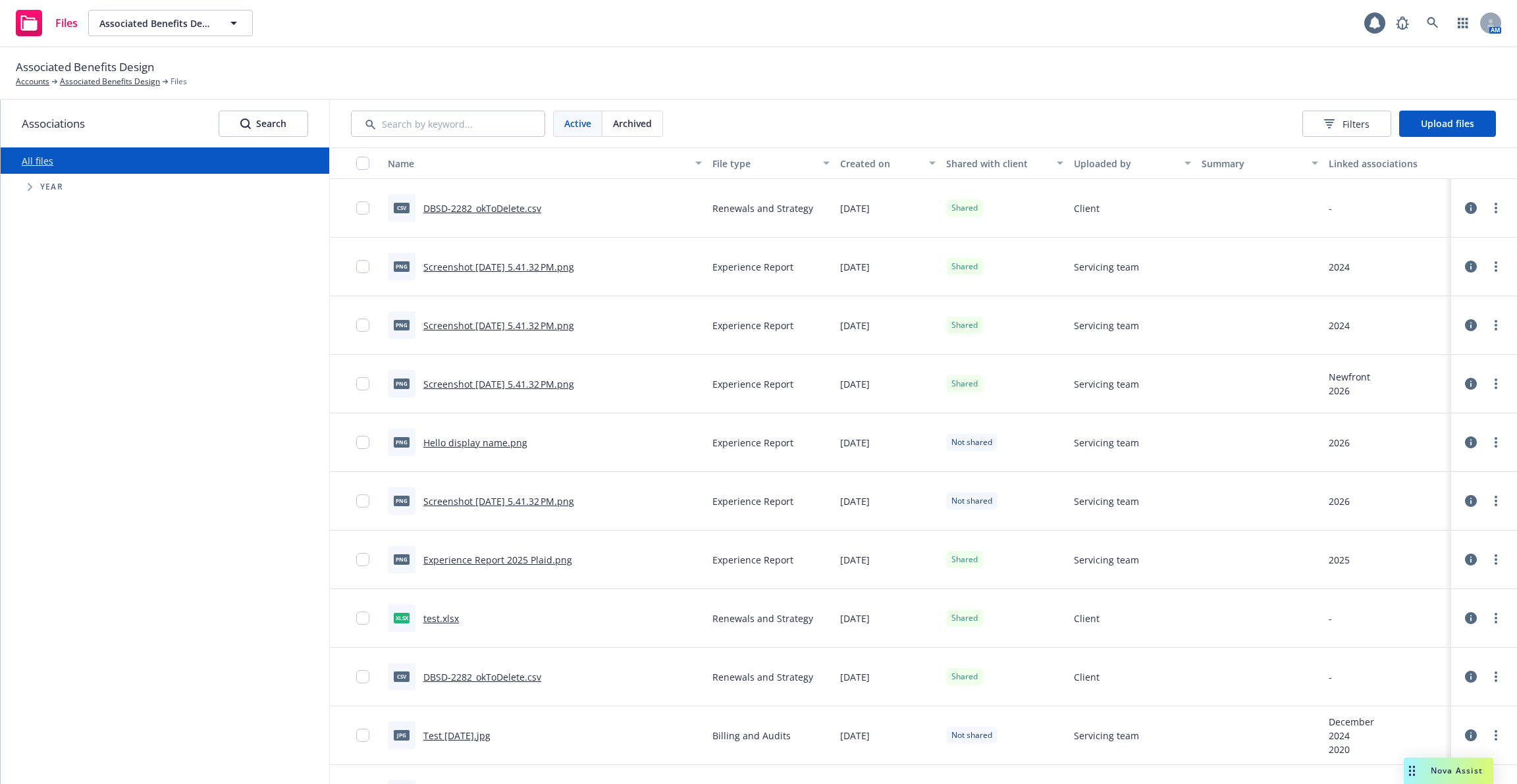
click at [1351, 133] on div "View filters" at bounding box center [1349, 145] width 59 height 25
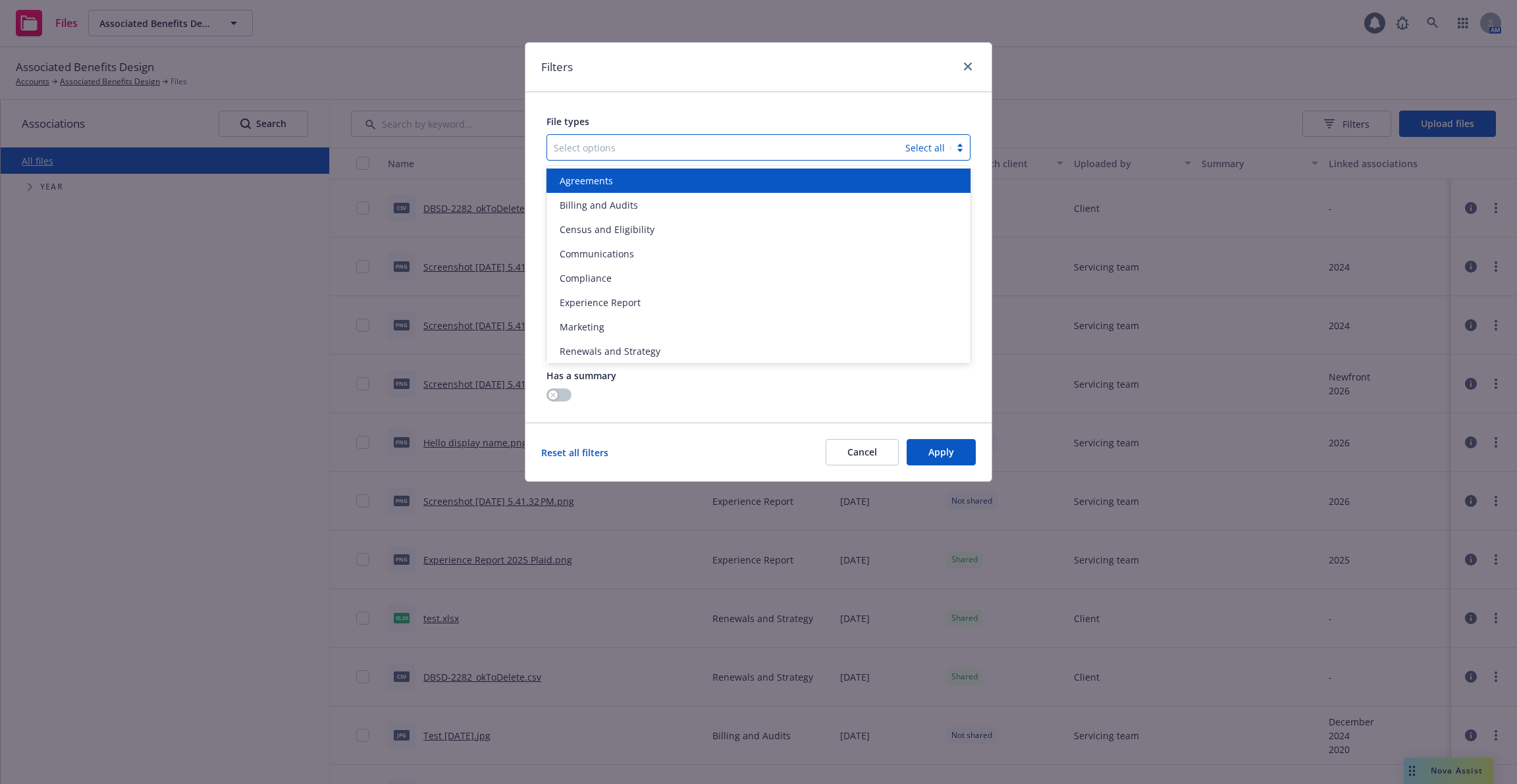
click at [919, 147] on div "Select options Select all" at bounding box center [758, 147] width 424 height 26
click at [919, 147] on link "Select all" at bounding box center [925, 148] width 40 height 13
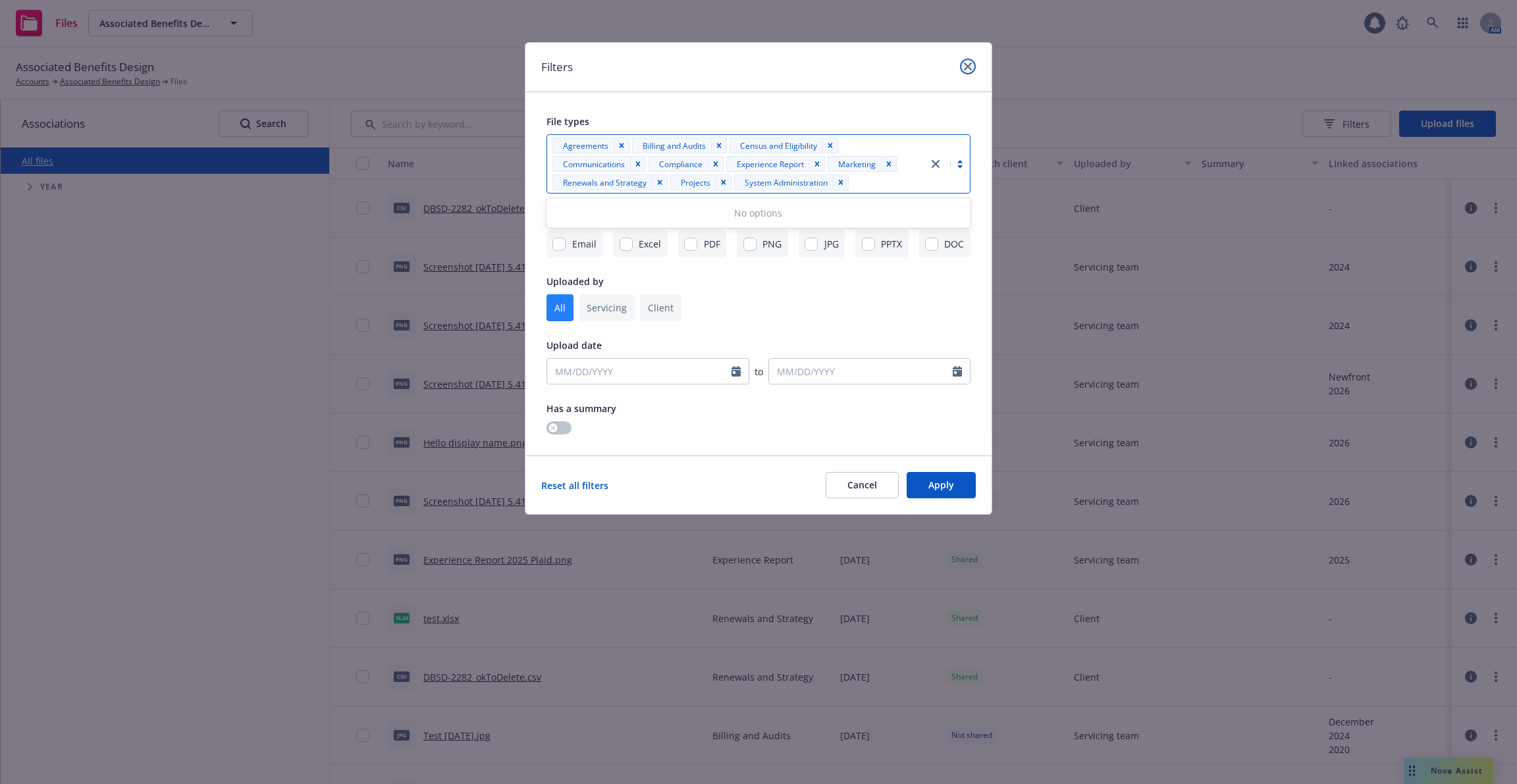
click at [971, 64] on icon "close" at bounding box center [968, 66] width 8 height 8
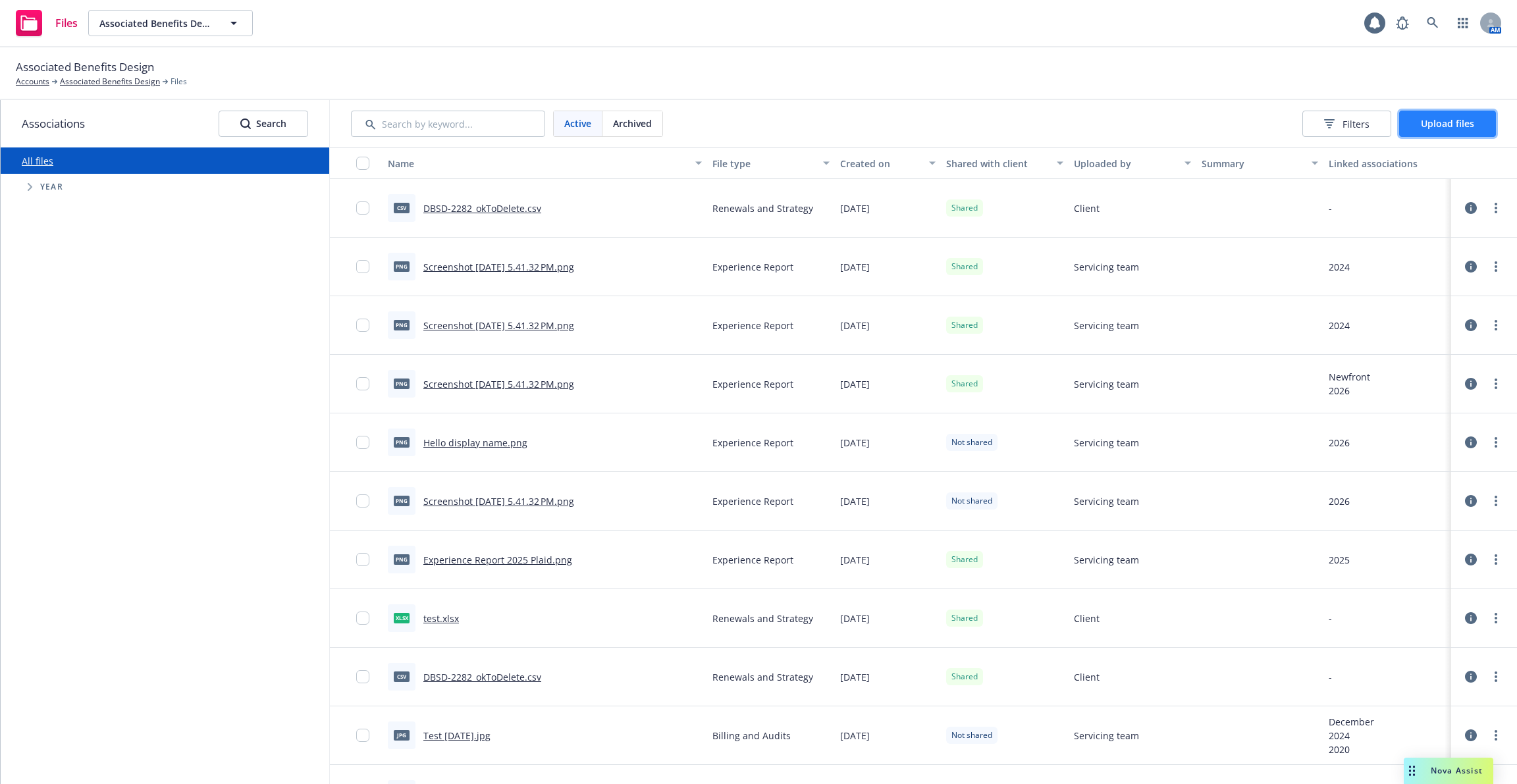
click at [1446, 124] on span "Upload files" at bounding box center [1448, 123] width 54 height 13
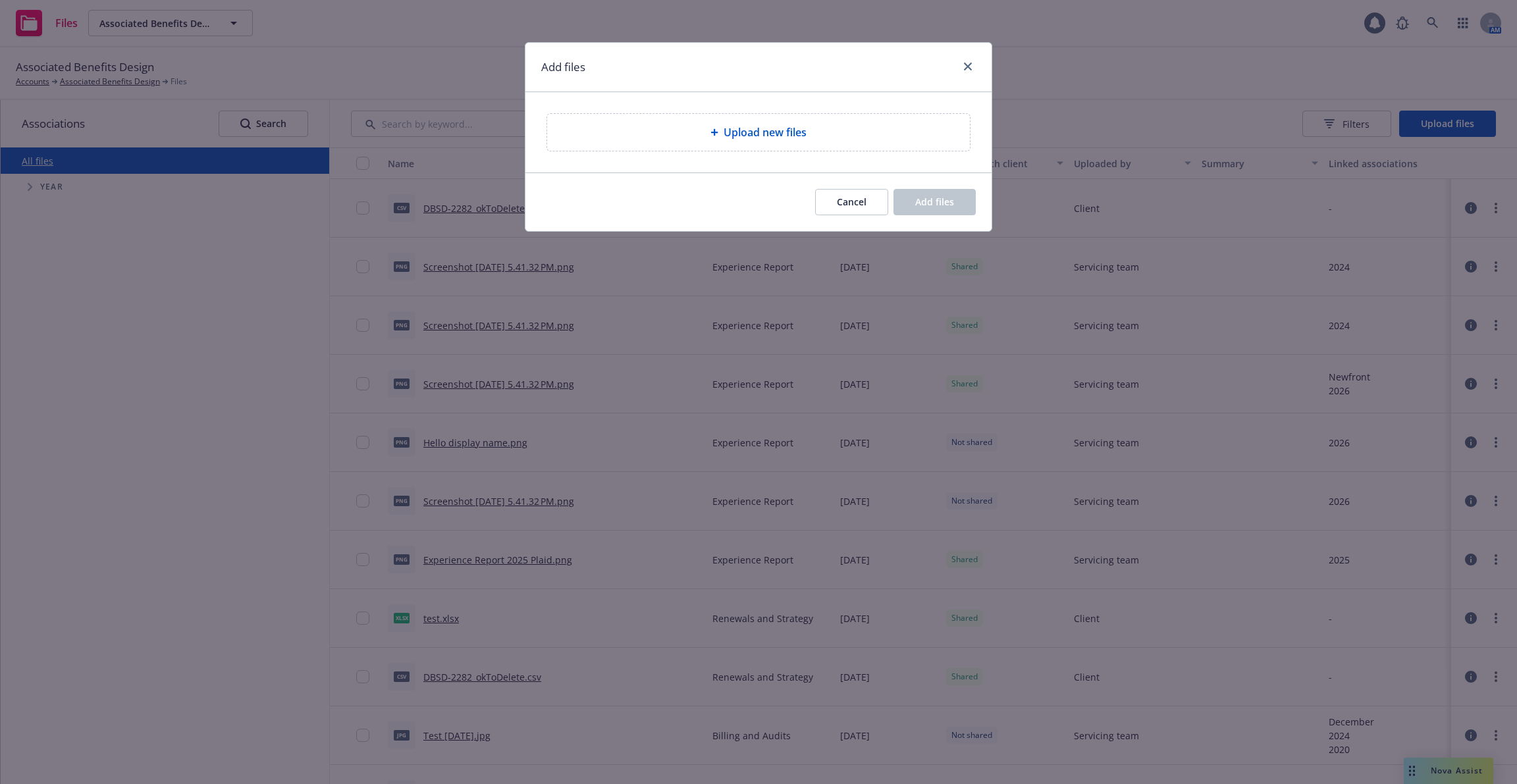
click at [849, 140] on div "Upload new files" at bounding box center [758, 132] width 402 height 16
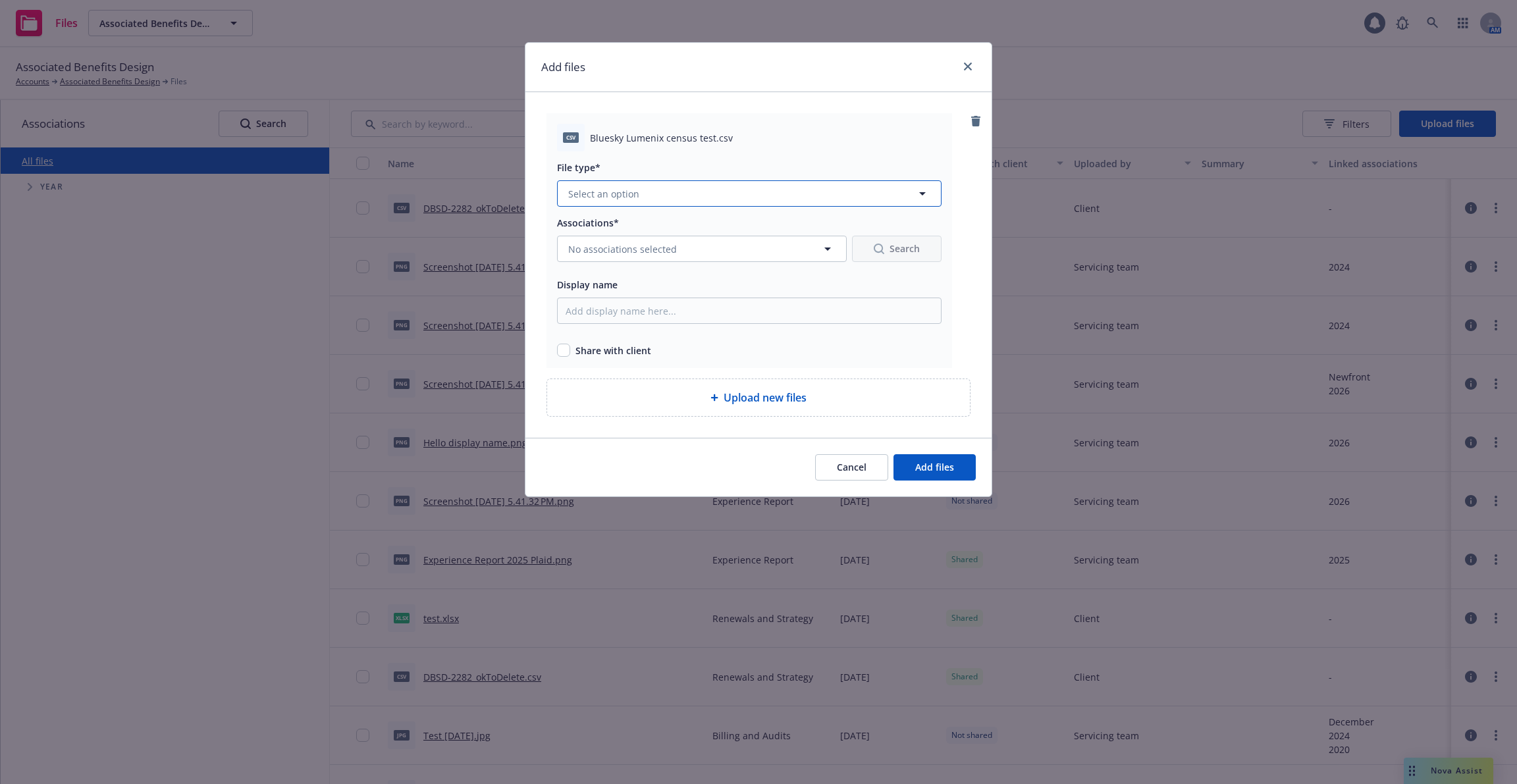
click at [710, 200] on button "Select an option" at bounding box center [749, 193] width 385 height 26
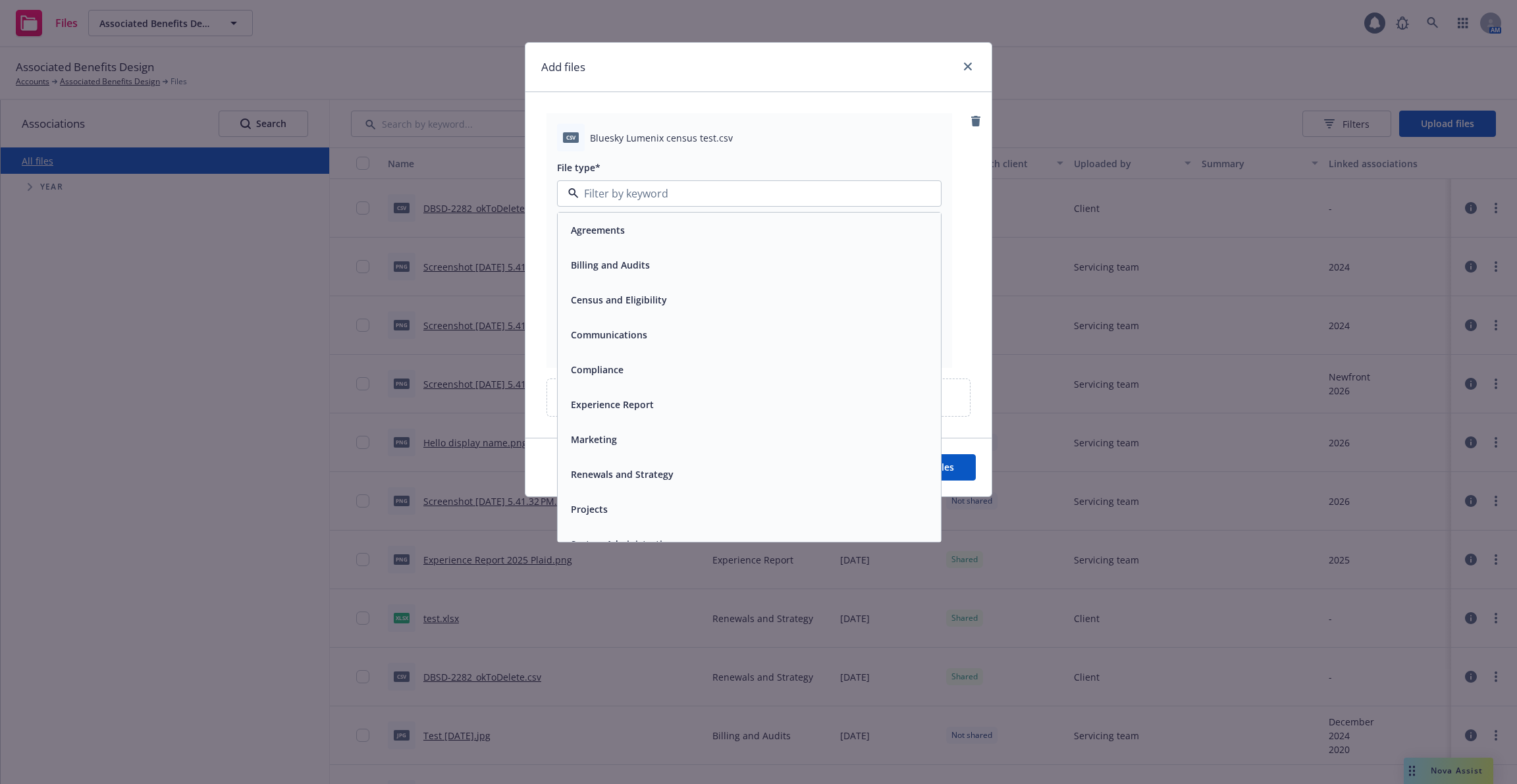
click at [716, 349] on div "Communications" at bounding box center [749, 334] width 383 height 35
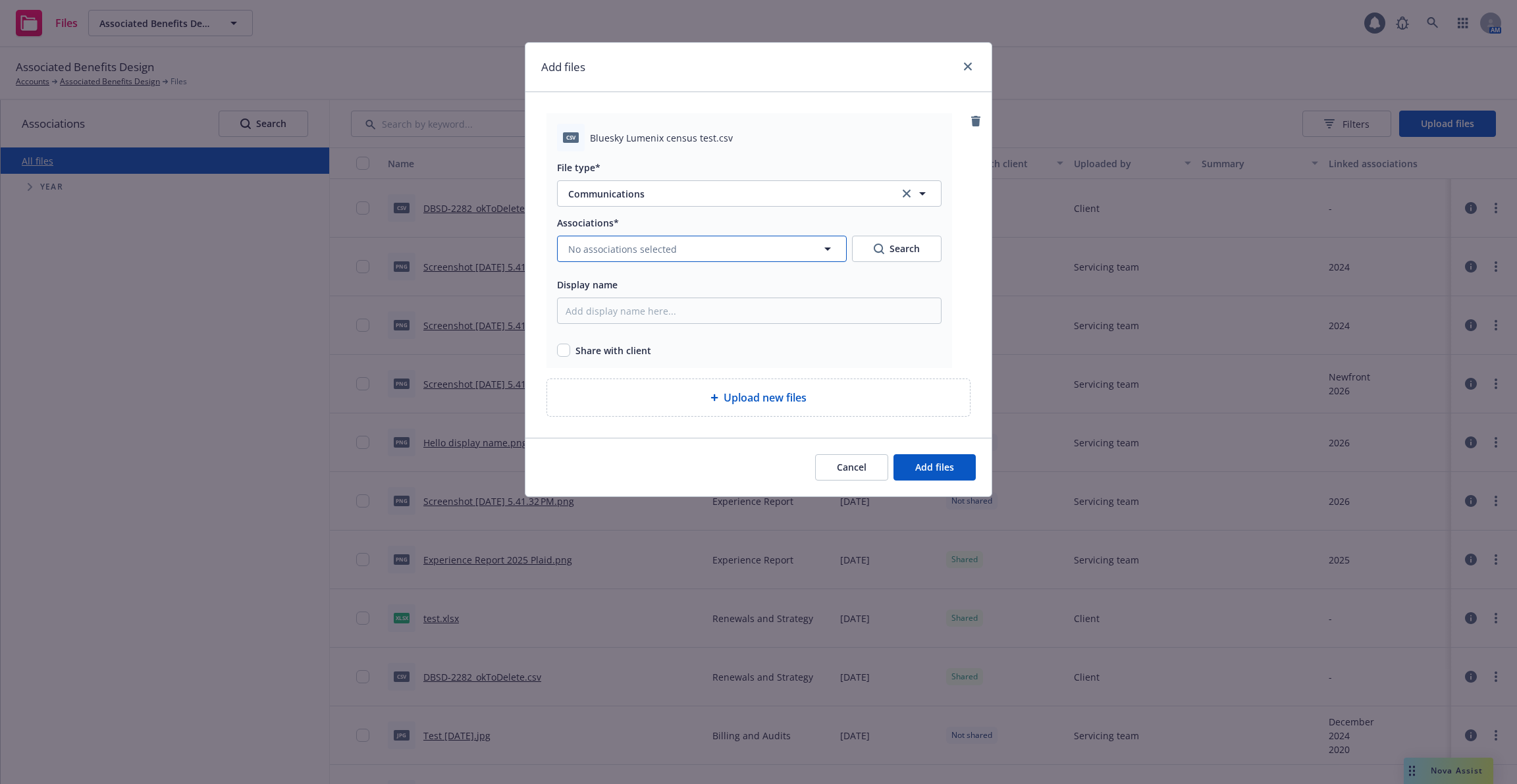
click at [685, 248] on button "No associations selected" at bounding box center [702, 248] width 289 height 26
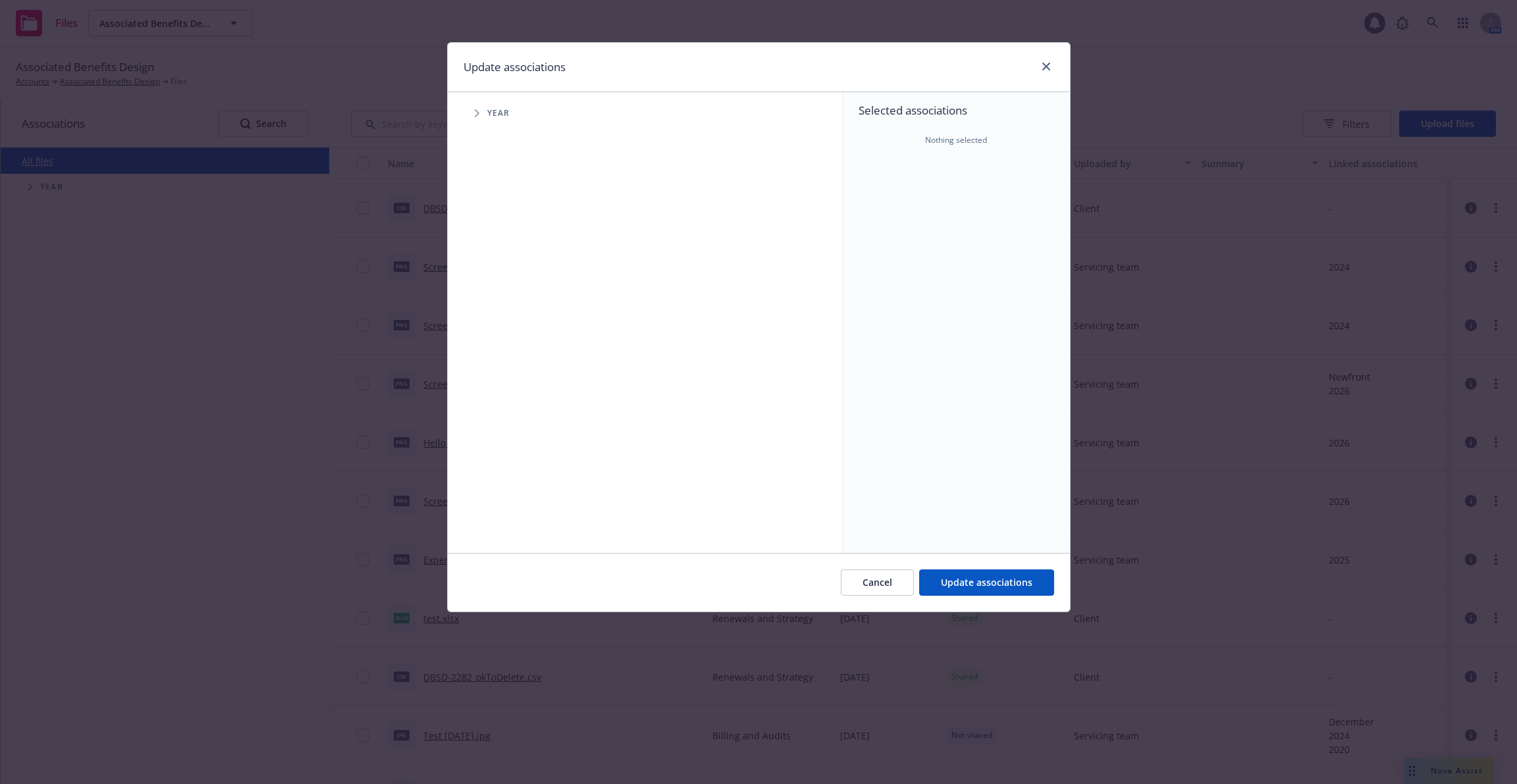
click at [483, 116] on span "Tree Example" at bounding box center [477, 114] width 21 height 21
click at [484, 324] on span "Tree Example" at bounding box center [493, 324] width 21 height 21
click at [508, 349] on icon "Tree Example" at bounding box center [510, 352] width 5 height 8
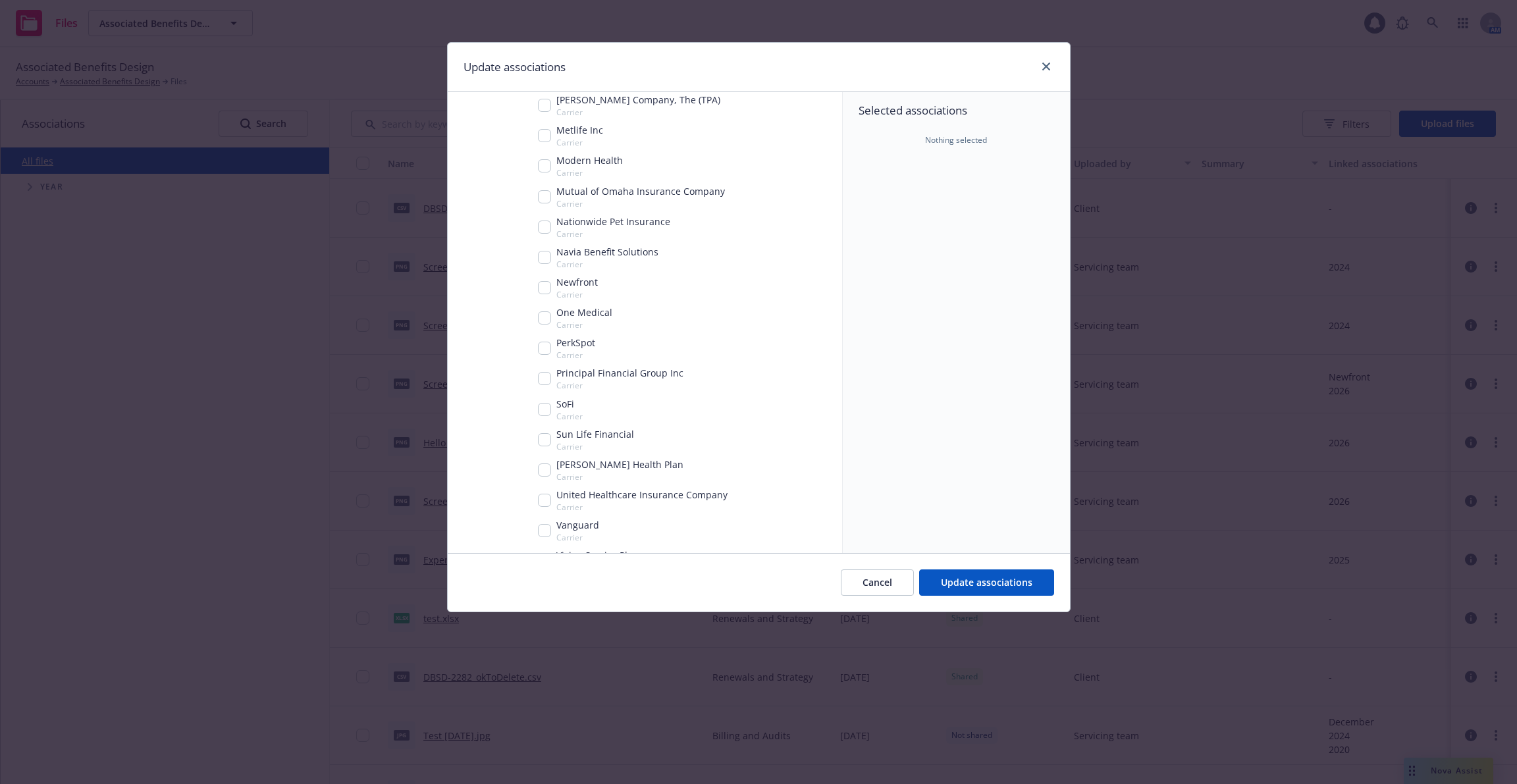
scroll to position [828, 0]
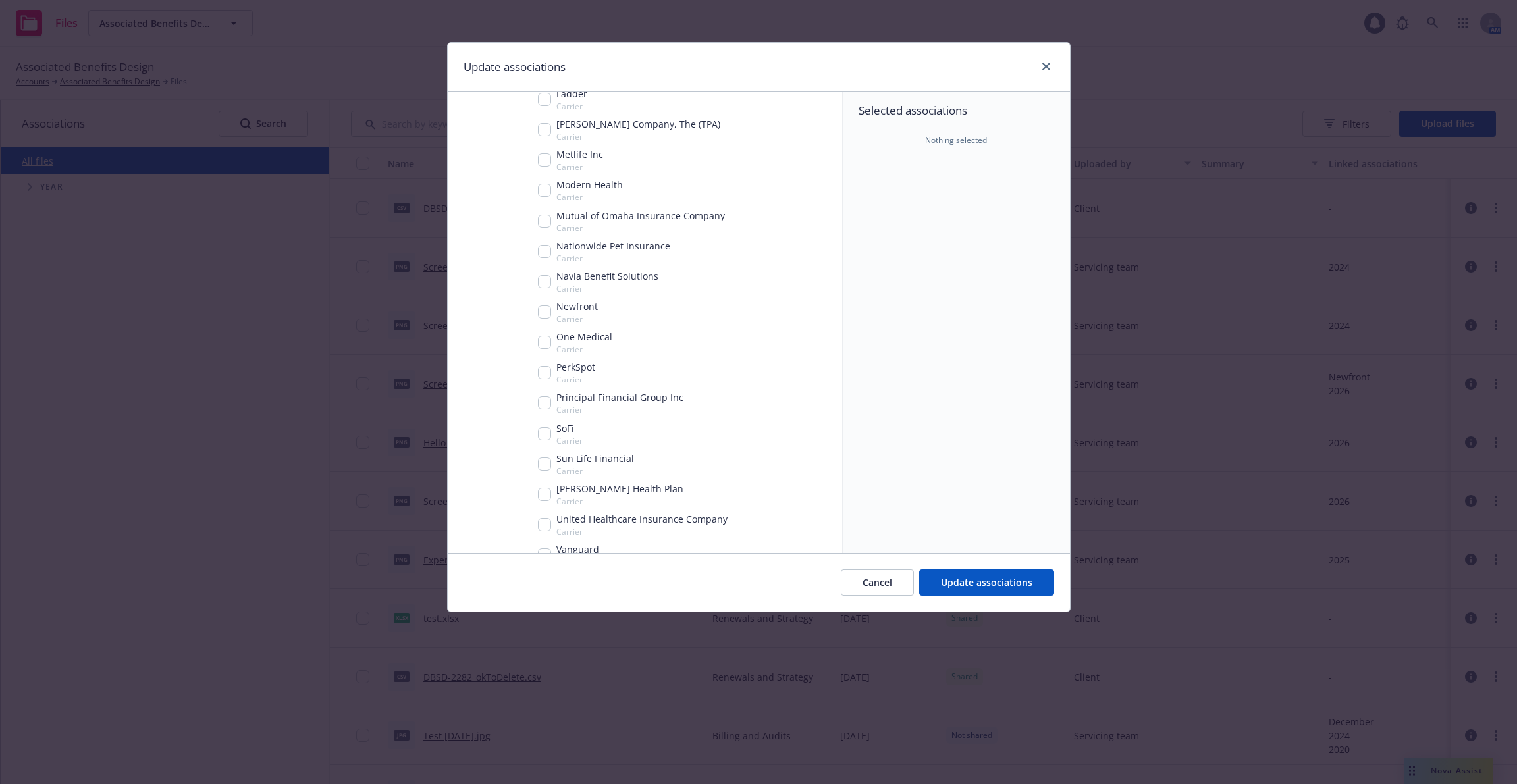
click at [544, 310] on input "Tree Example" at bounding box center [544, 312] width 13 height 13
checkbox input "true"
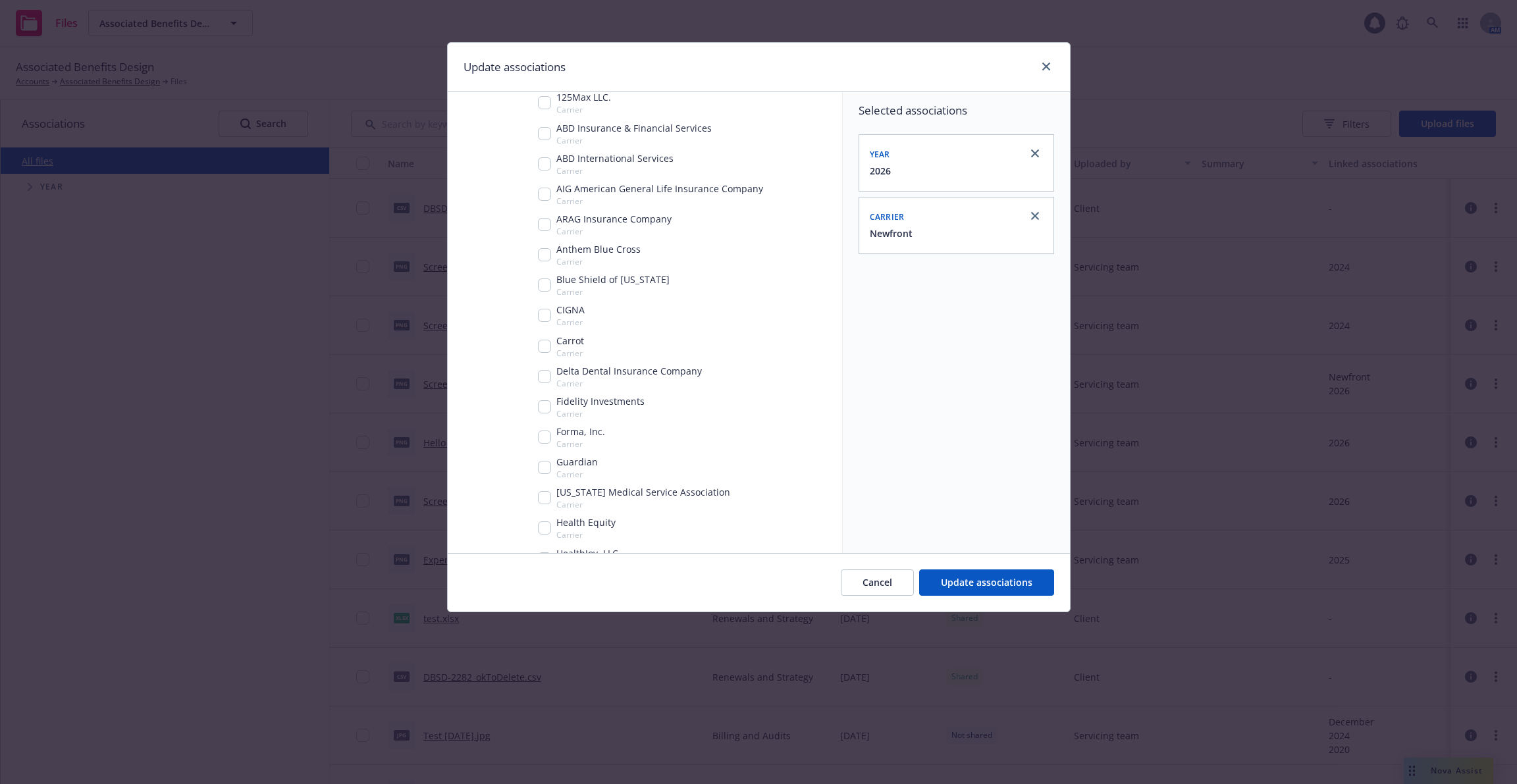
scroll to position [0, 0]
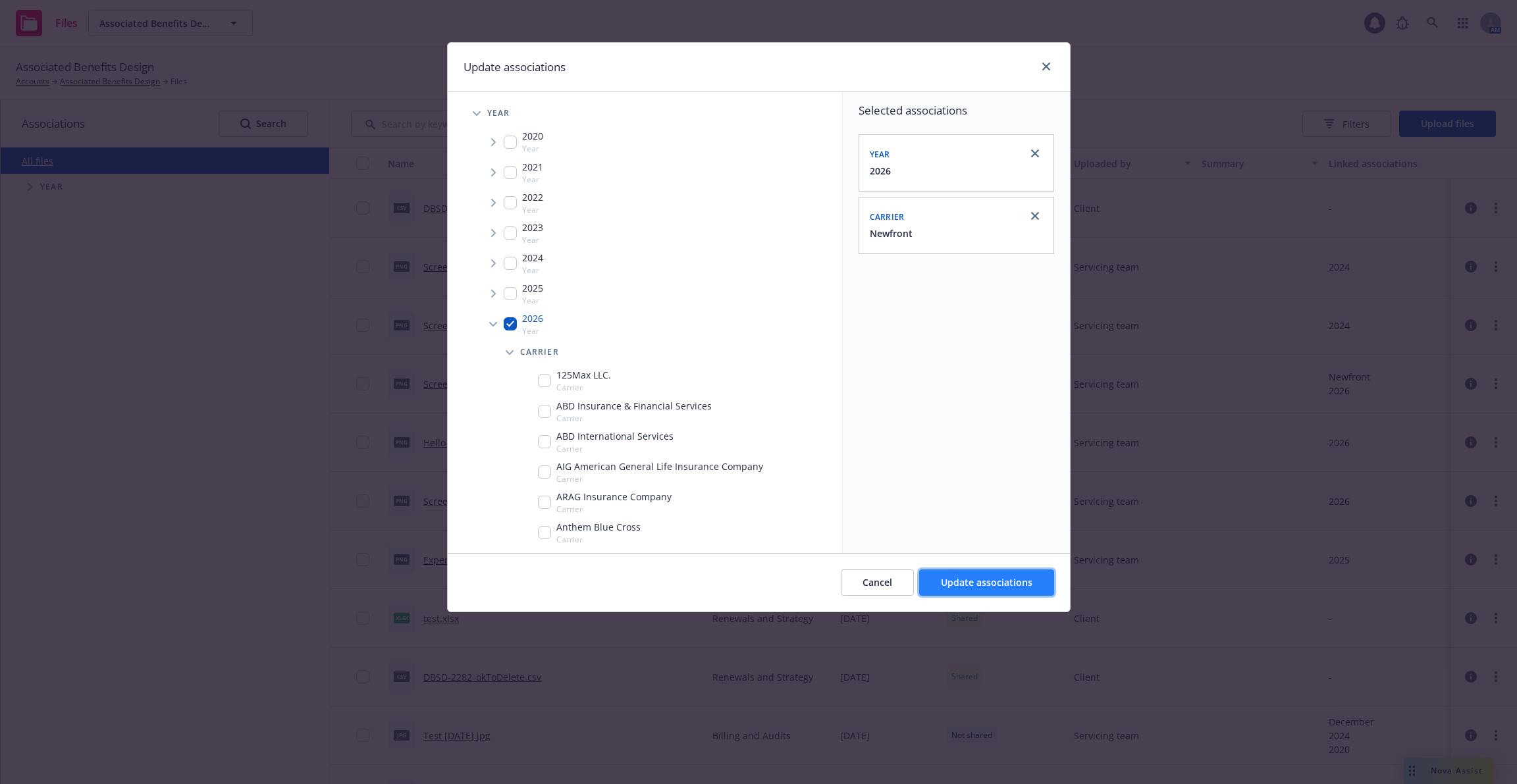
click at [967, 584] on span "Update associations" at bounding box center [987, 582] width 92 height 13
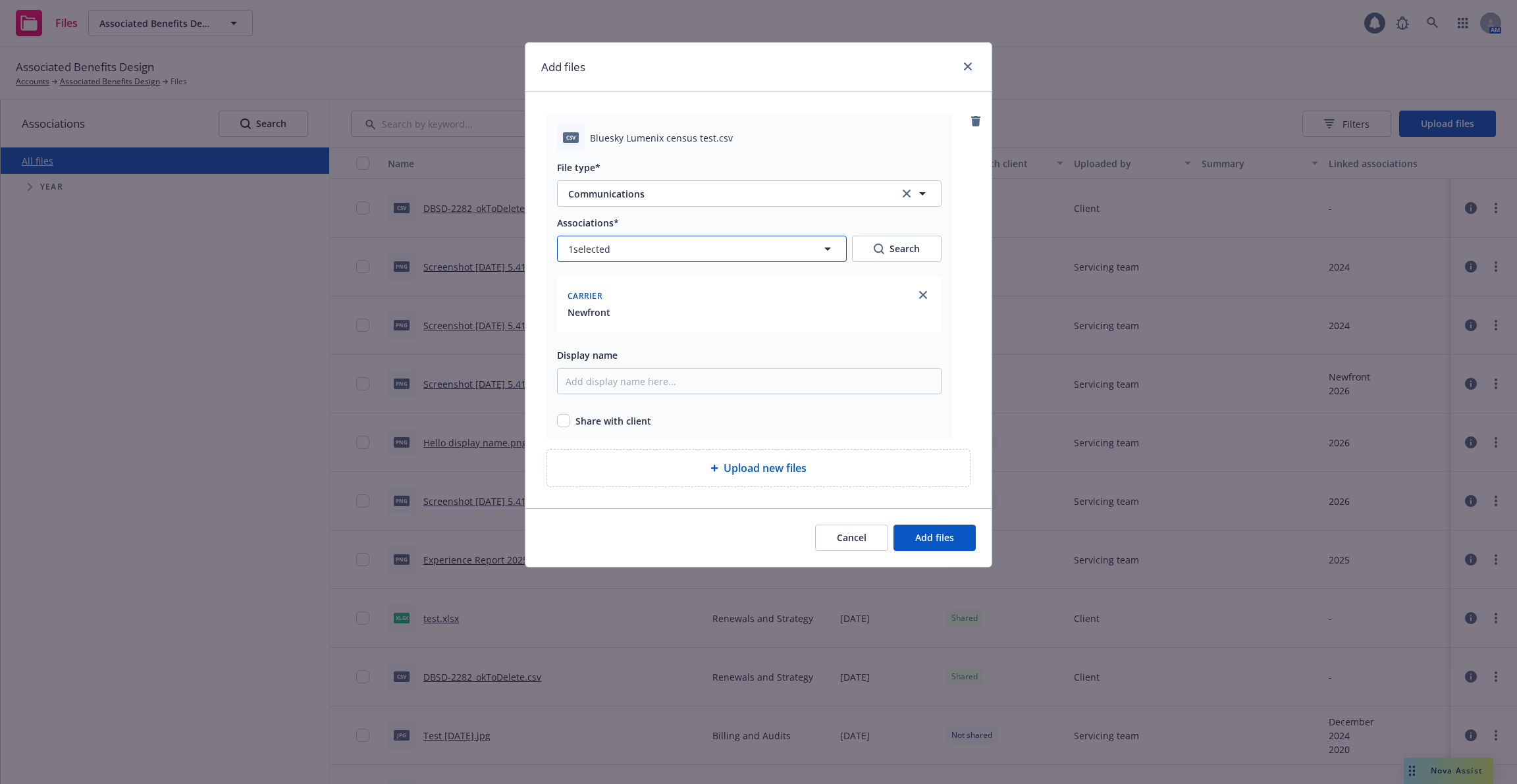
click at [793, 248] on button "1 selected" at bounding box center [702, 248] width 289 height 26
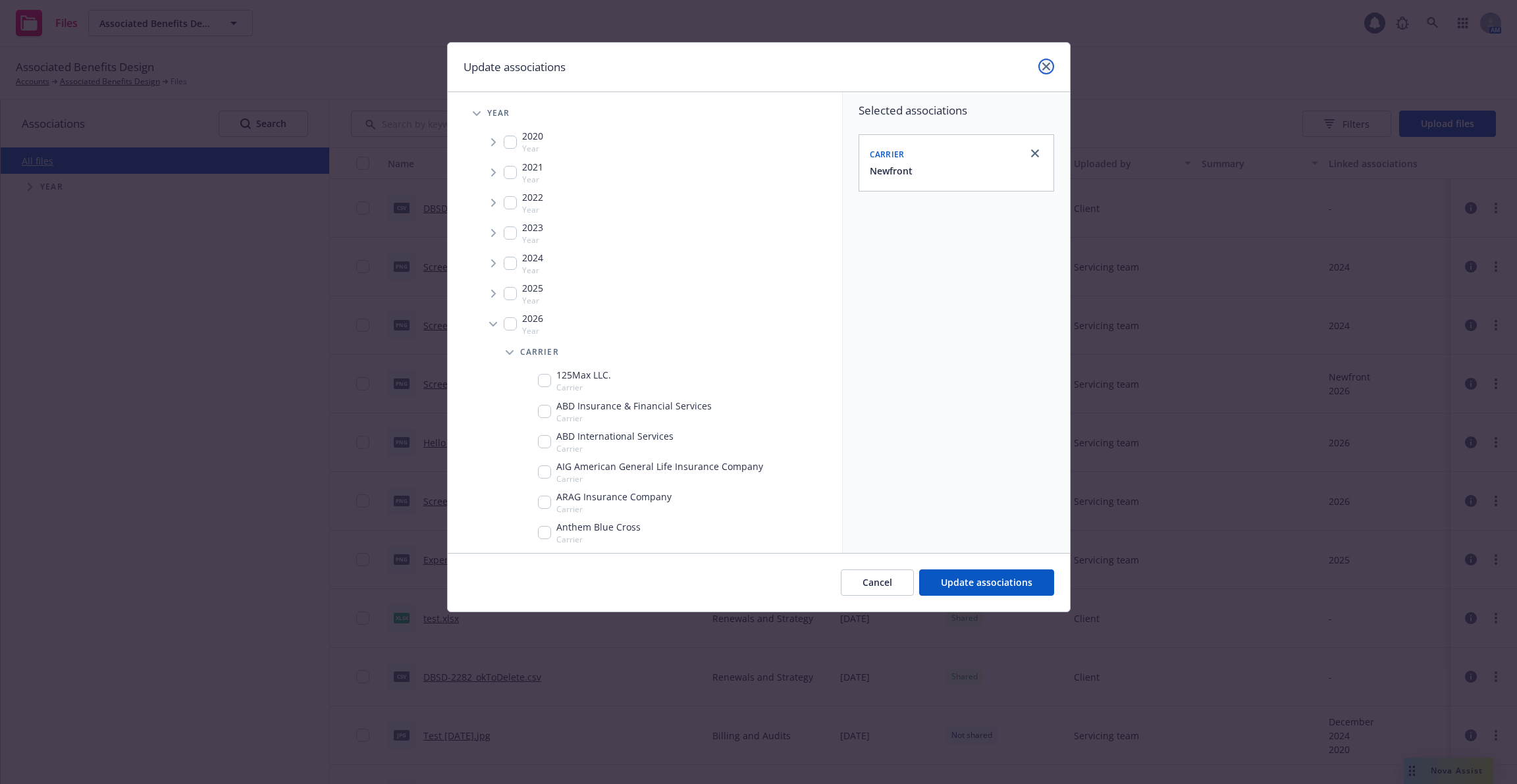
click at [1041, 64] on link "close" at bounding box center [1046, 66] width 16 height 16
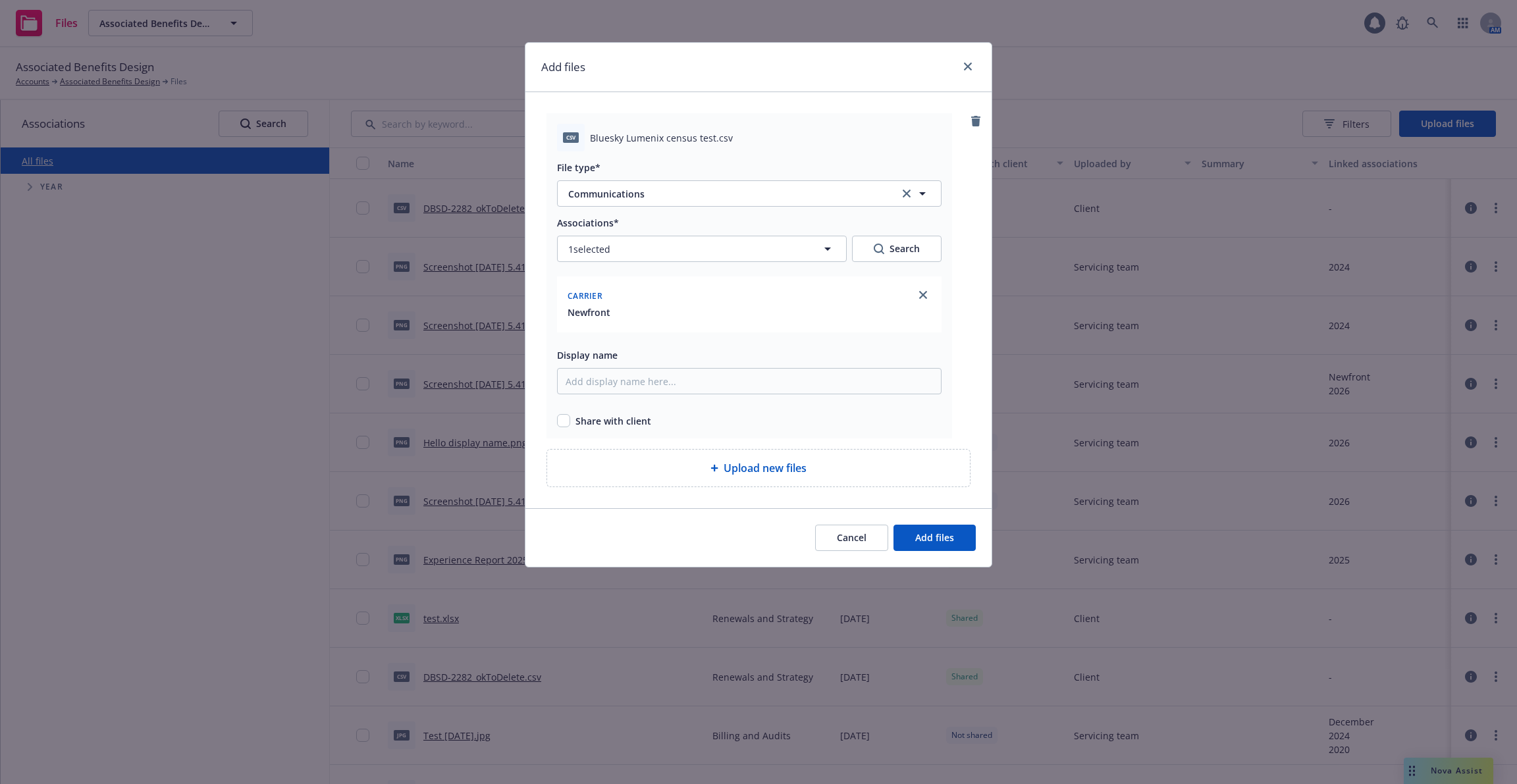
click at [1041, 64] on div "Add files csv Bluesky Lumenix census test.csv File type* Communications Communi…" at bounding box center [758, 392] width 1517 height 784
click at [613, 427] on div "csv Bluesky Lumenix census test.csv File type* Communications Communications As…" at bounding box center [749, 275] width 406 height 325
click at [587, 415] on span "Share with client" at bounding box center [613, 421] width 76 height 14
click at [565, 419] on input "checkbox" at bounding box center [563, 421] width 13 height 13
checkbox input "true"
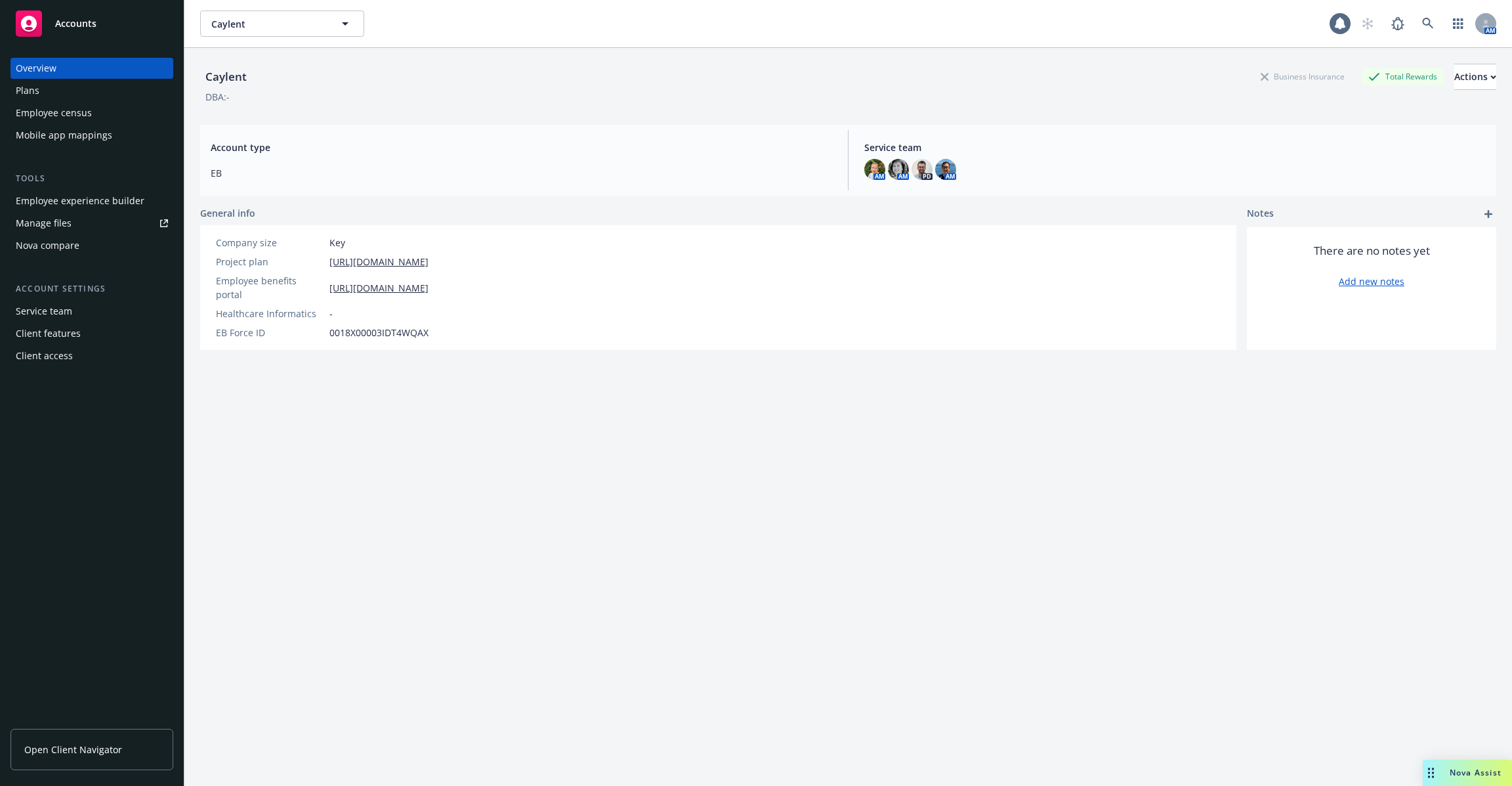
click at [113, 747] on span "Open Client Navigator" at bounding box center [73, 749] width 98 height 14
click at [127, 208] on div "Employee experience builder" at bounding box center [80, 201] width 129 height 21
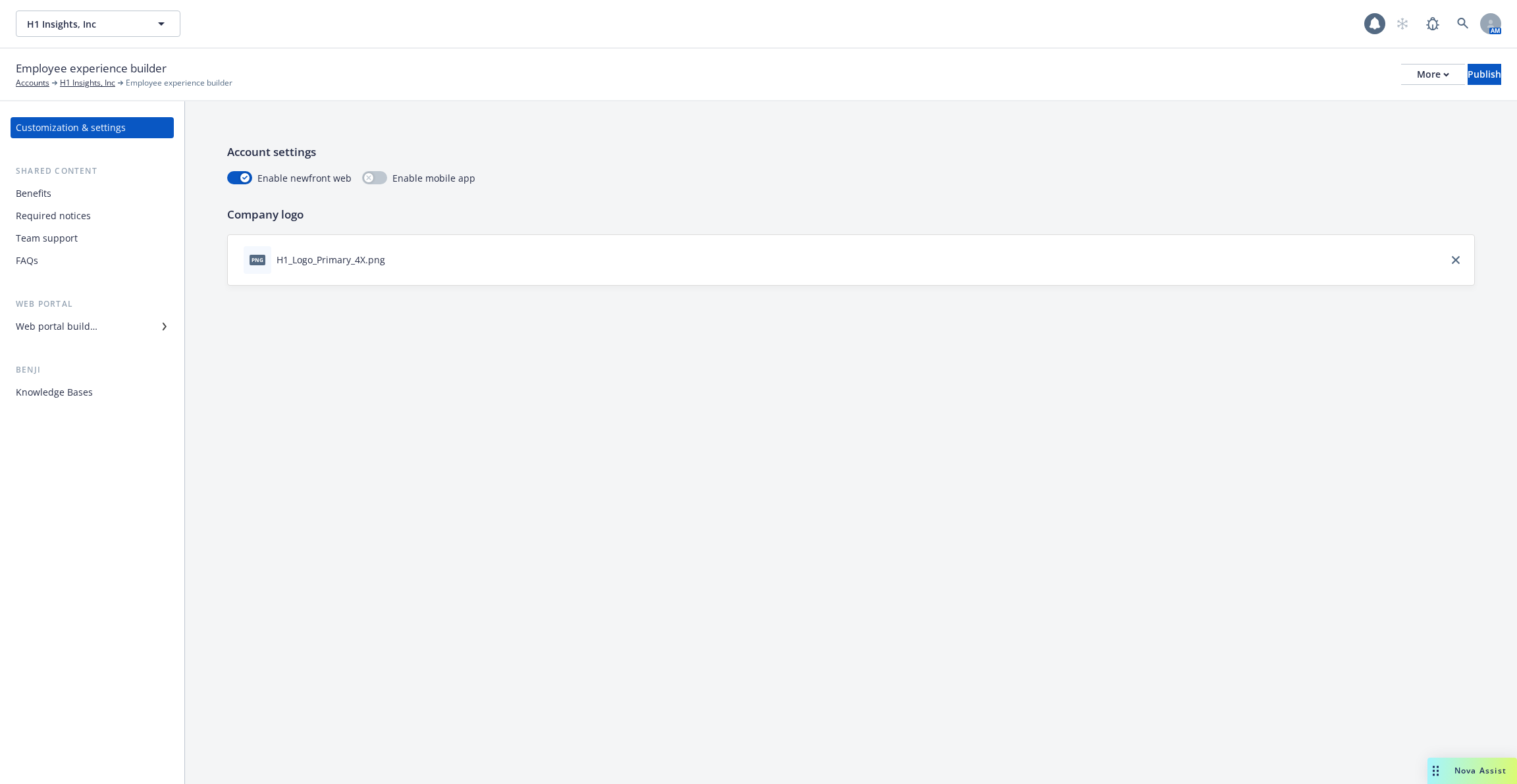
click at [104, 209] on div "Required notices" at bounding box center [92, 216] width 152 height 21
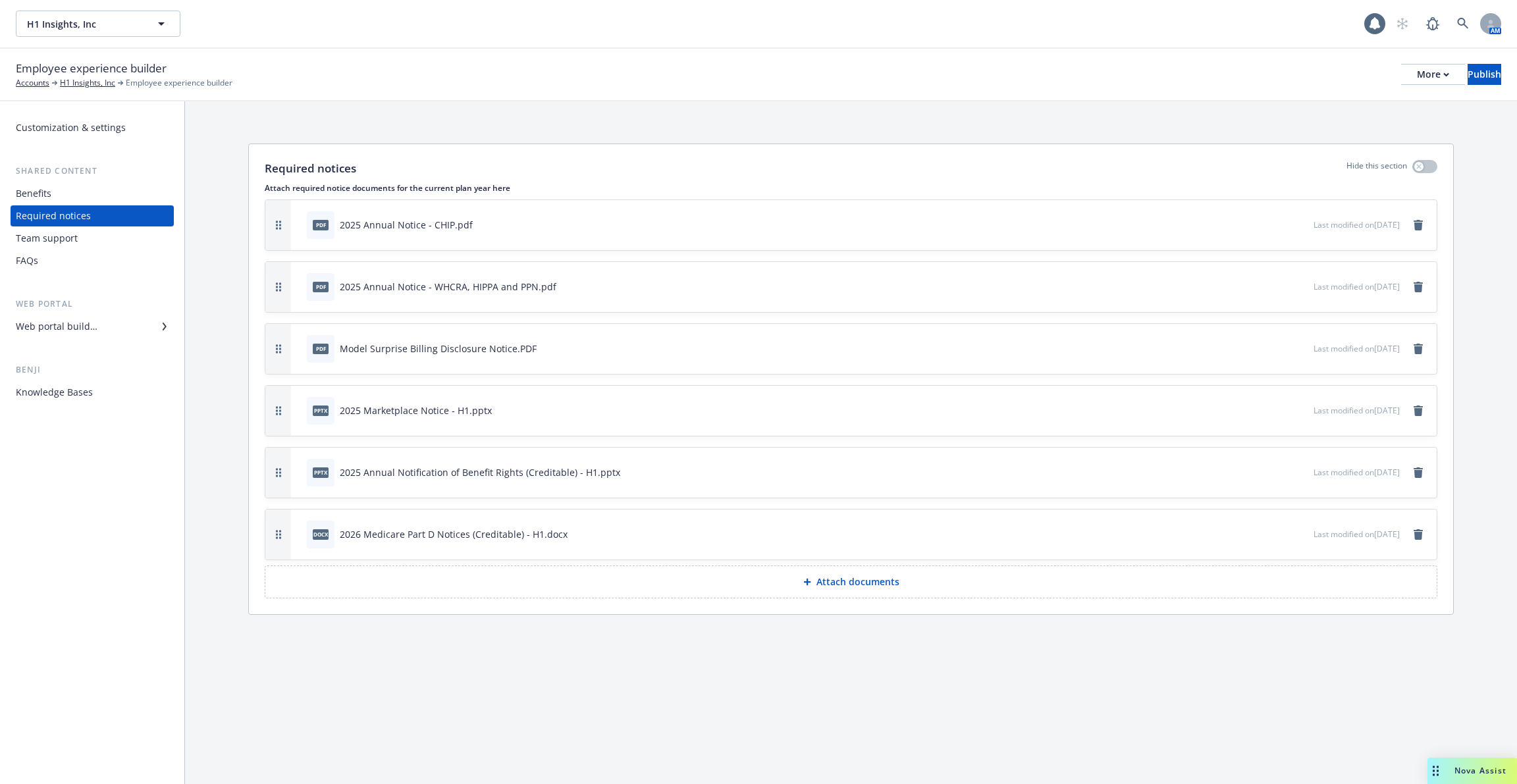
click at [104, 209] on div "Required notices" at bounding box center [92, 216] width 152 height 21
click at [104, 253] on div "FAQs" at bounding box center [92, 261] width 152 height 21
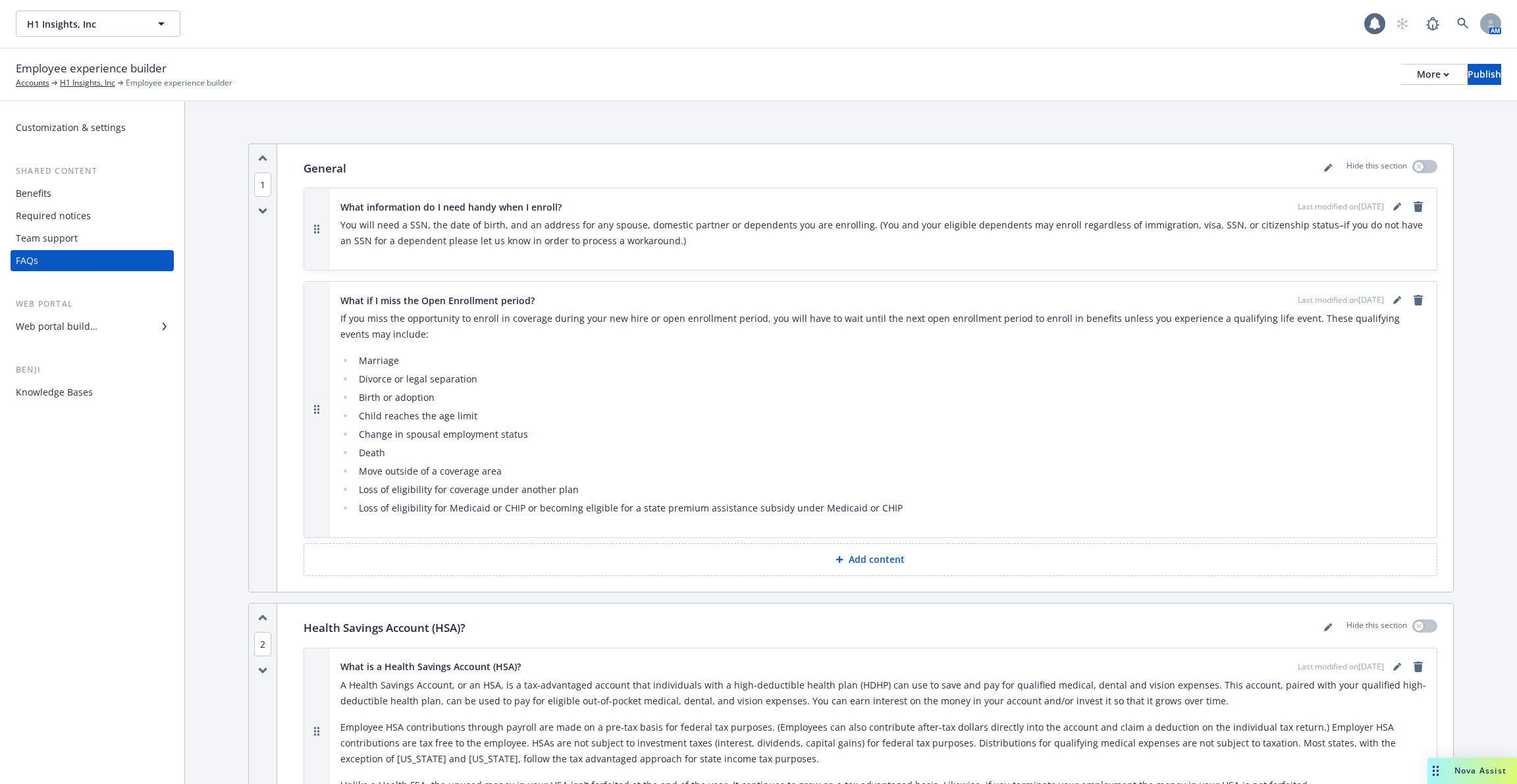
click at [102, 330] on div "Web portal builder" at bounding box center [92, 327] width 152 height 21
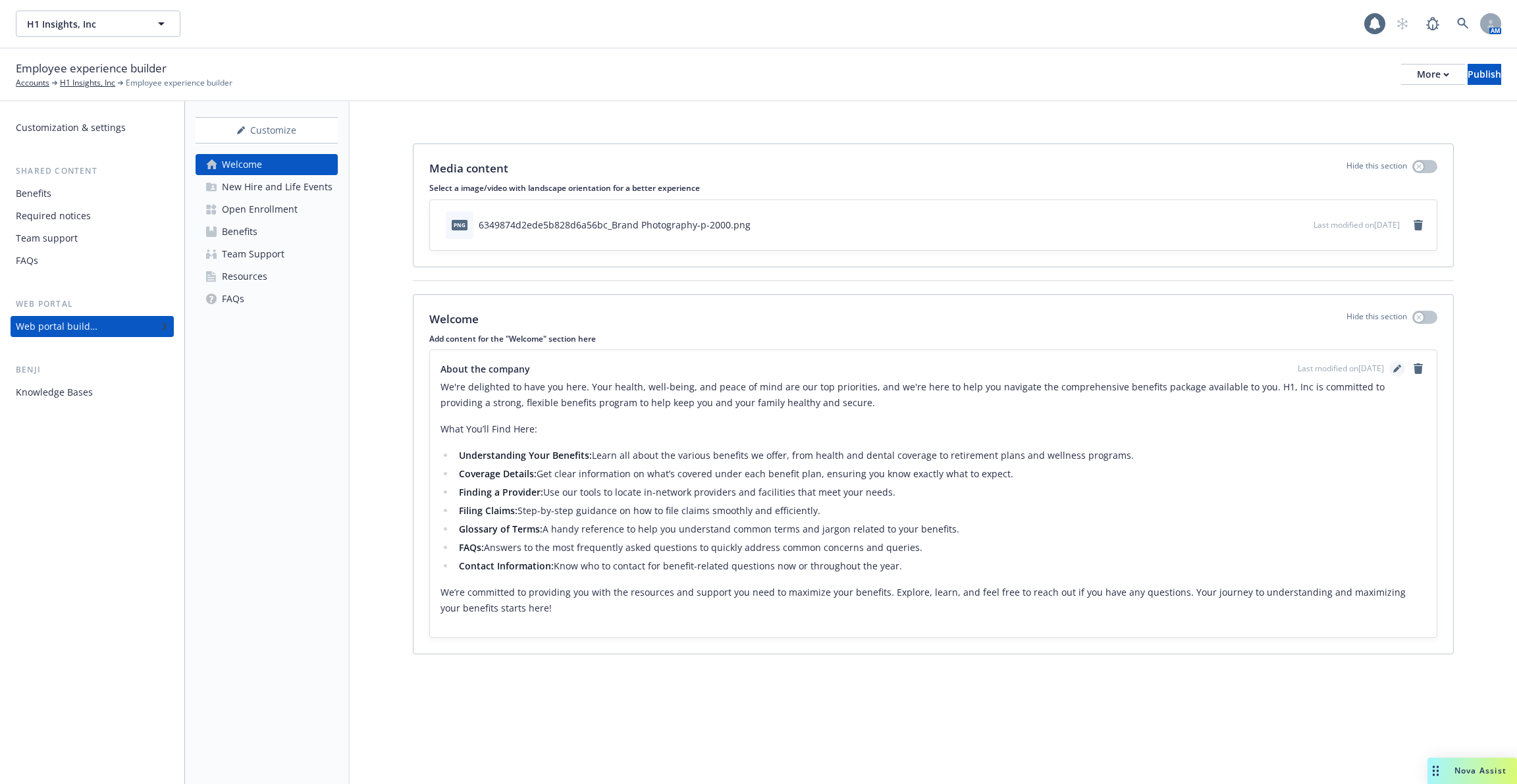
click at [1399, 365] on icon "editPencil" at bounding box center [1400, 366] width 4 height 4
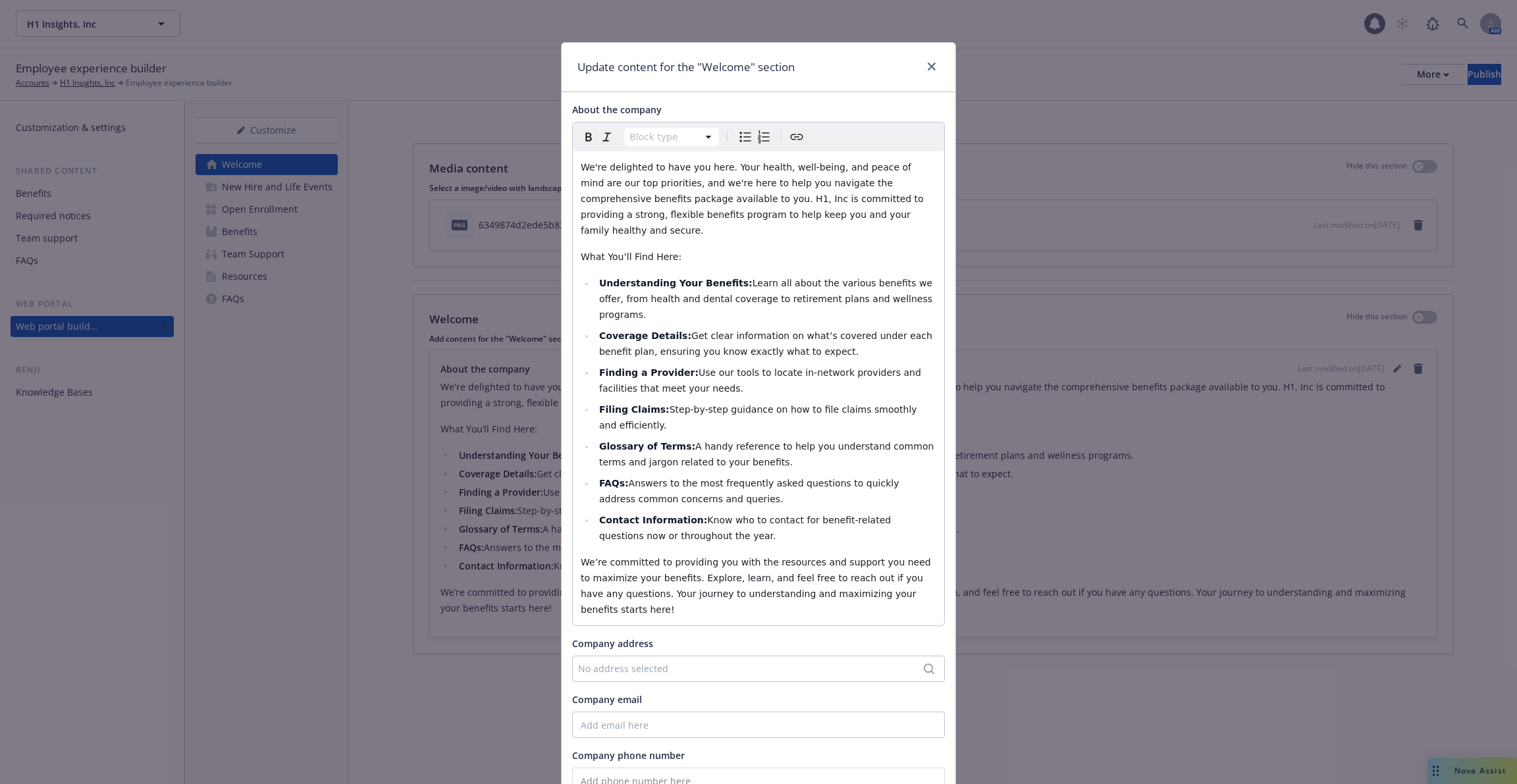
click at [1236, 207] on div "Update content for the "Welcome" section About the company Block type Paragraph…" at bounding box center [758, 392] width 1517 height 784
click at [1035, 80] on div "Update content for the "Welcome" section About the company Block type Paragraph…" at bounding box center [758, 392] width 1517 height 784
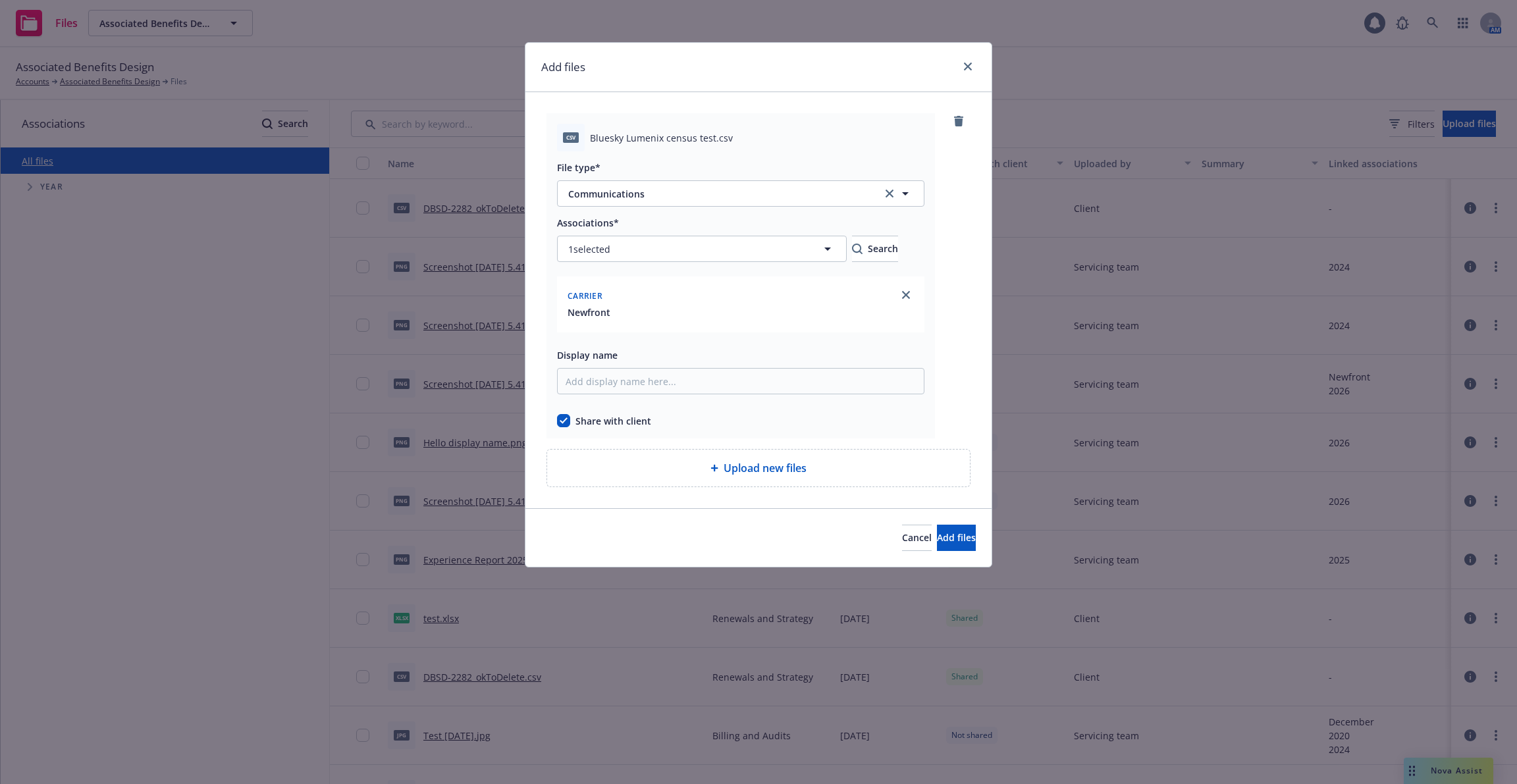
click at [977, 71] on div "Add files" at bounding box center [758, 68] width 467 height 49
click at [968, 65] on icon "close" at bounding box center [968, 66] width 8 height 8
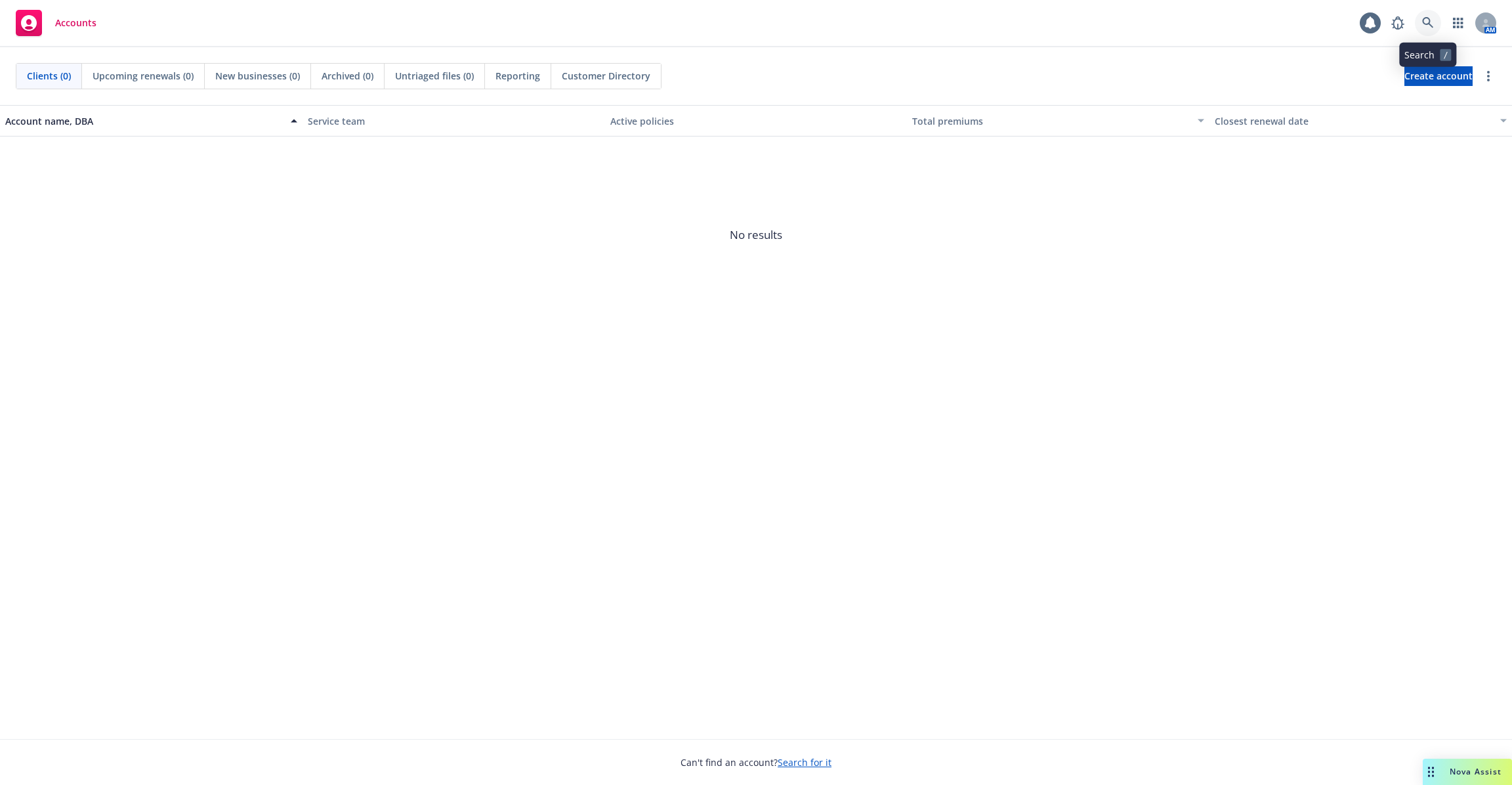
click at [1433, 32] on link at bounding box center [1428, 23] width 26 height 26
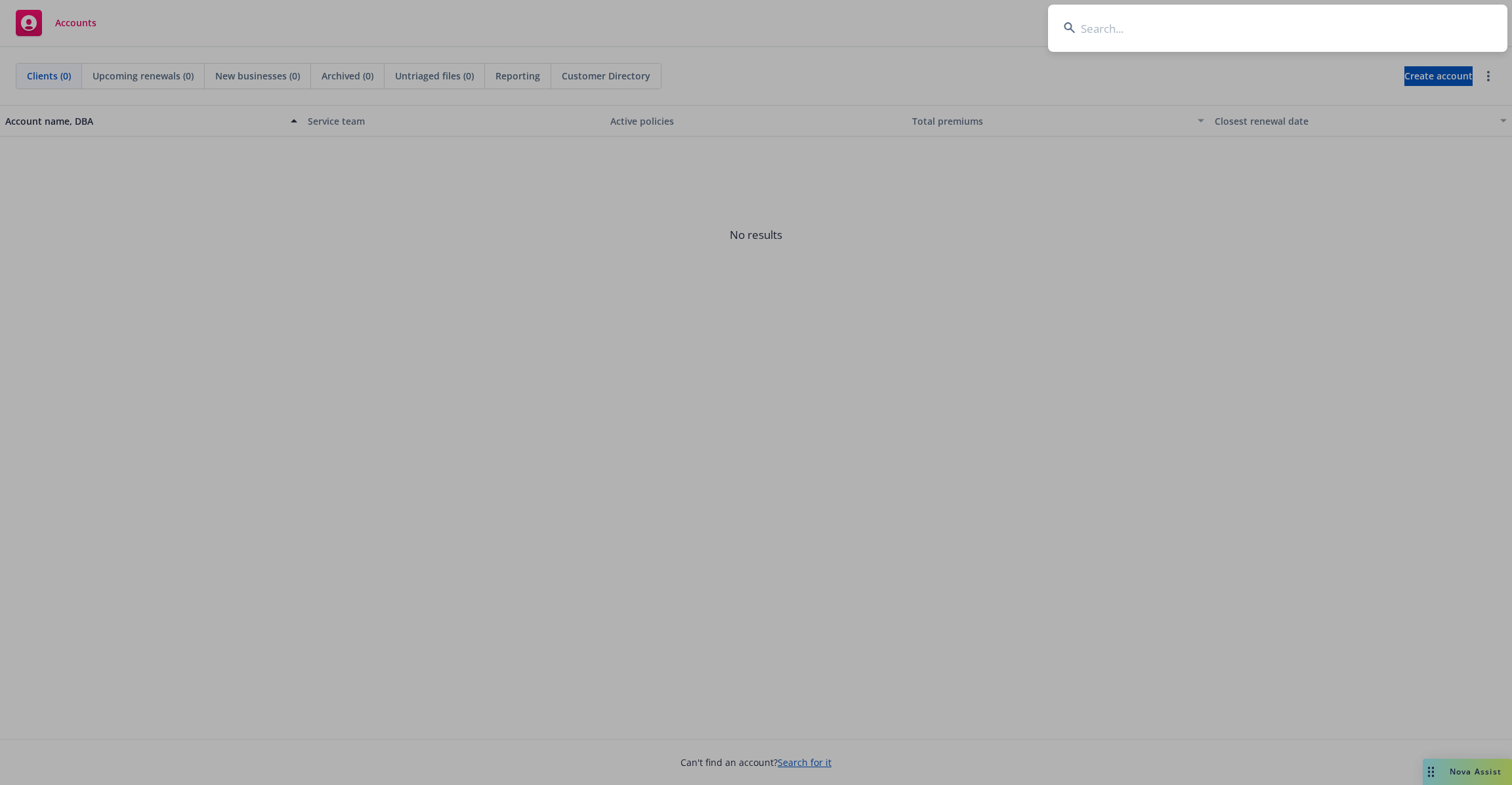
click at [1298, 22] on input at bounding box center [1278, 28] width 459 height 47
click at [1298, 22] on input "lu" at bounding box center [1278, 28] width 459 height 47
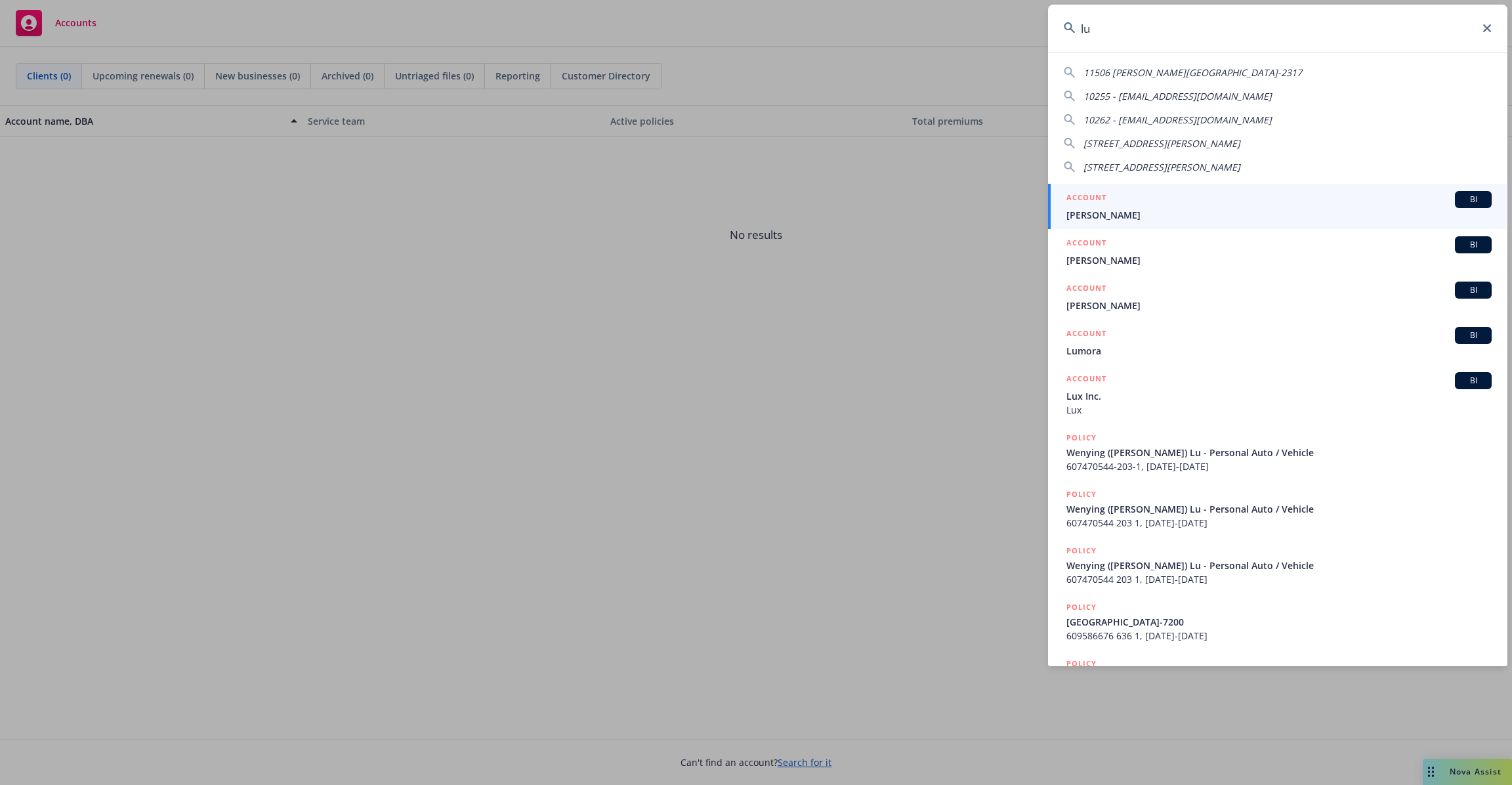
type input "l"
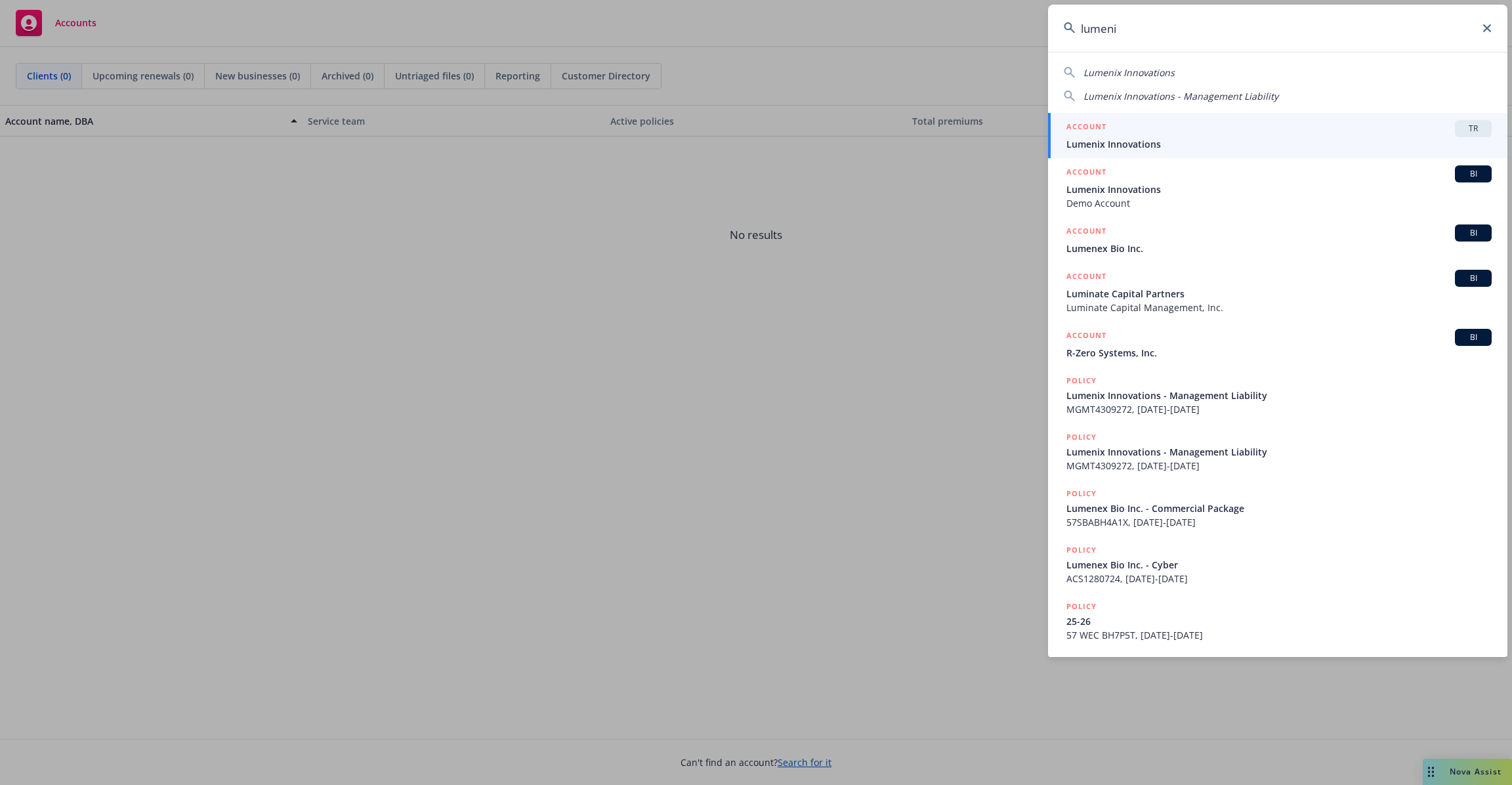
type input "lumeni"
click at [1185, 132] on div "ACCOUNT TR" at bounding box center [1279, 129] width 426 height 17
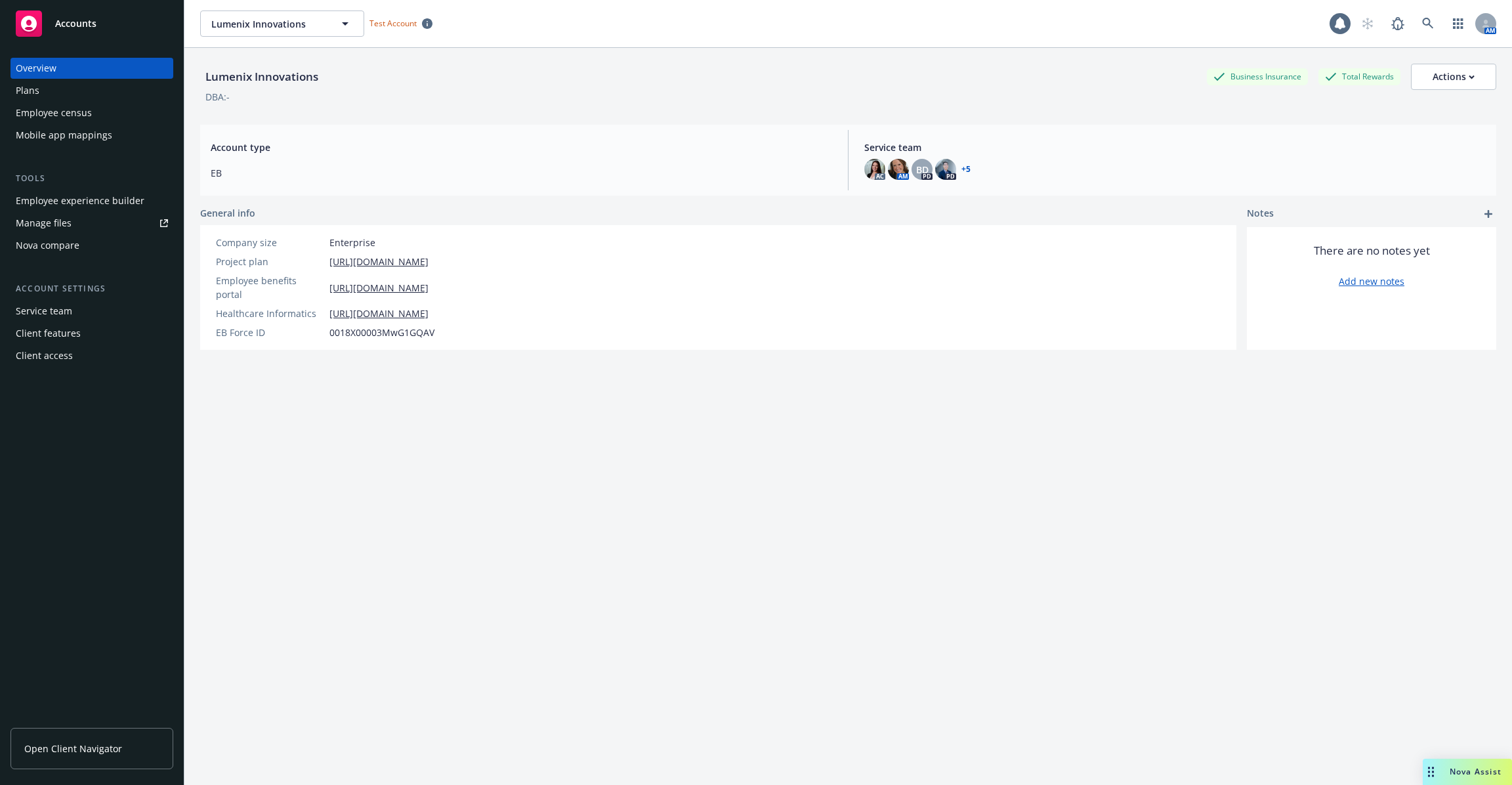
click at [98, 763] on link "Open Client Navigator" at bounding box center [91, 748] width 163 height 42
click at [83, 101] on div "Plans" at bounding box center [91, 91] width 152 height 21
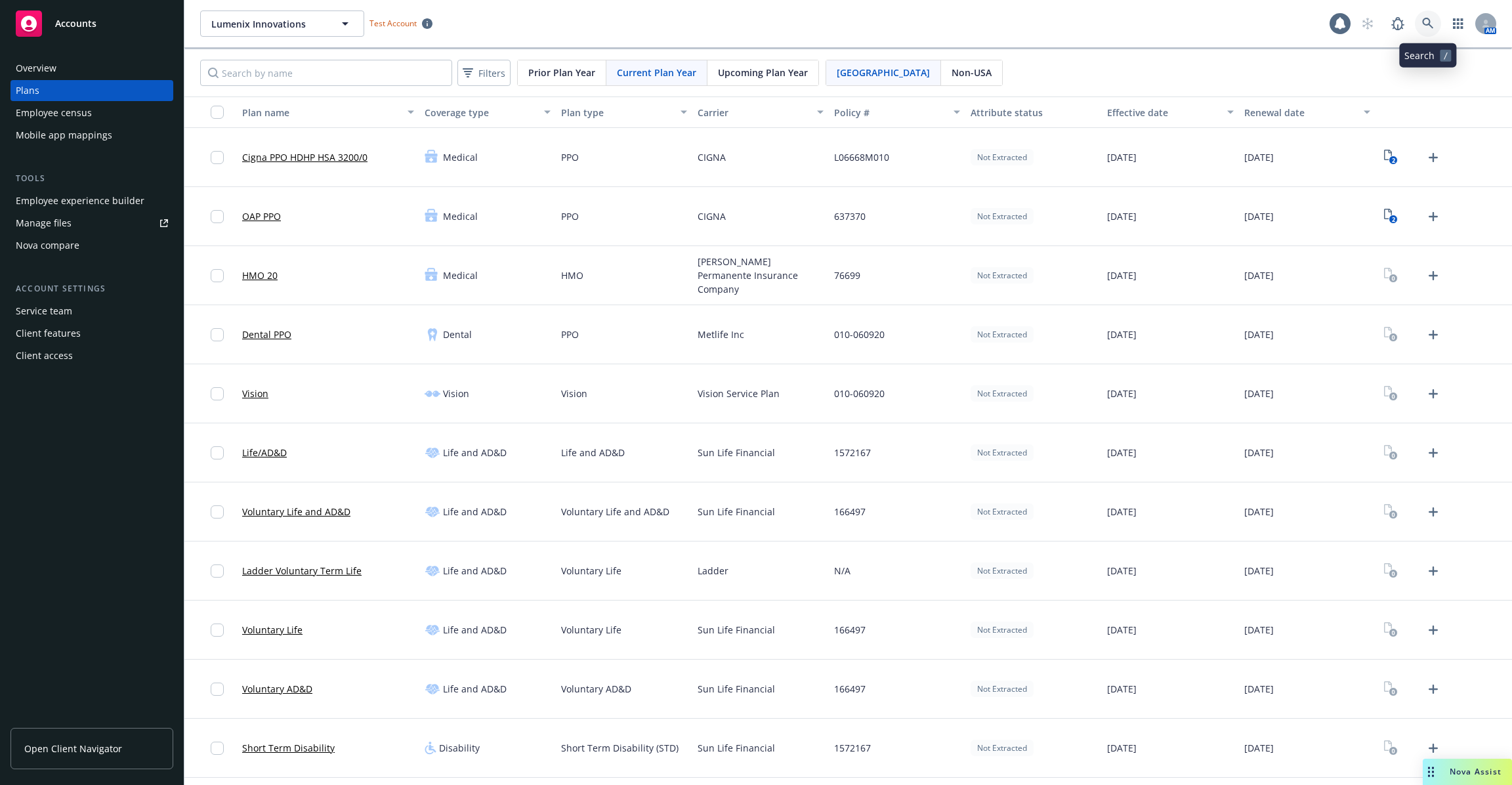
click at [1438, 25] on link at bounding box center [1428, 23] width 26 height 26
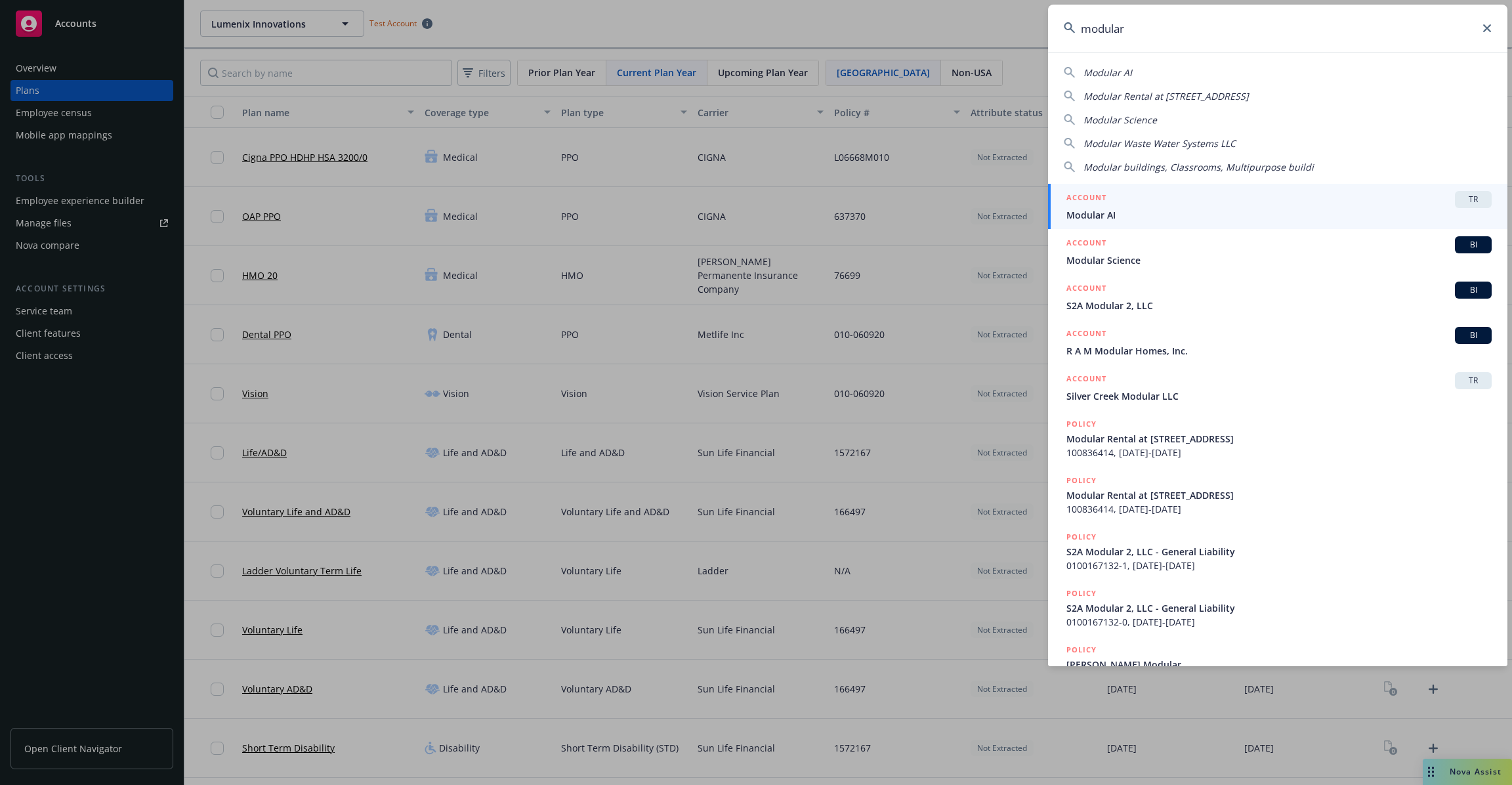
type input "modular"
click at [1197, 210] on span "Modular AI" at bounding box center [1279, 215] width 426 height 14
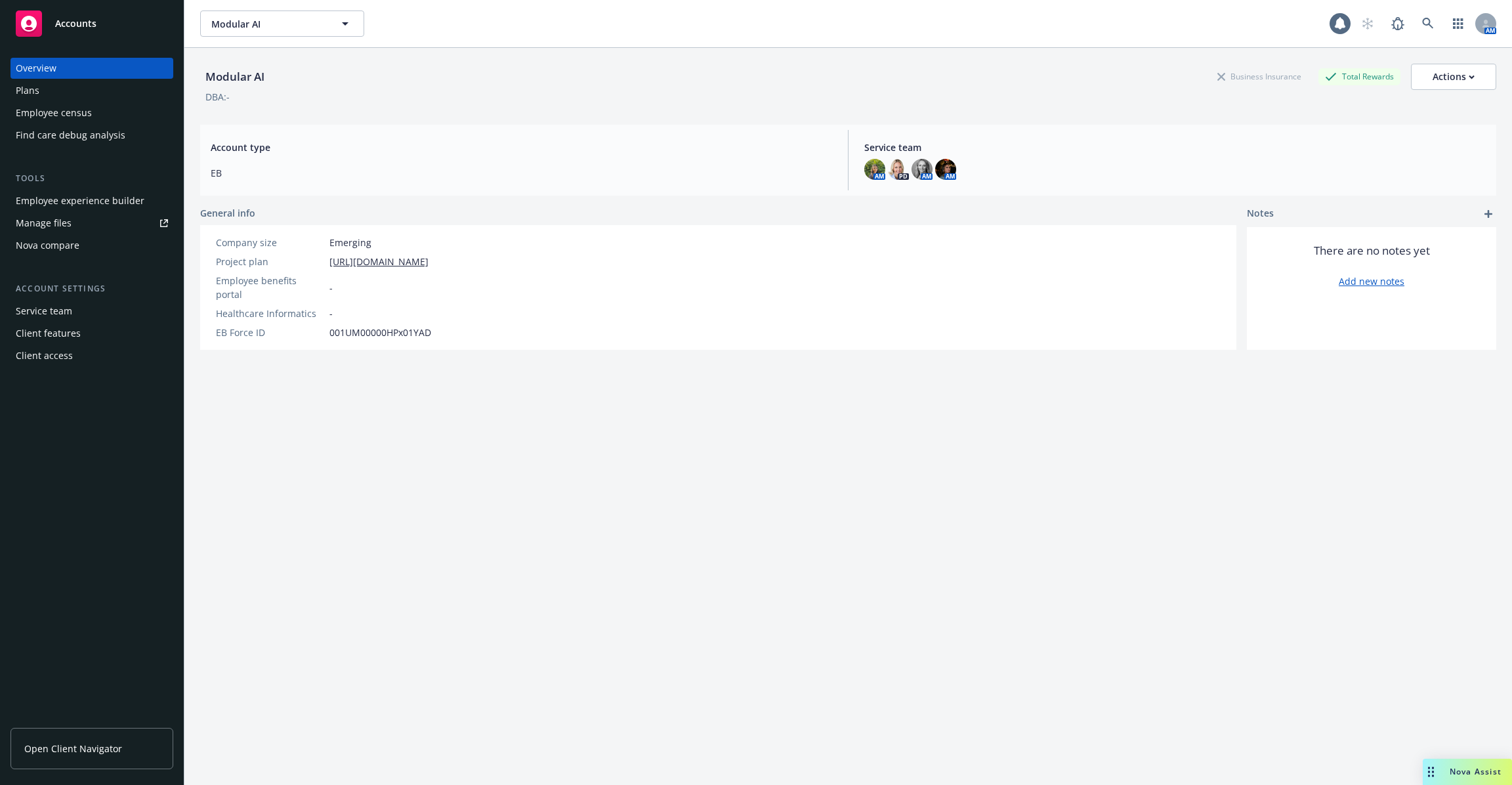
click at [81, 191] on div "Employee experience builder" at bounding box center [80, 201] width 129 height 21
click at [92, 196] on div "Employee experience builder" at bounding box center [80, 201] width 129 height 21
click at [1423, 27] on icon at bounding box center [1428, 23] width 12 height 12
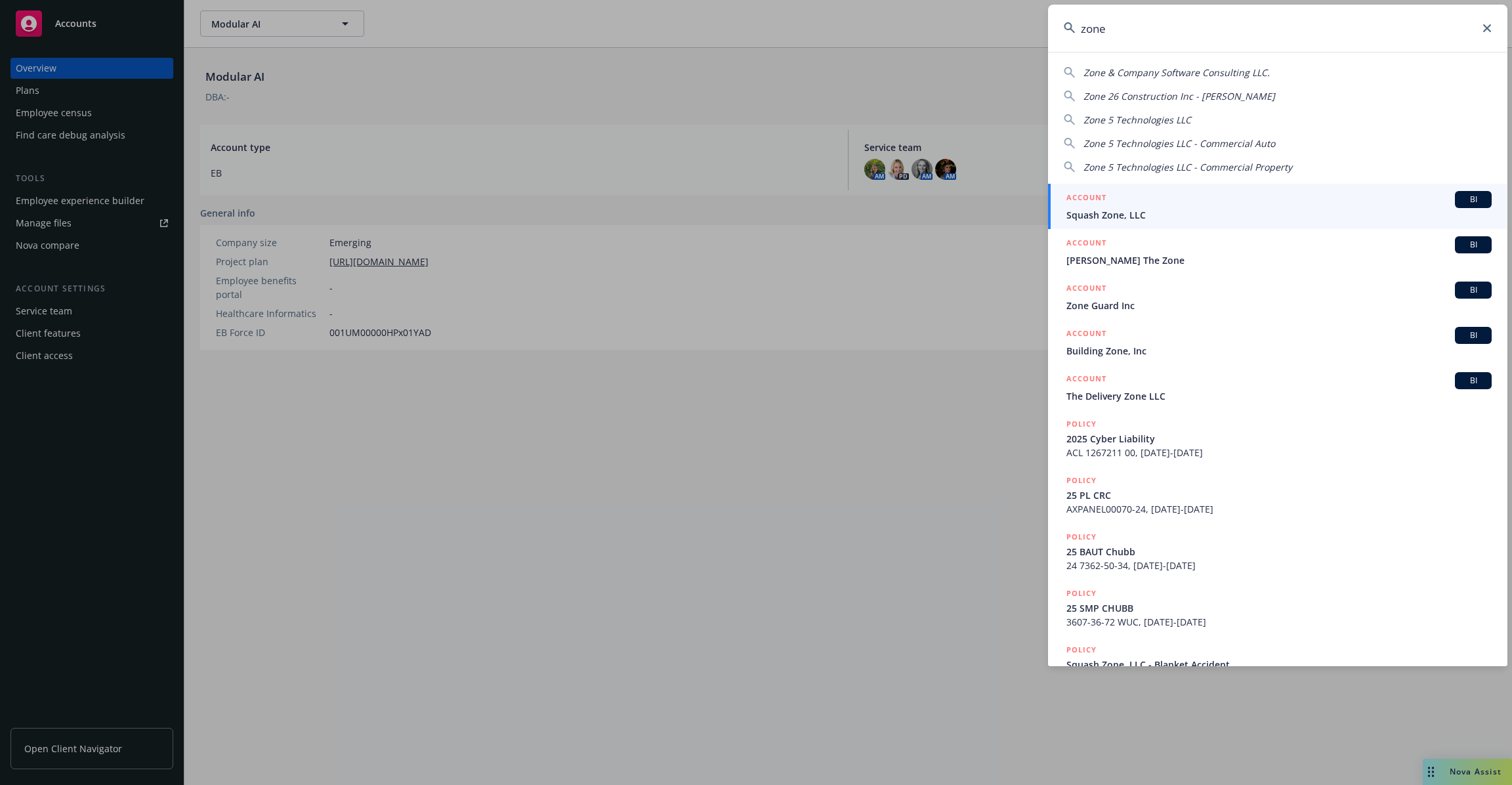
type input "zone"
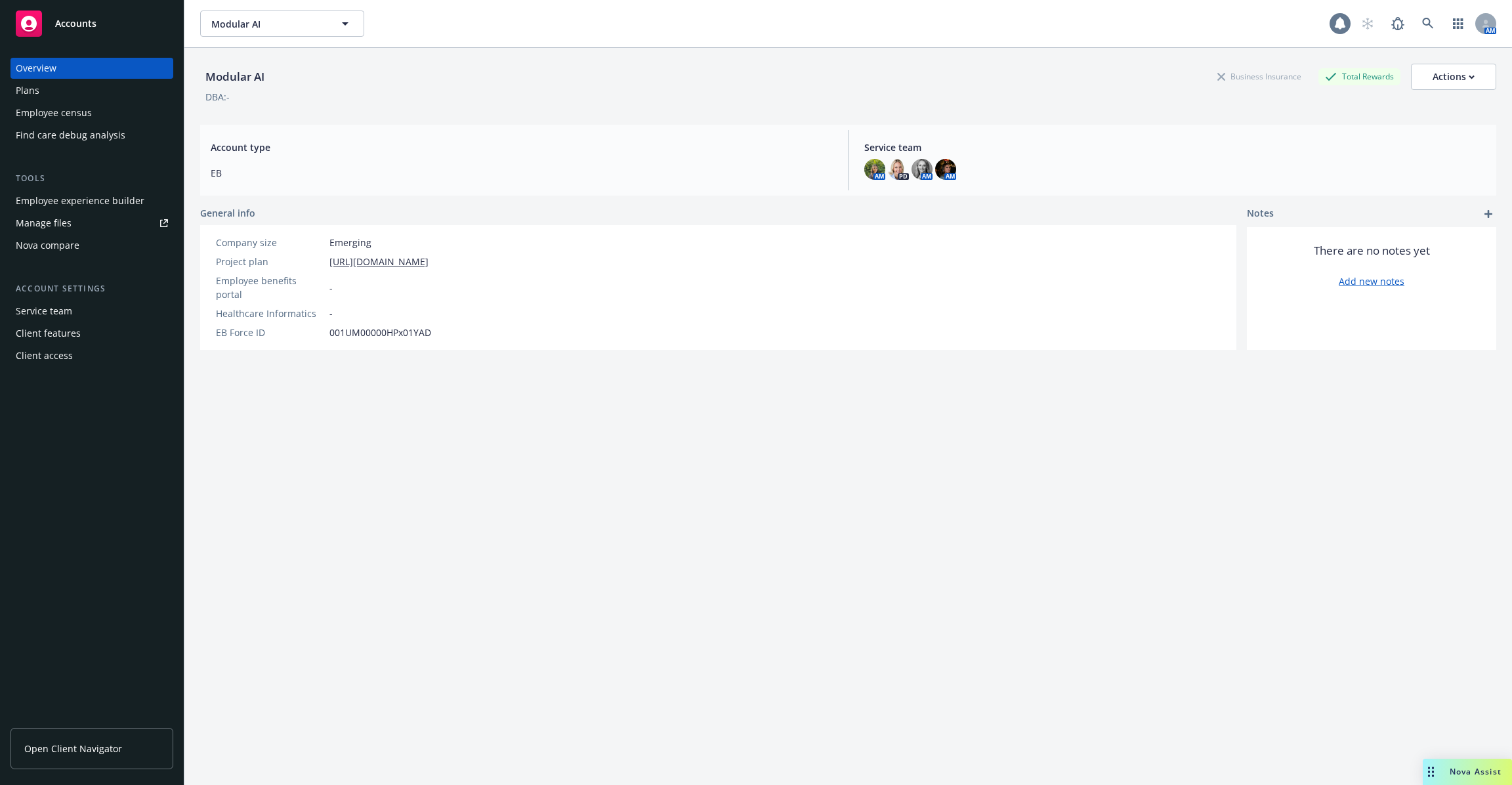
click at [1340, 27] on icon at bounding box center [1340, 23] width 11 height 12
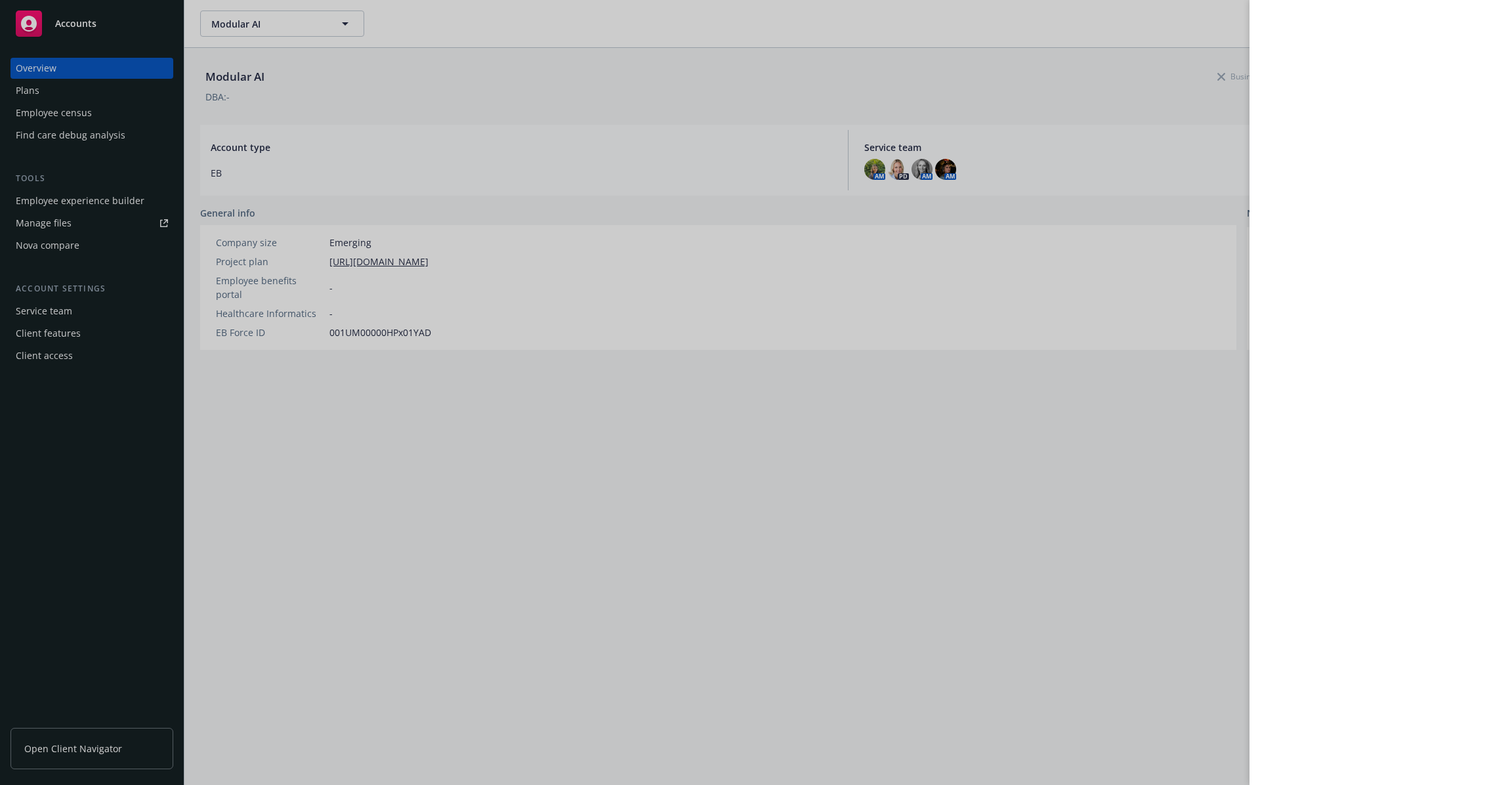
click at [398, 112] on div at bounding box center [756, 392] width 1512 height 785
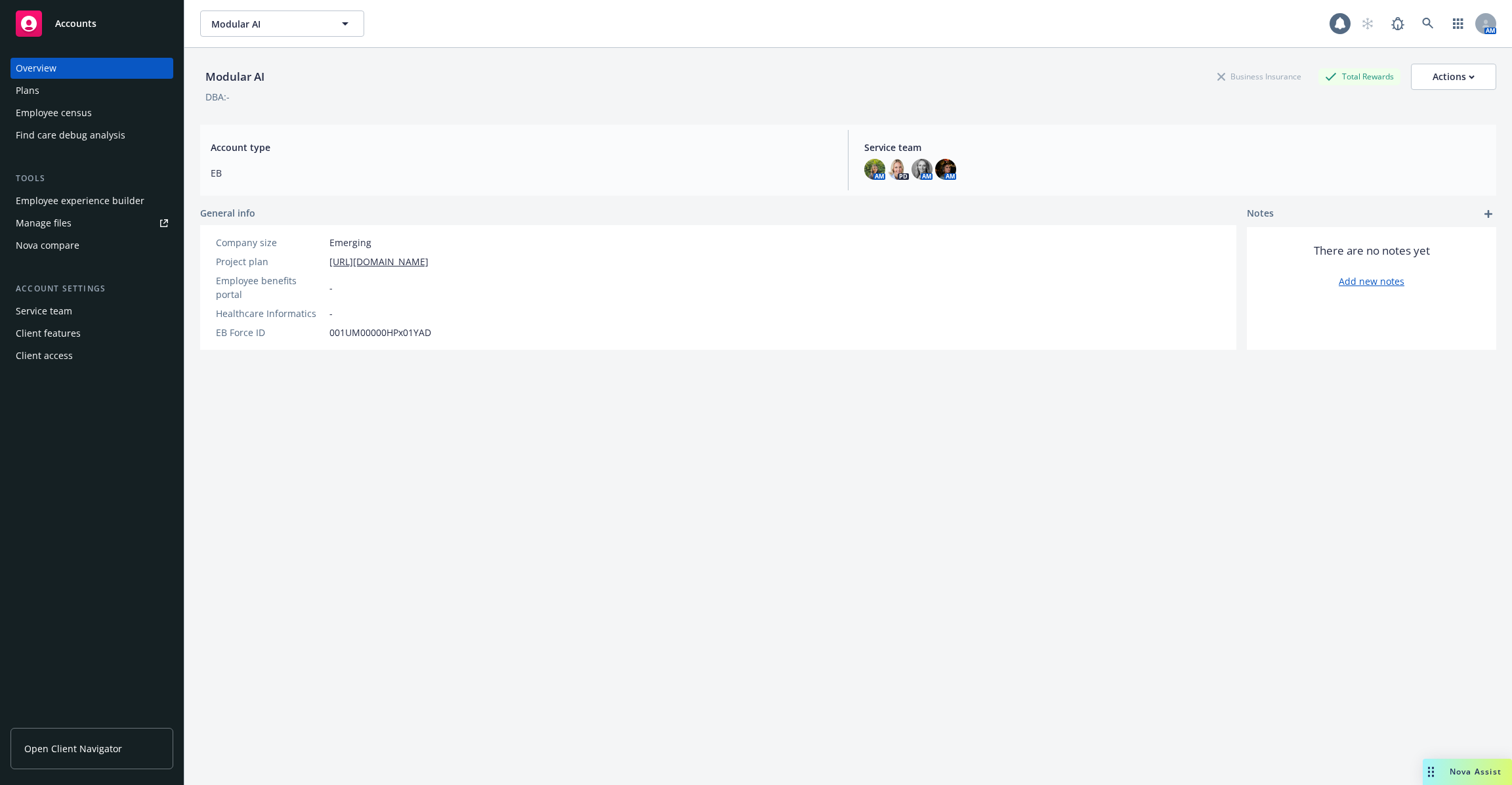
click at [49, 191] on div "Employee experience builder" at bounding box center [80, 201] width 129 height 21
